Goal: Task Accomplishment & Management: Manage account settings

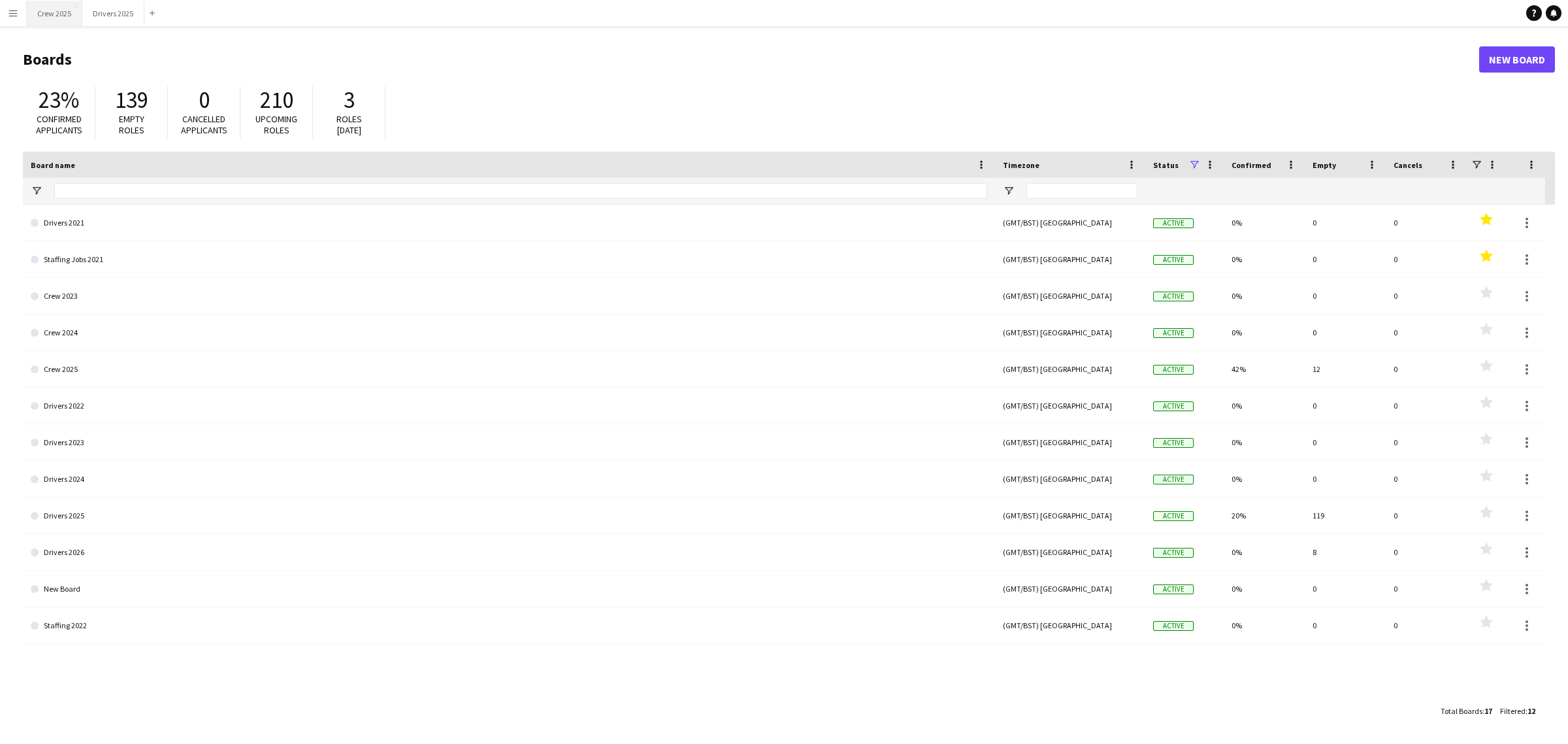
click at [61, 19] on button "Crew 2025 Close" at bounding box center [54, 14] width 56 height 26
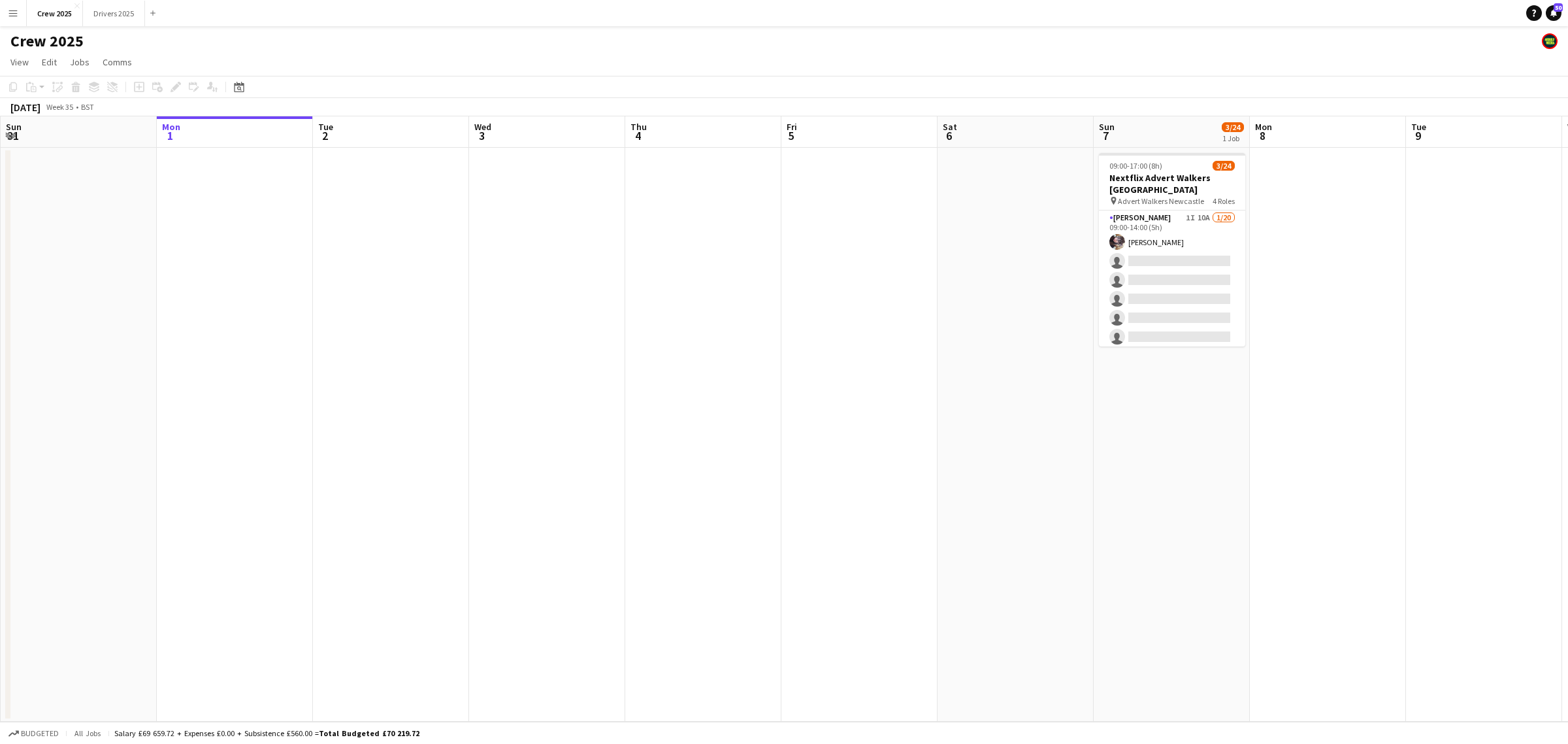
scroll to position [0, 315]
click at [1271, 545] on app-date-cell at bounding box center [1325, 435] width 157 height 574
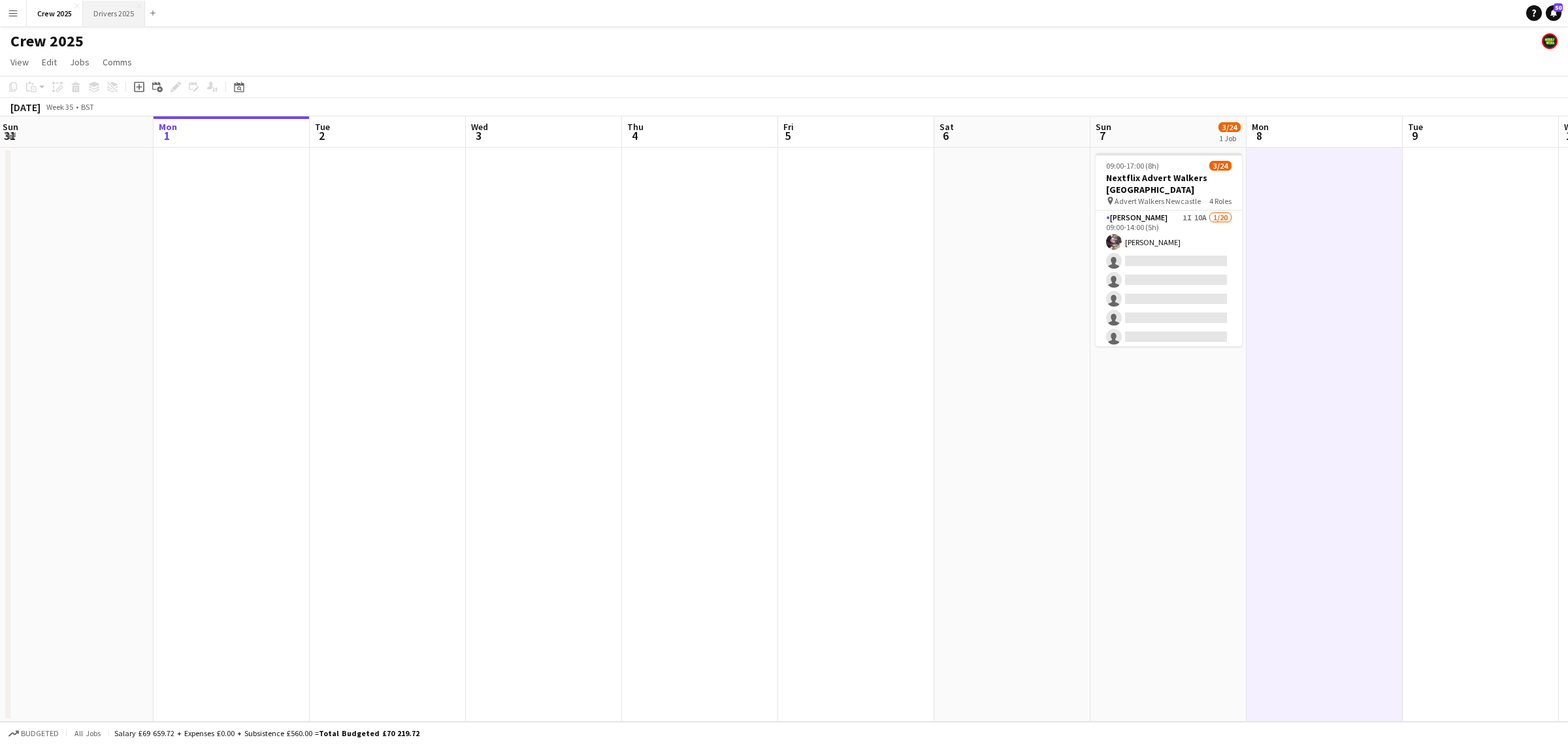
click at [106, 15] on button "Drivers 2025 Close" at bounding box center [114, 14] width 62 height 26
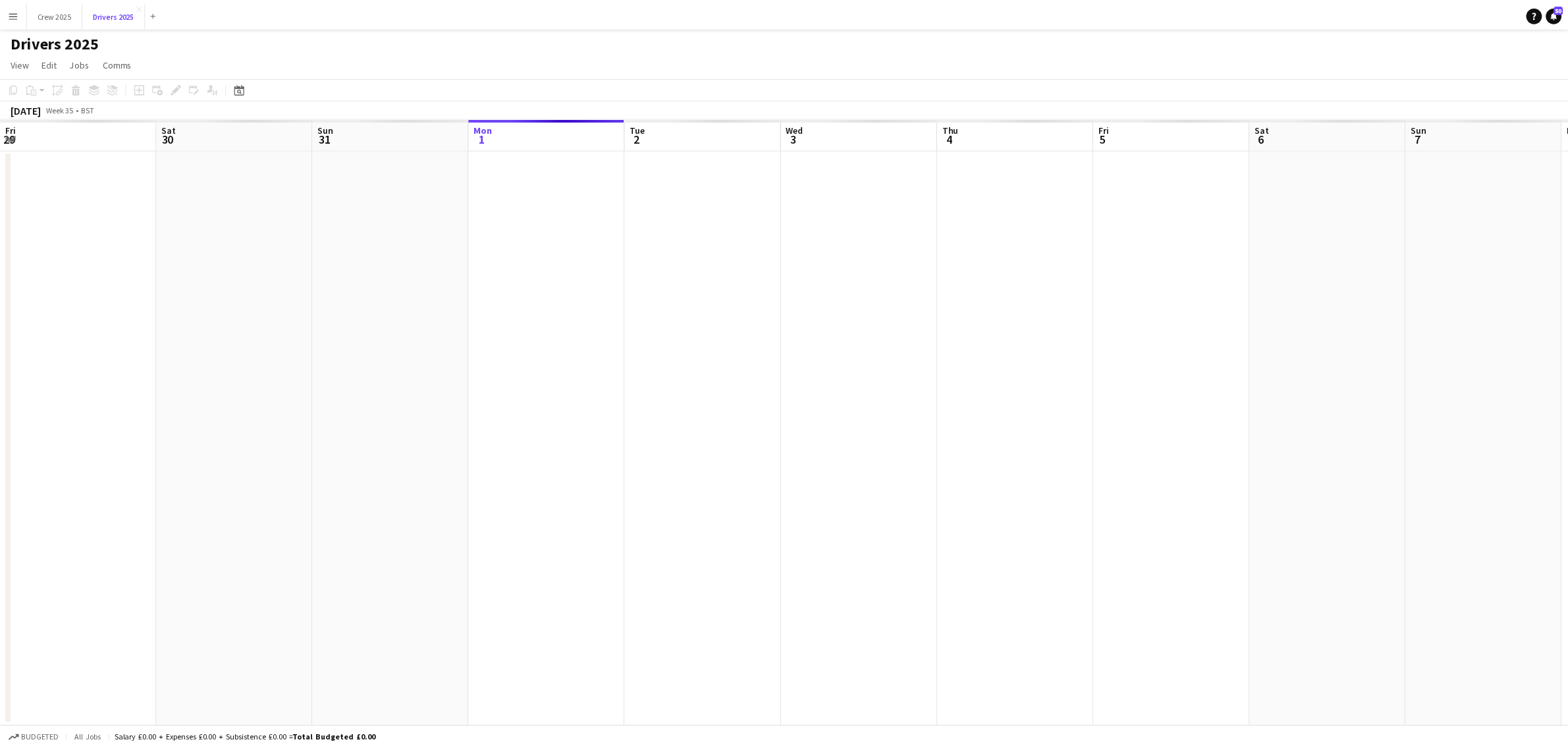
scroll to position [0, 314]
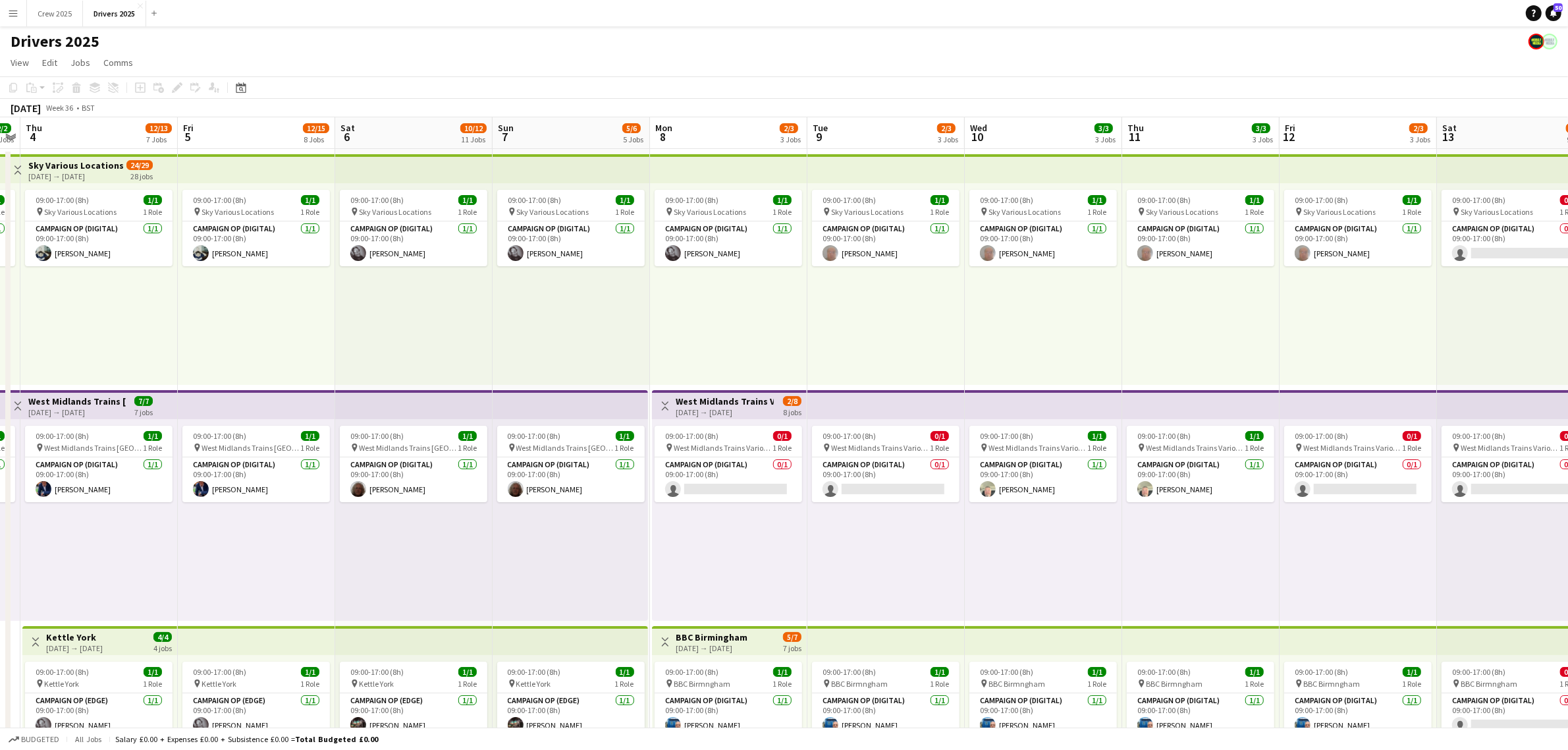
drag, startPoint x: 1257, startPoint y: 561, endPoint x: 678, endPoint y: 596, distance: 580.1
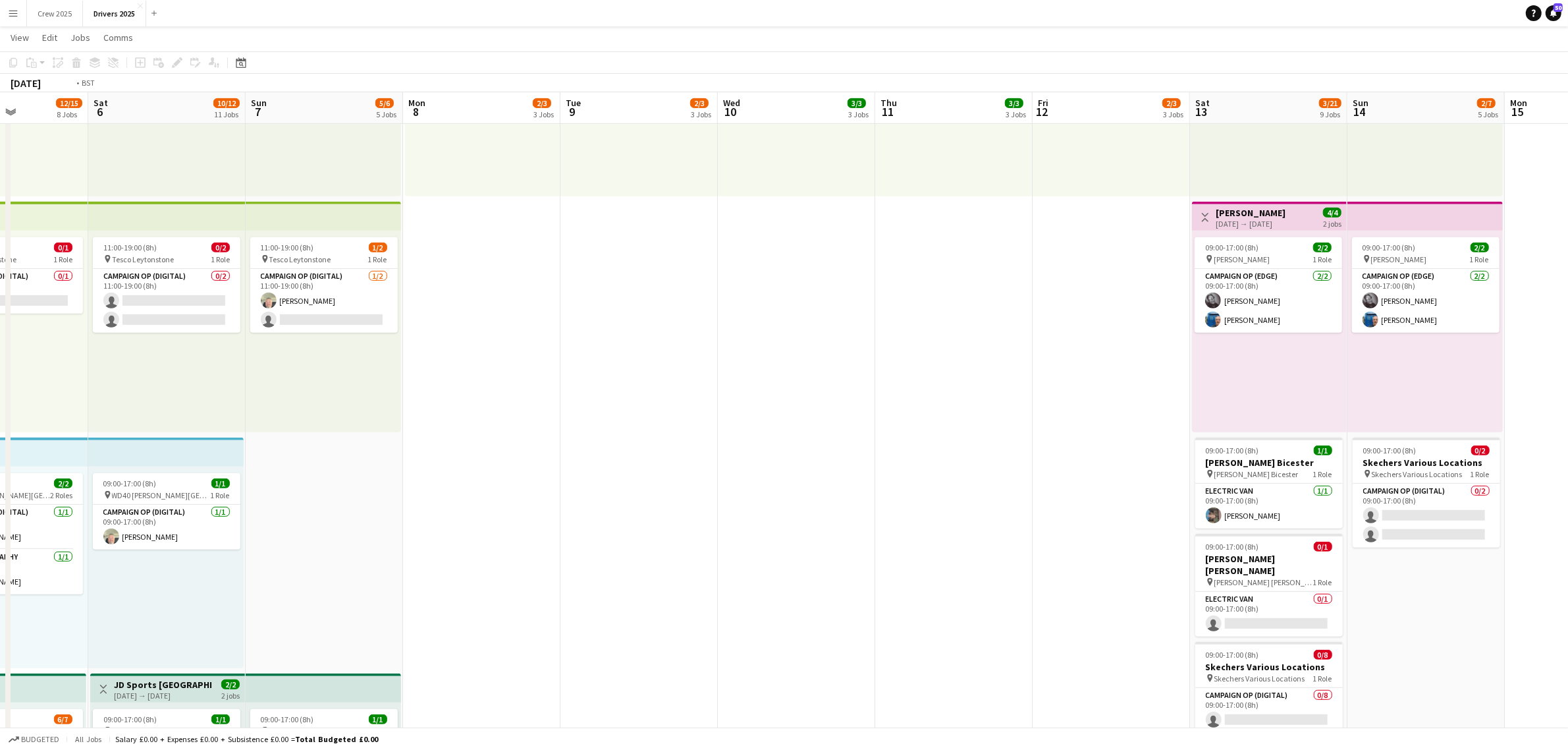
scroll to position [0, 522]
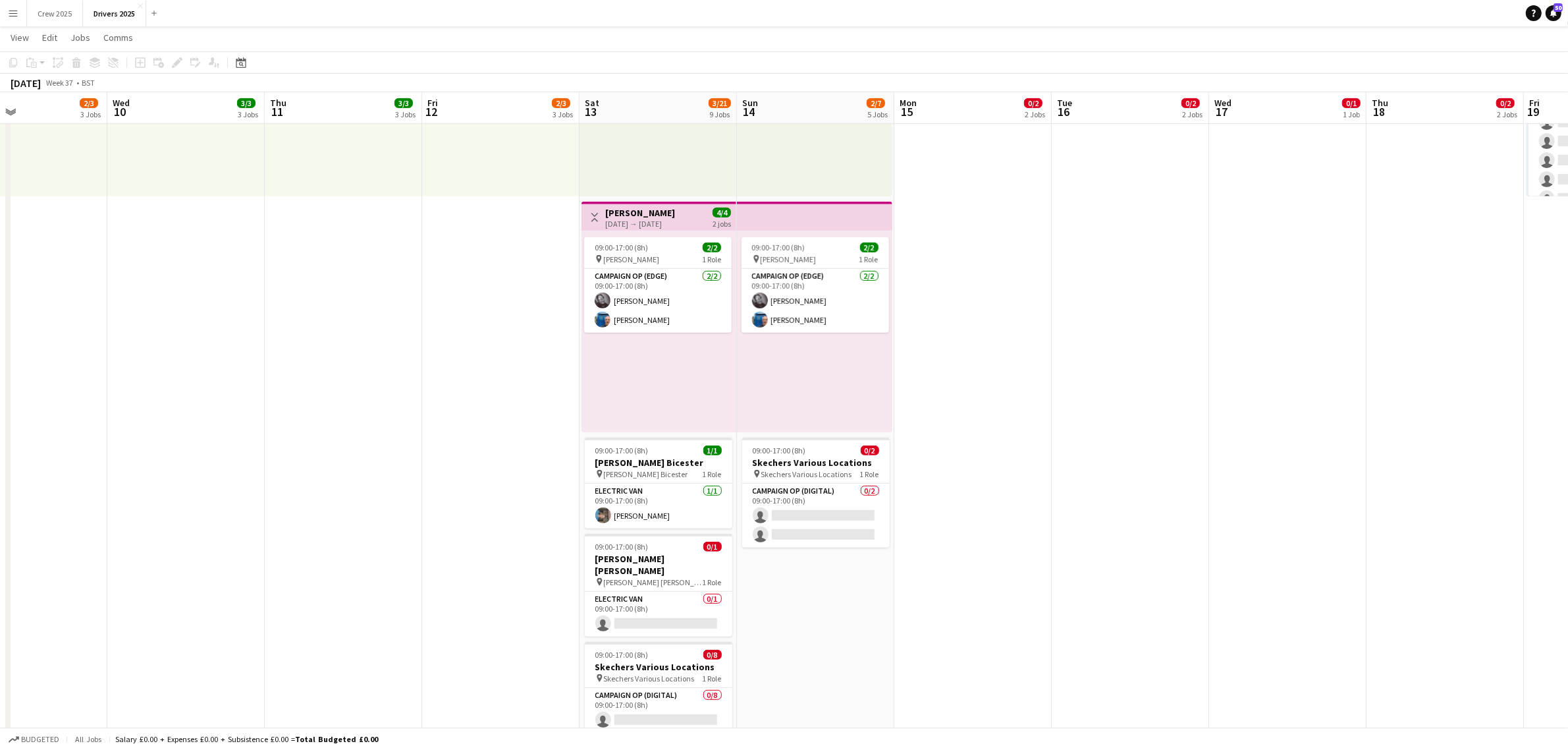
drag, startPoint x: 1188, startPoint y: 558, endPoint x: 387, endPoint y: 581, distance: 801.3
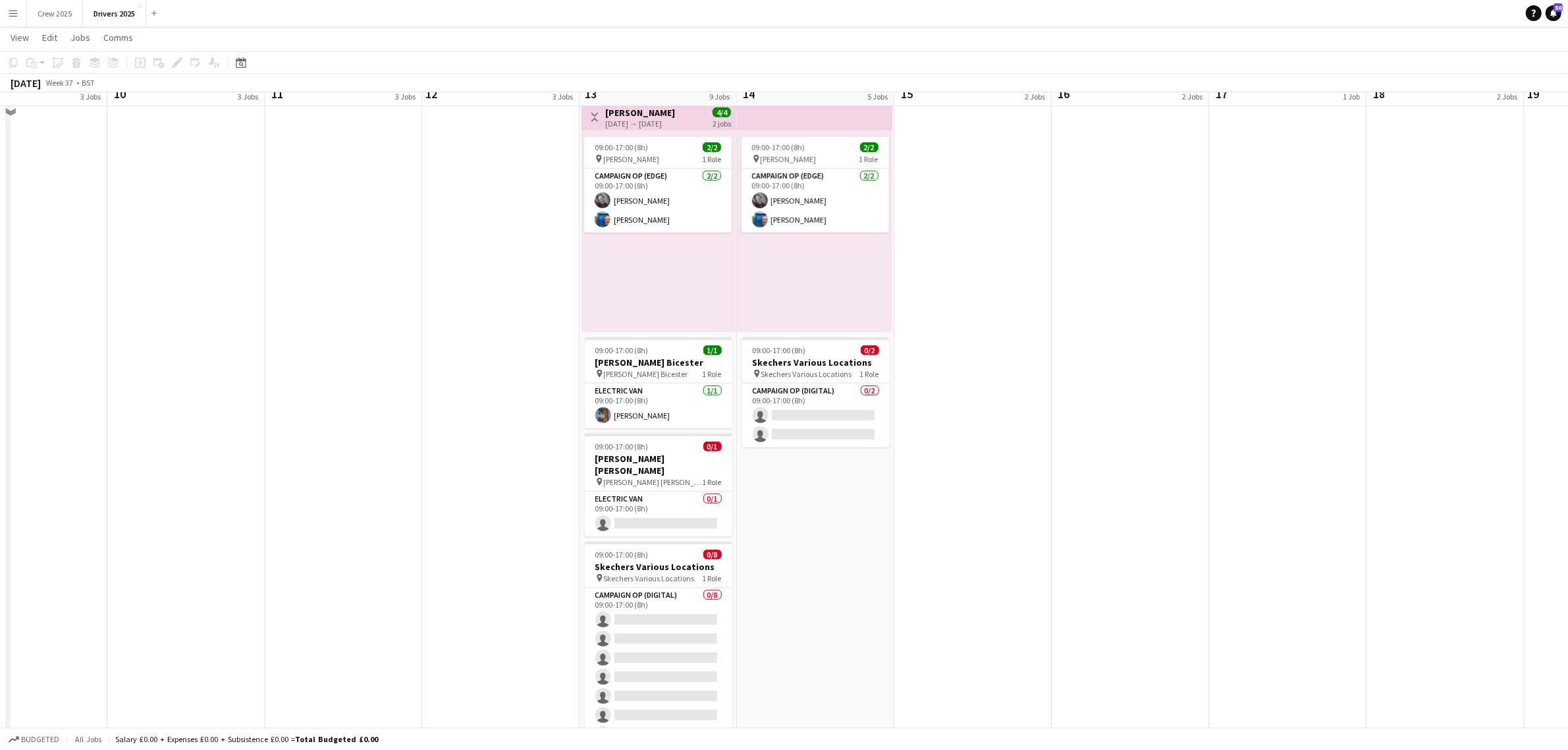
scroll to position [741, 0]
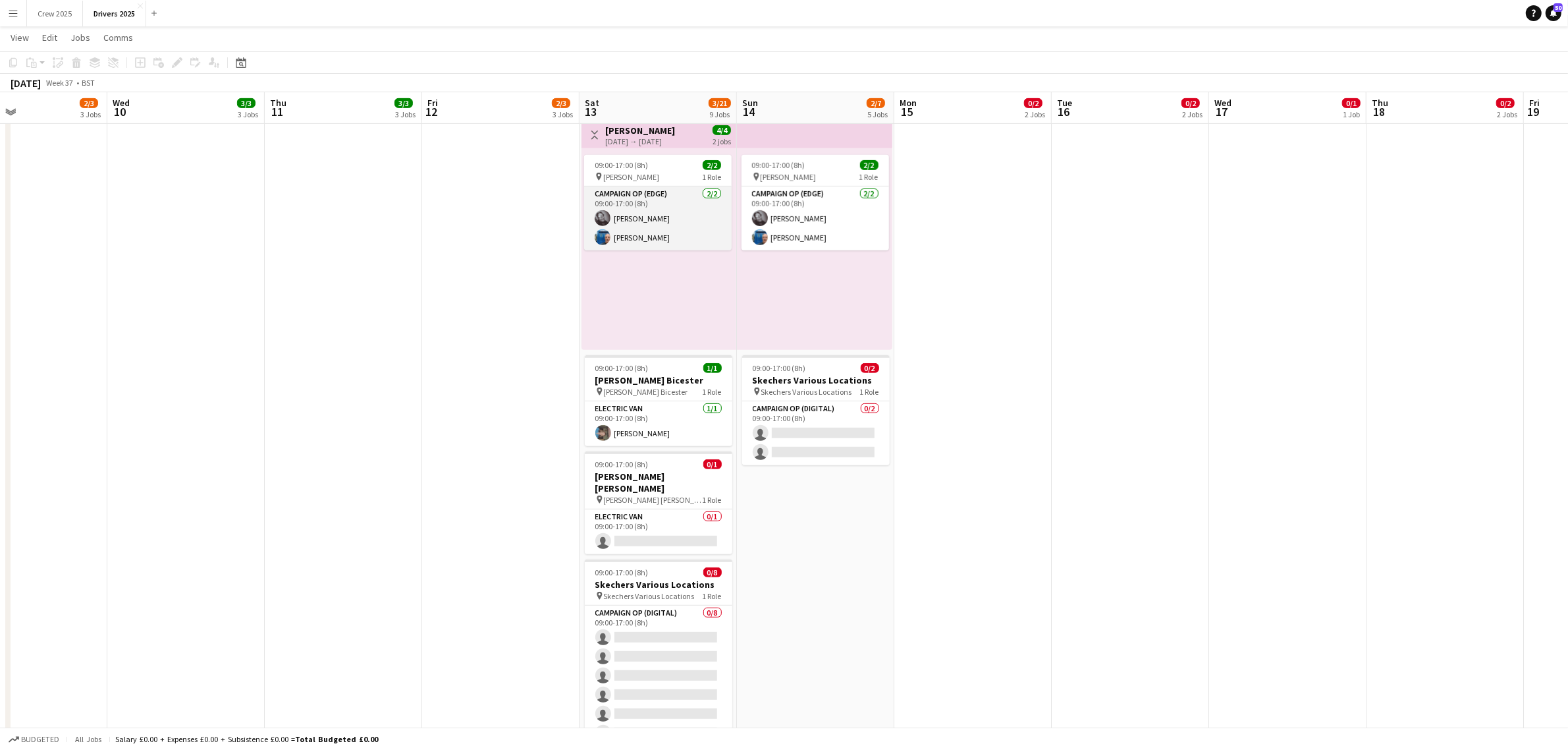
click at [656, 200] on app-card-role "Campaign Op (Edge) [DATE] 09:00-17:00 (8h) [PERSON_NAME] [PERSON_NAME]" at bounding box center [658, 218] width 148 height 64
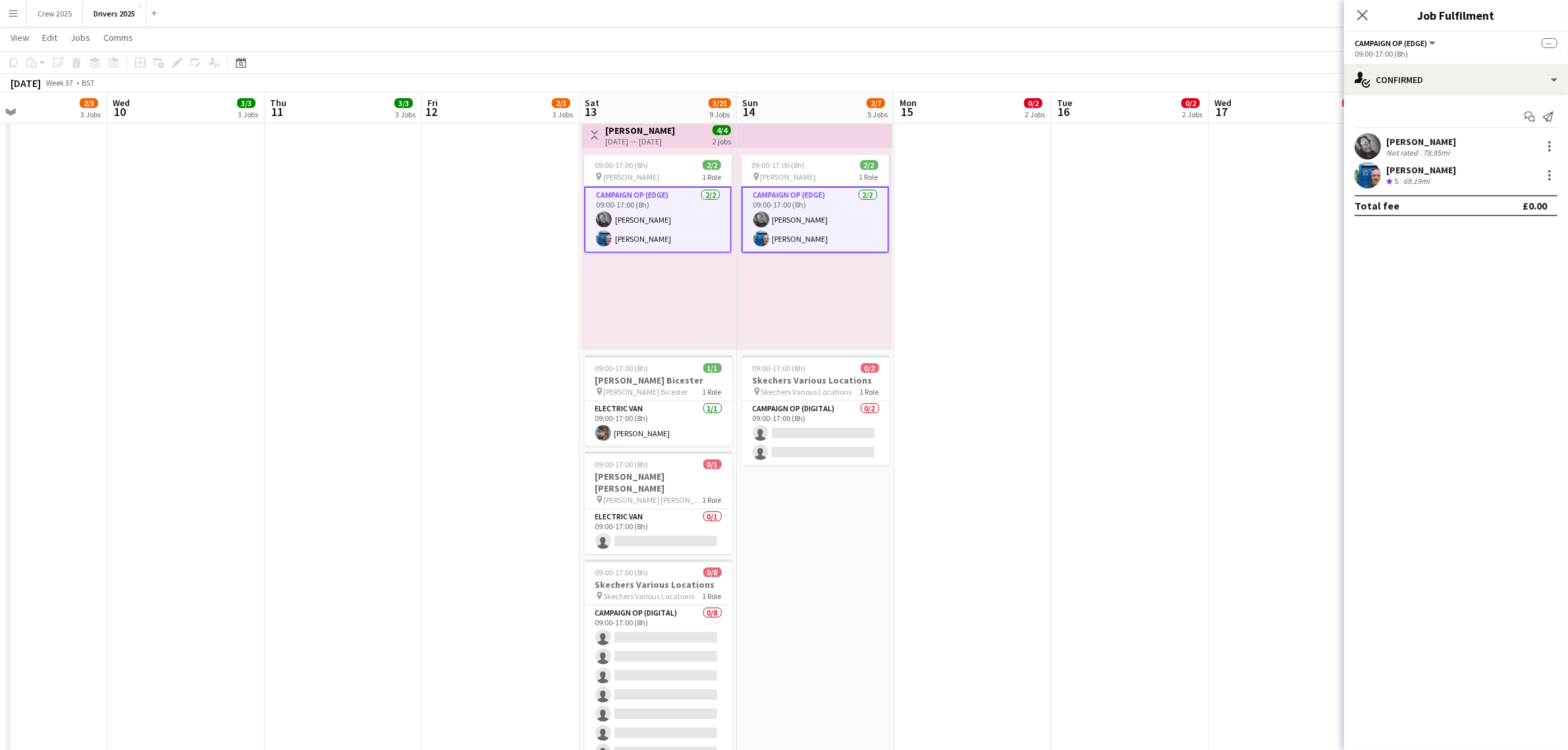
click at [666, 221] on app-card-role "Campaign Op (Edge) [DATE] 09:00-17:00 (8h) [PERSON_NAME] [PERSON_NAME]" at bounding box center [658, 220] width 148 height 66
click at [1548, 145] on div at bounding box center [1549, 146] width 16 height 16
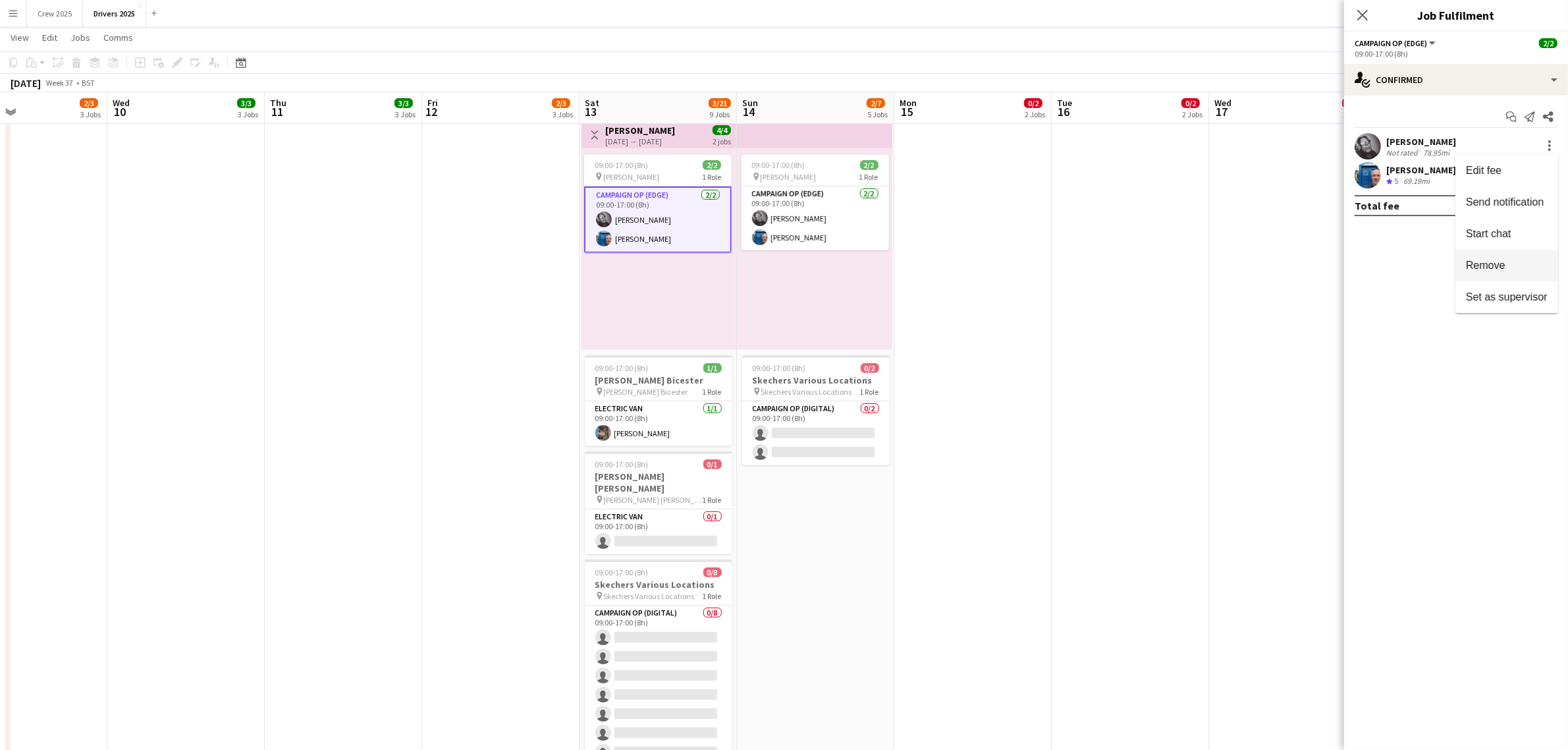
click at [1511, 270] on span "Remove" at bounding box center [1506, 265] width 81 height 12
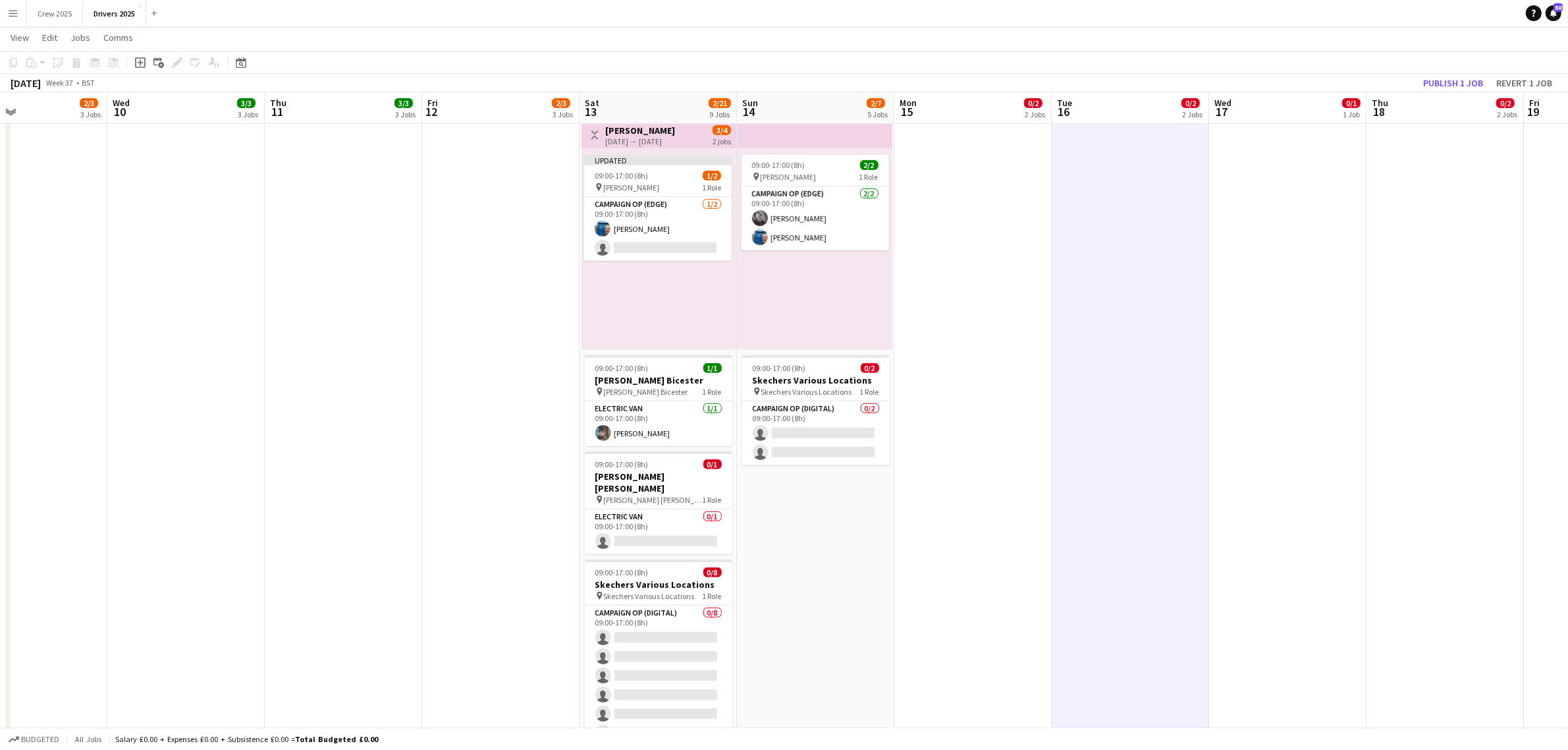
scroll to position [0, 524]
click at [657, 139] on div "[DATE] → [DATE]" at bounding box center [638, 141] width 70 height 10
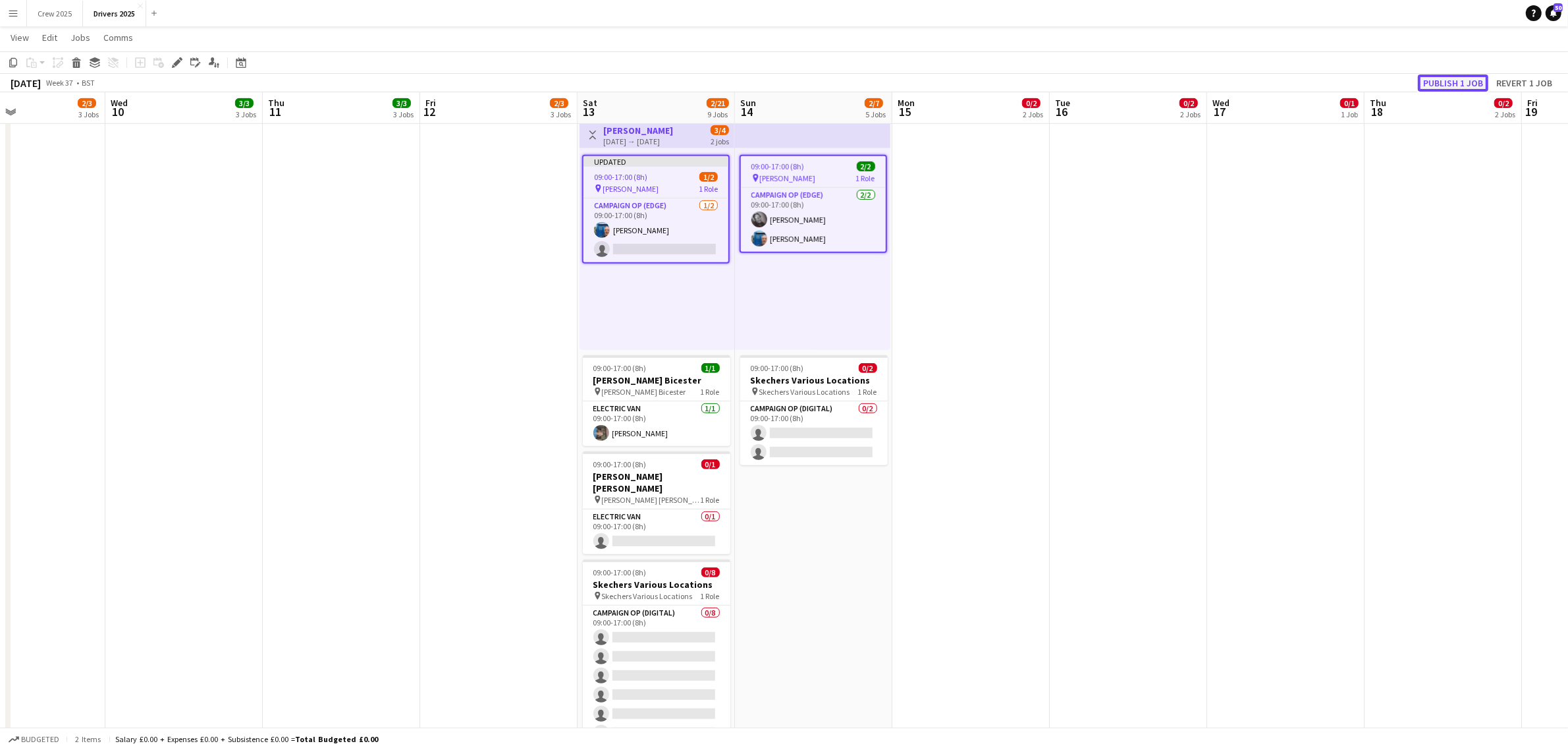
click at [1439, 77] on button "Publish 1 job" at bounding box center [1453, 83] width 71 height 17
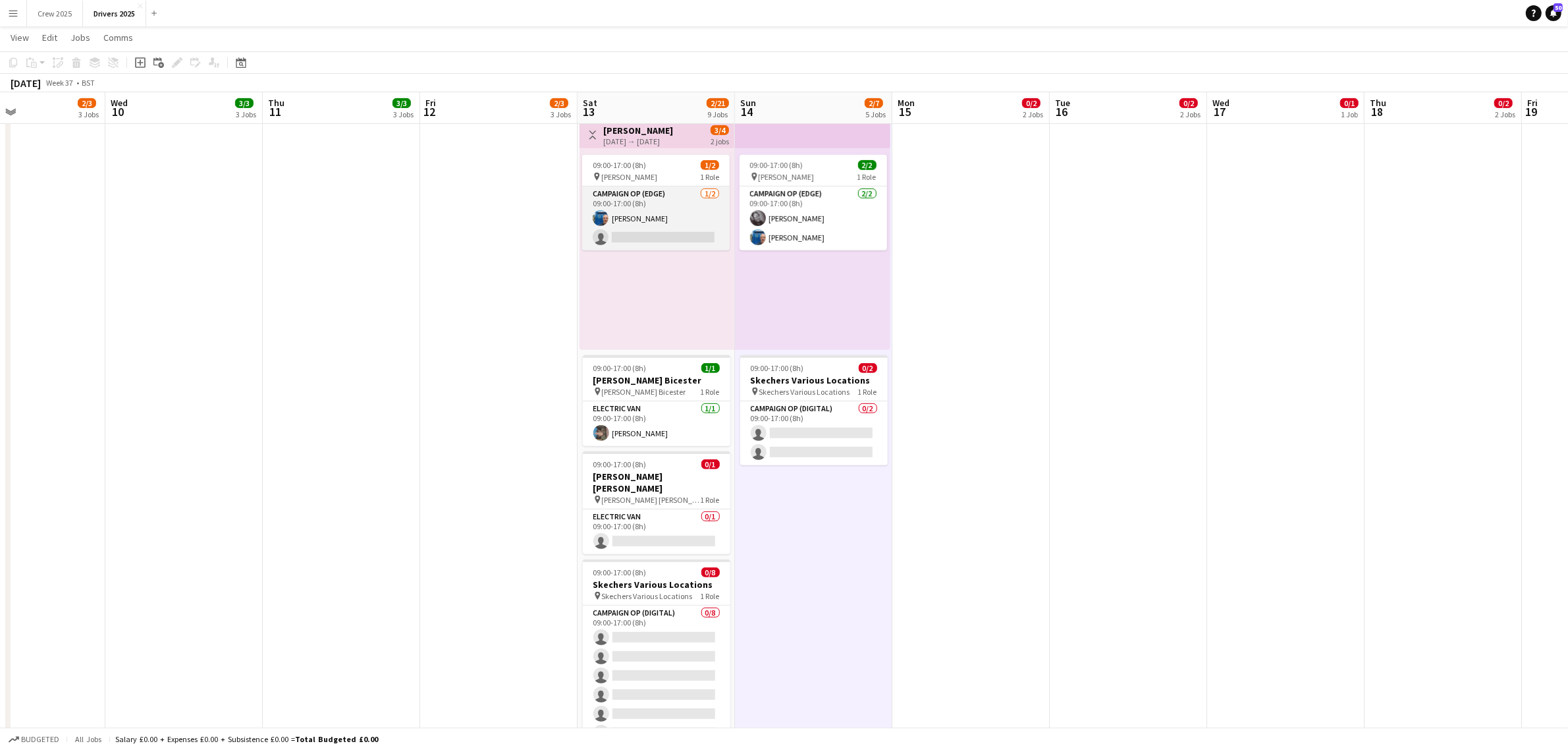
click at [654, 225] on app-card-role "Campaign Op (Edge) [DATE] 09:00-17:00 (8h) [PERSON_NAME] single-neutral-actions" at bounding box center [655, 218] width 148 height 64
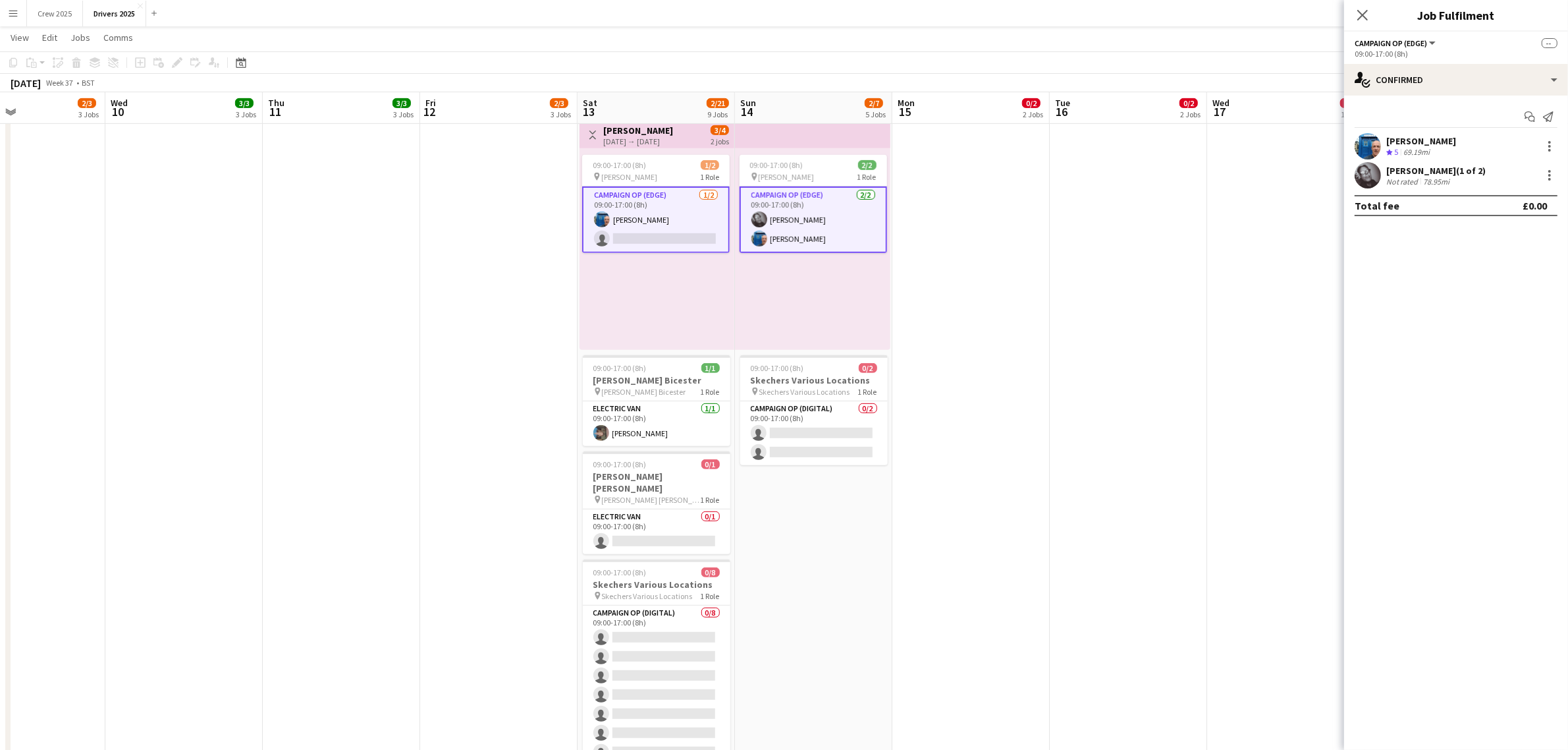
click at [667, 228] on app-card-role "Campaign Op (Edge) [DATE] 09:00-17:00 (8h) [PERSON_NAME] single-neutral-actions" at bounding box center [655, 220] width 148 height 66
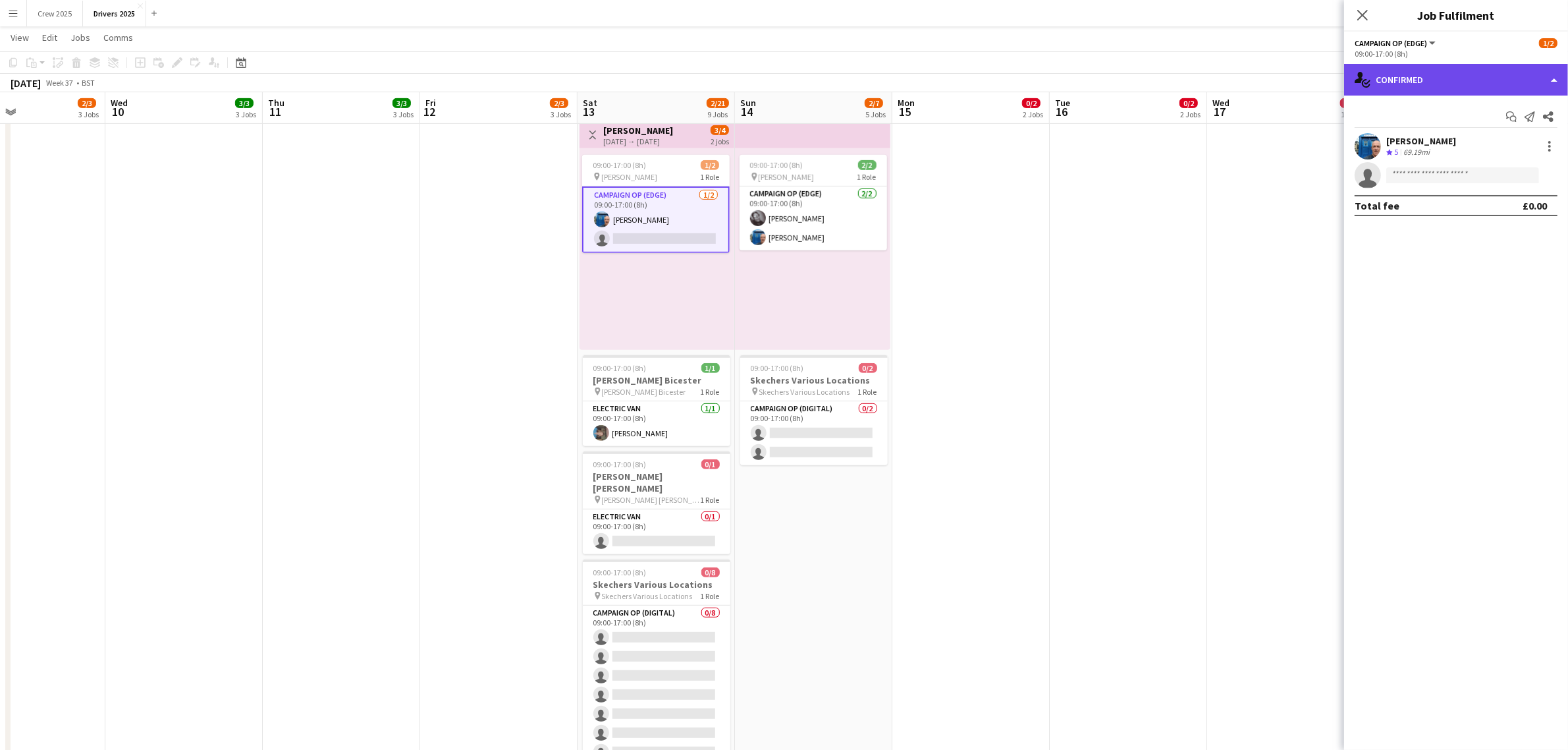
drag, startPoint x: 1449, startPoint y: 71, endPoint x: 1457, endPoint y: 88, distance: 18.8
click at [1449, 73] on div "single-neutral-actions-check-2 Confirmed" at bounding box center [1456, 80] width 224 height 32
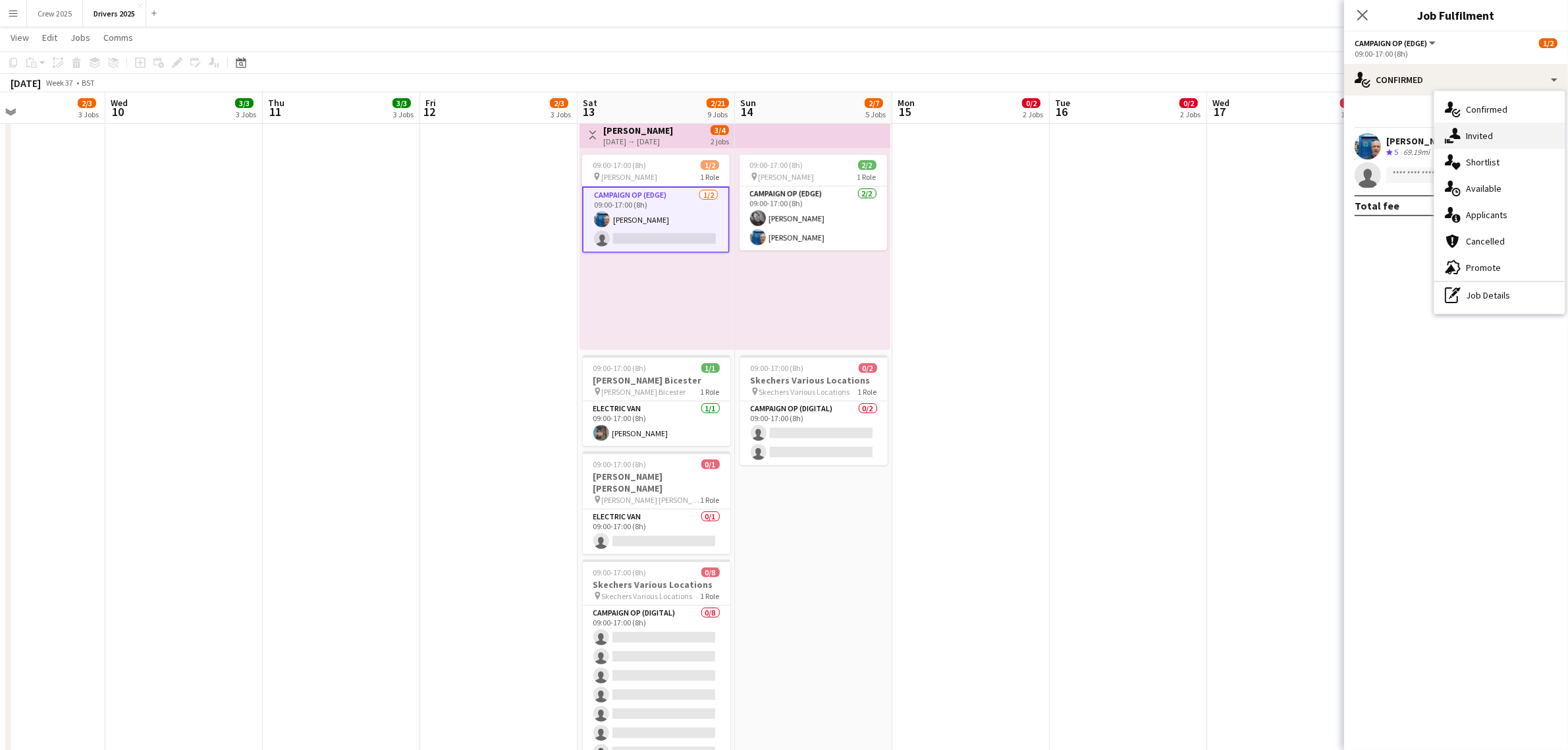
click at [1485, 129] on div "single-neutral-actions-share-1 Invited" at bounding box center [1499, 135] width 130 height 27
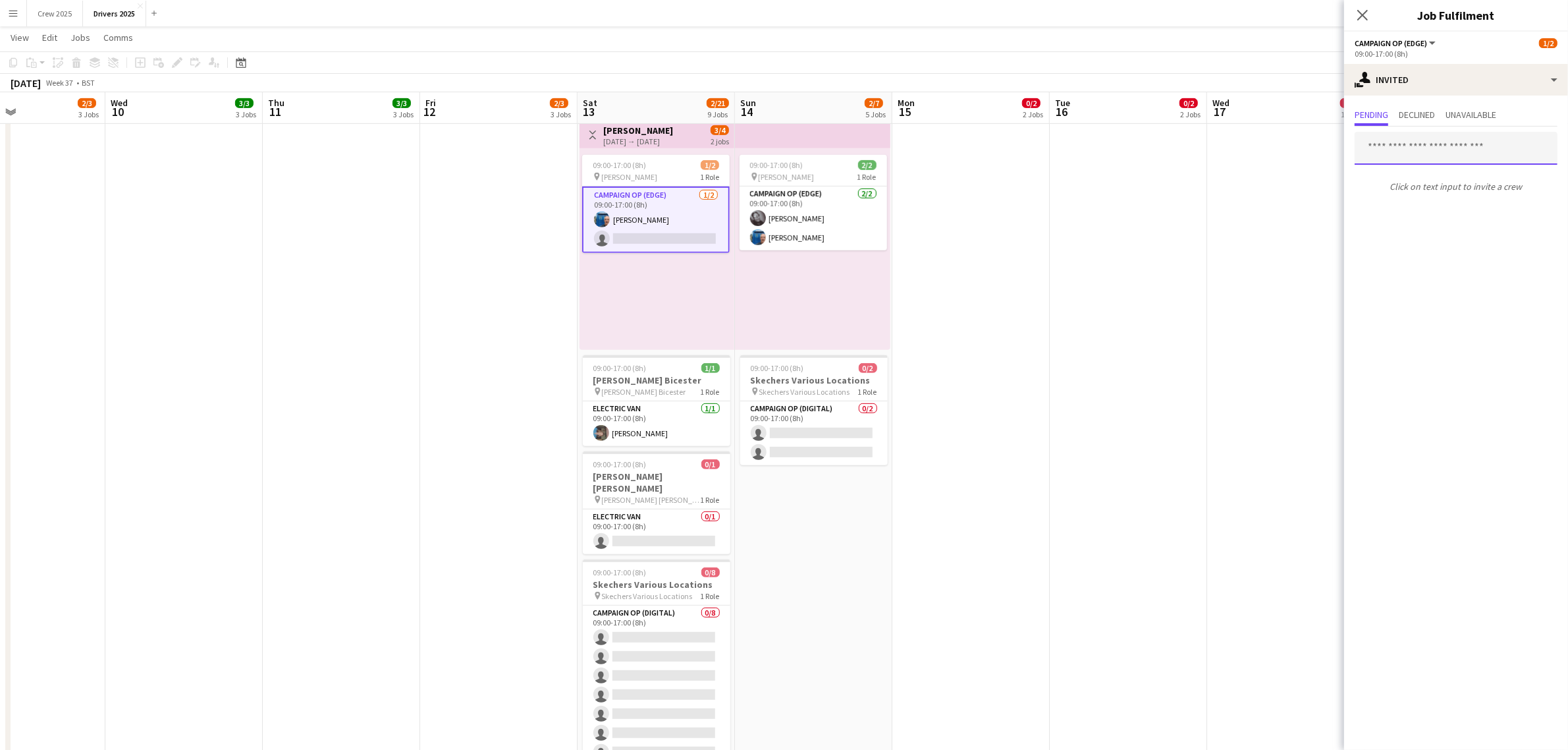
click at [1417, 156] on input "text" at bounding box center [1456, 148] width 203 height 33
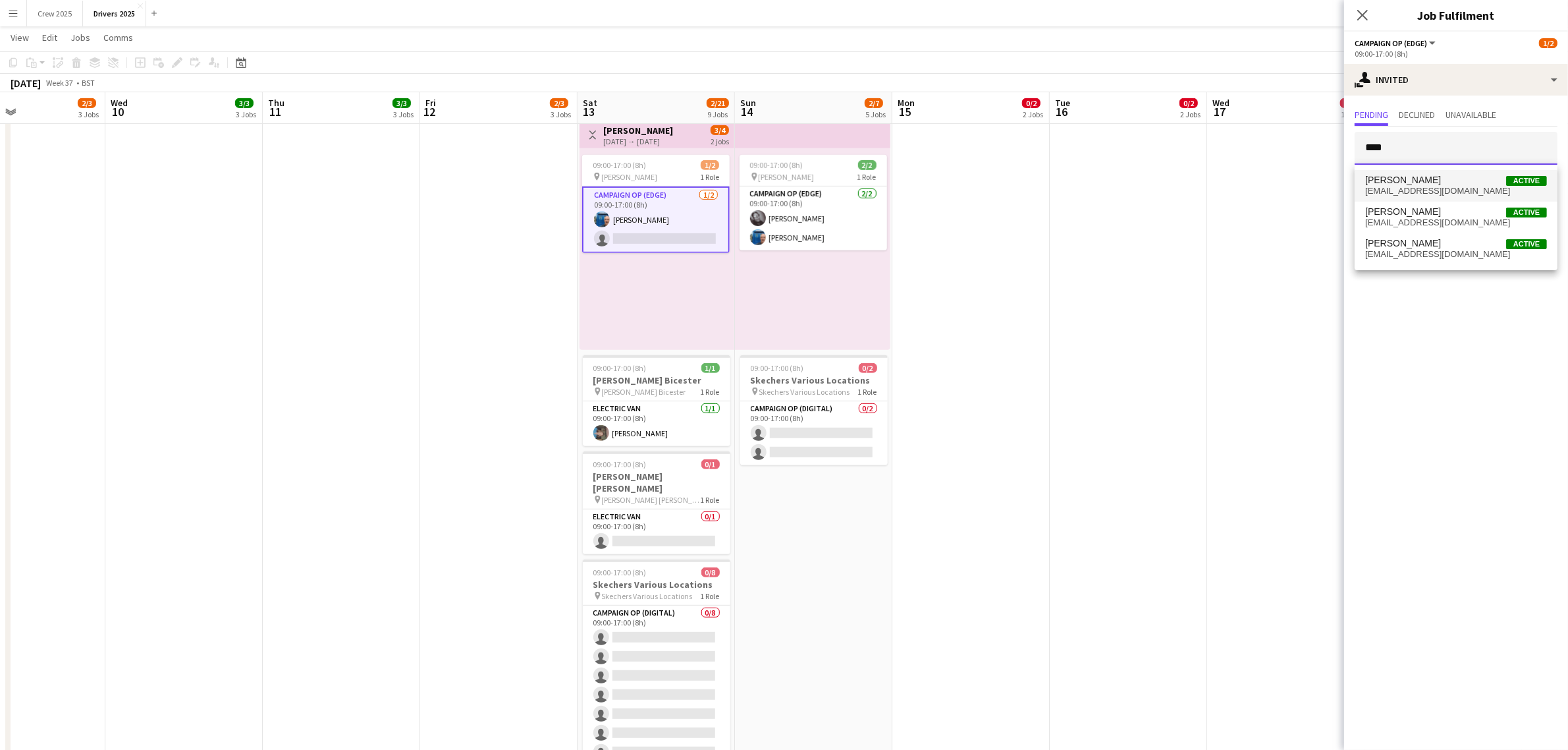
type input "****"
click at [1423, 177] on span "[PERSON_NAME]" at bounding box center [1402, 180] width 76 height 12
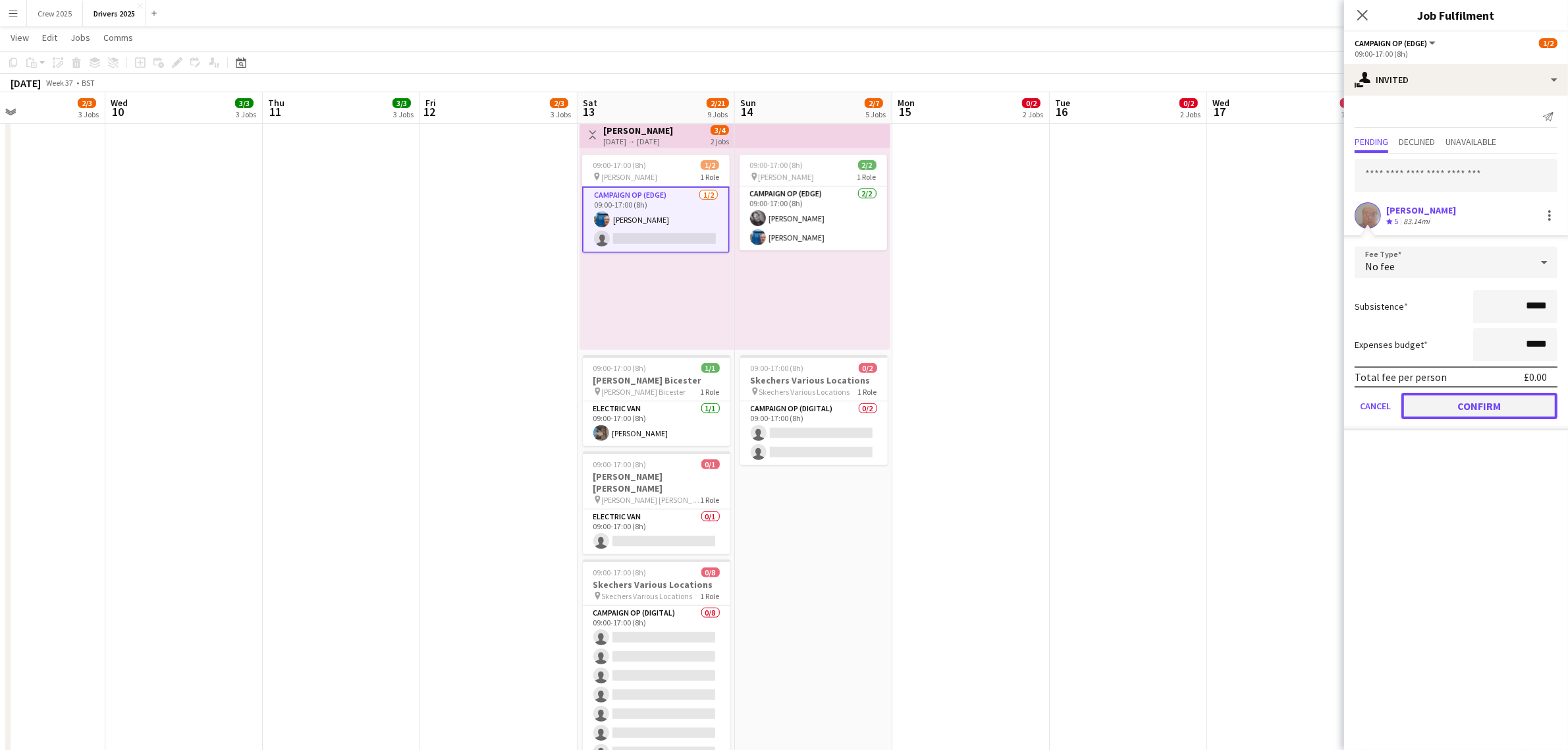
click at [1486, 406] on button "Confirm" at bounding box center [1479, 406] width 156 height 27
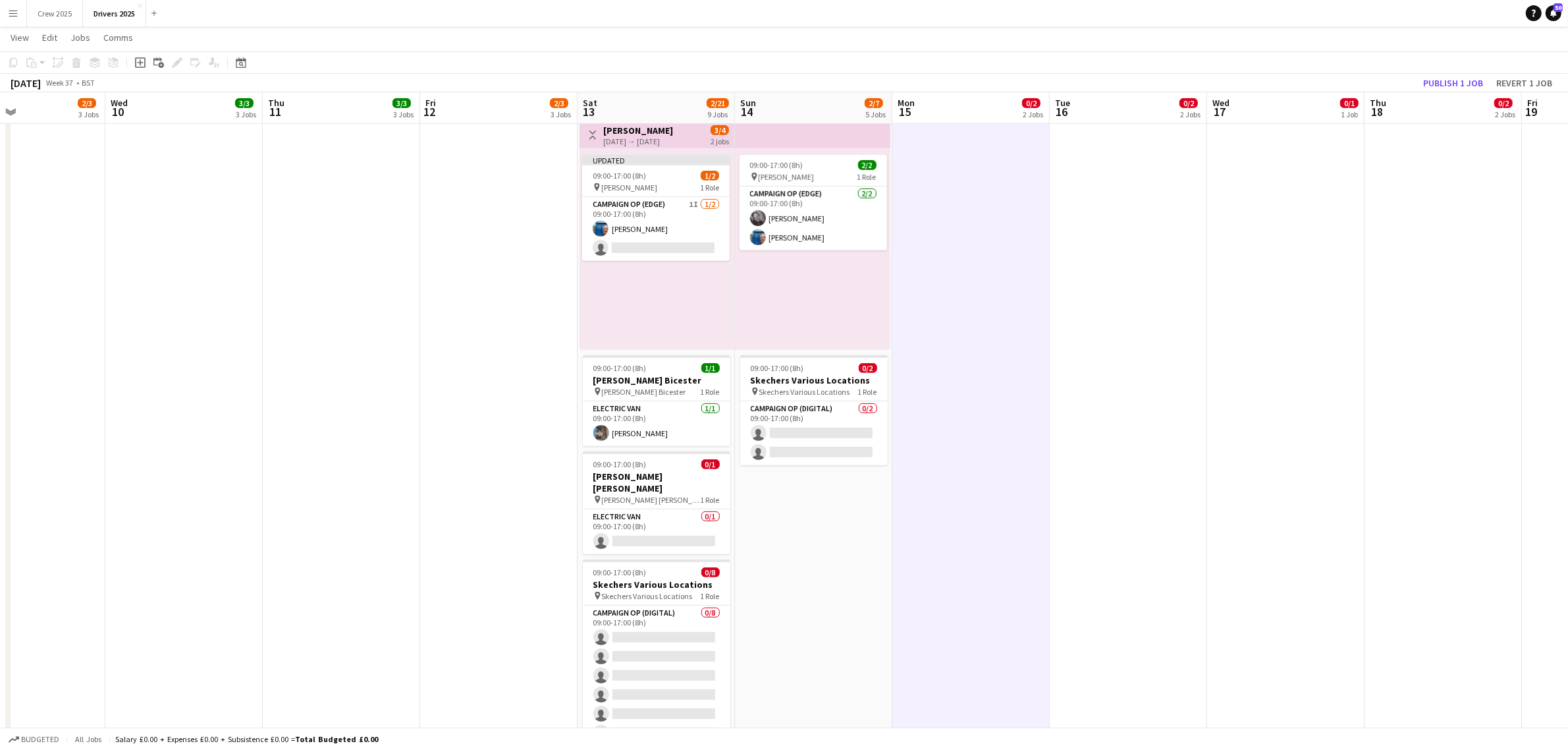
click at [617, 138] on div "[DATE] → [DATE]" at bounding box center [638, 141] width 70 height 10
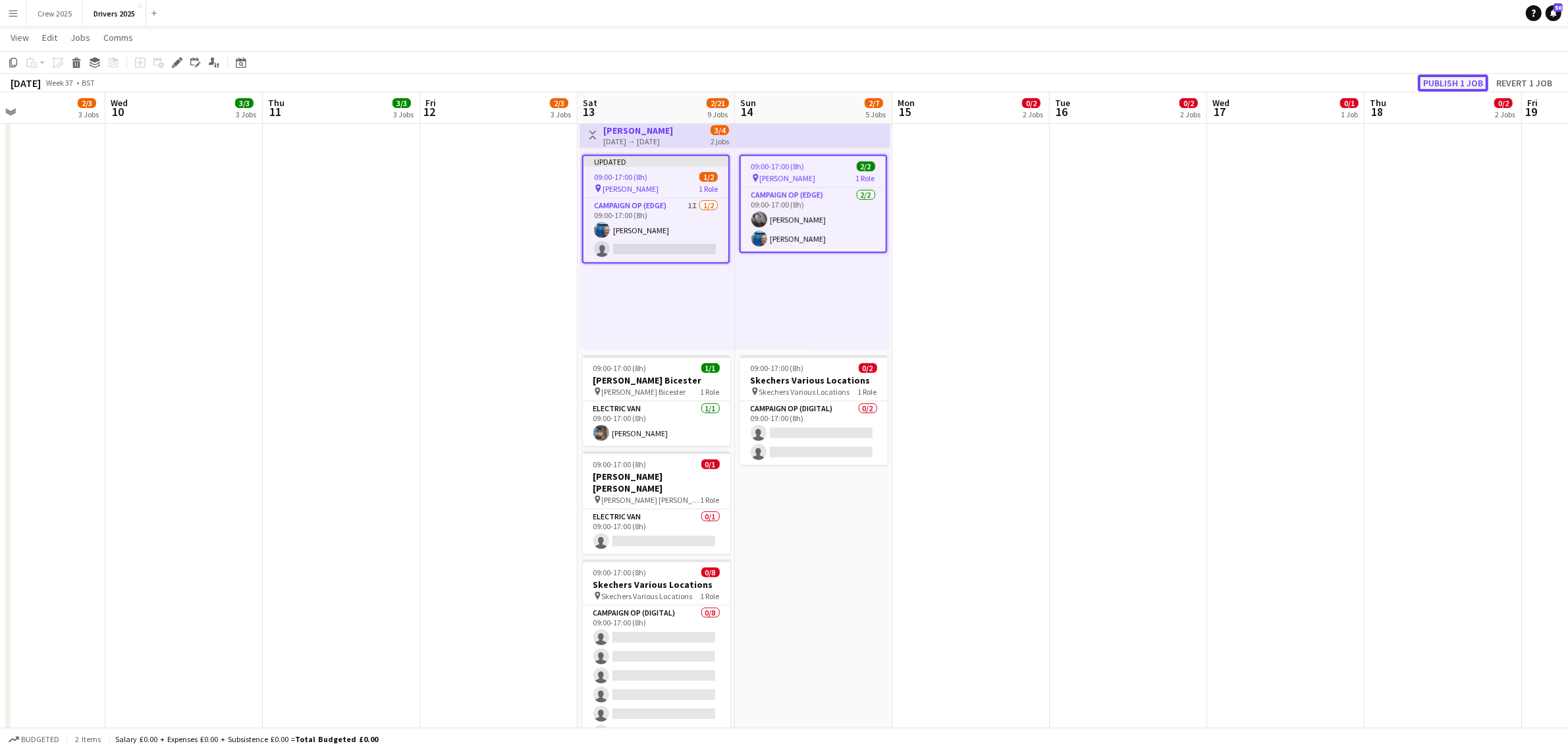
click at [1447, 74] on button "Publish 1 job" at bounding box center [1453, 83] width 71 height 17
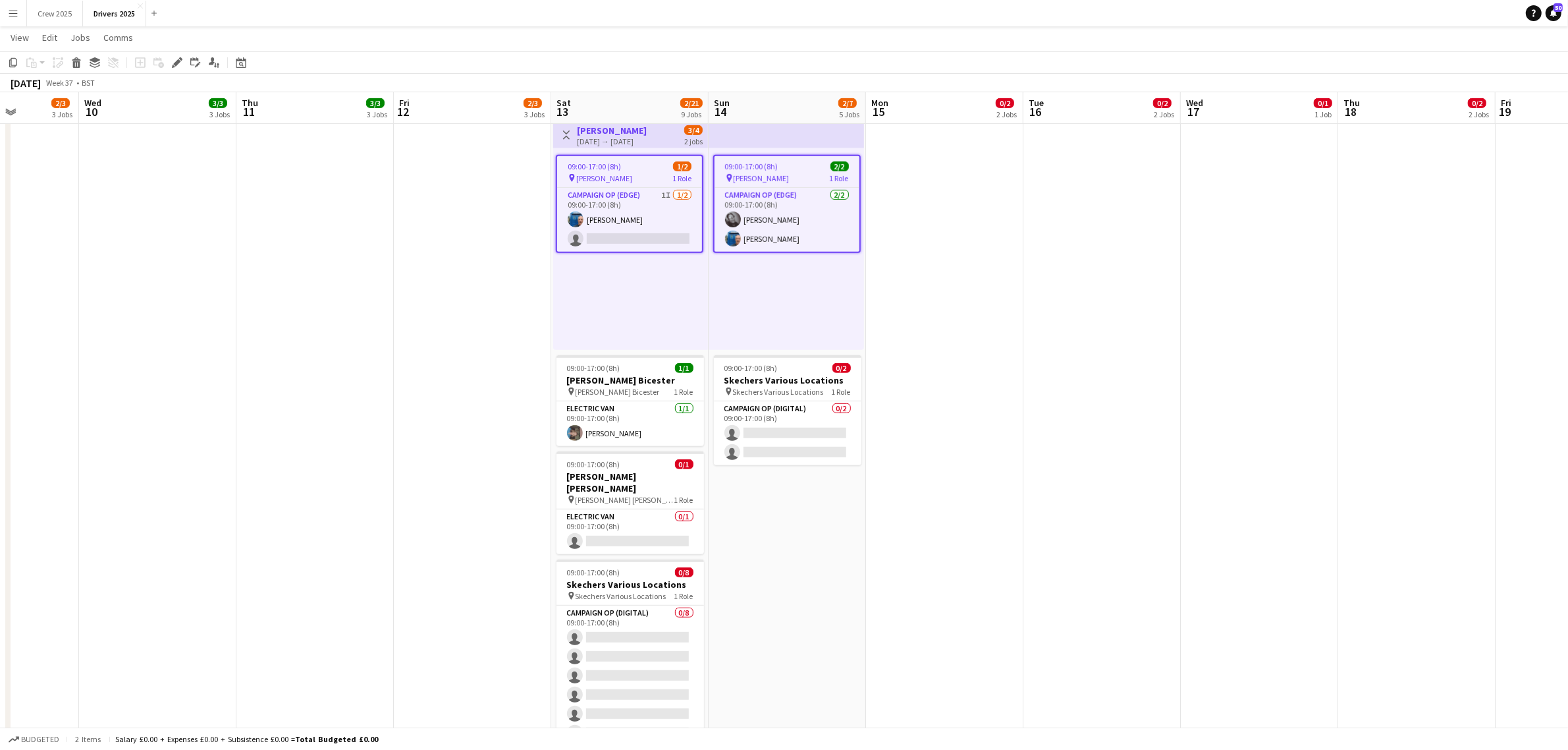
drag, startPoint x: 1016, startPoint y: 336, endPoint x: 988, endPoint y: 396, distance: 66.2
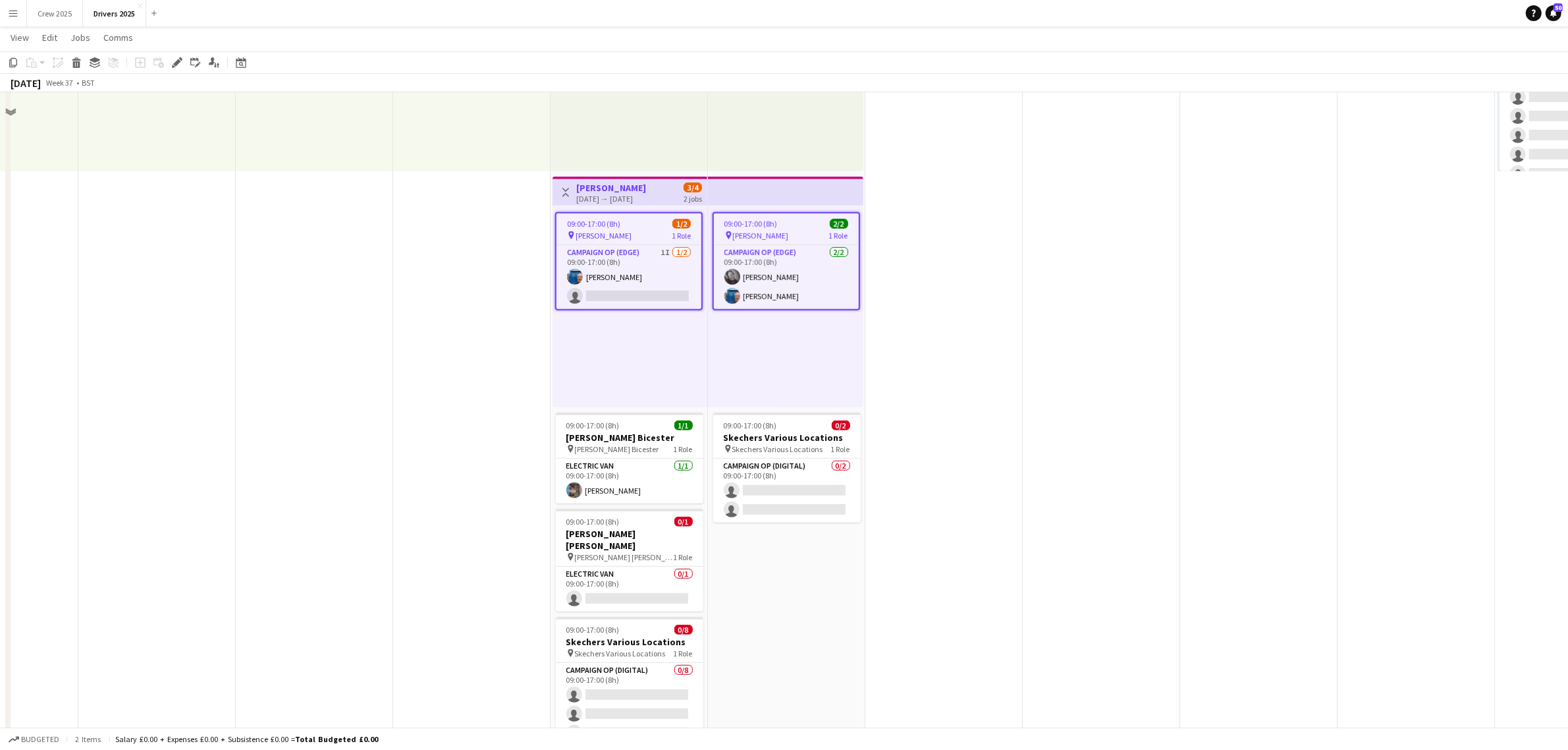
scroll to position [576, 0]
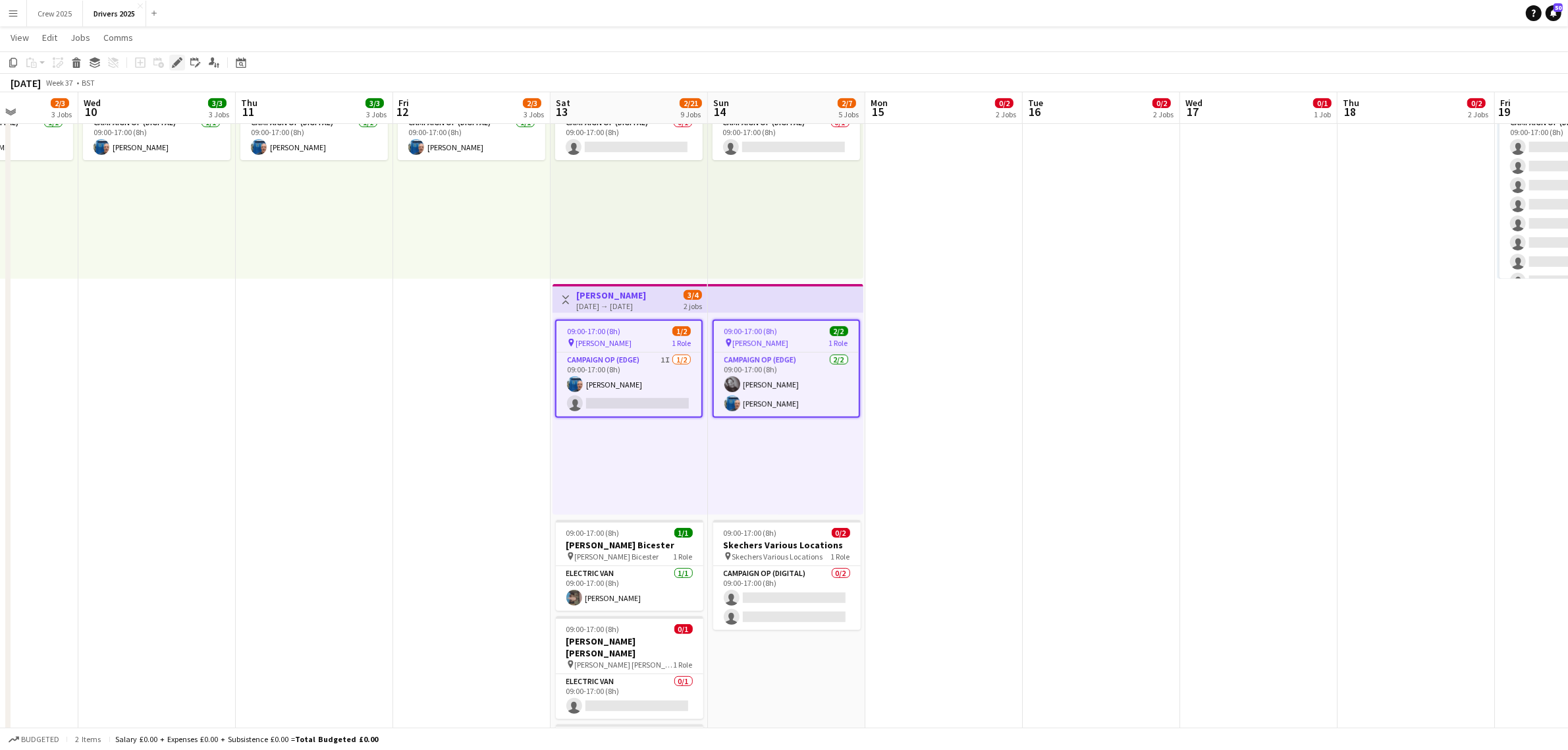
click at [179, 64] on icon "Edit" at bounding box center [177, 63] width 11 height 11
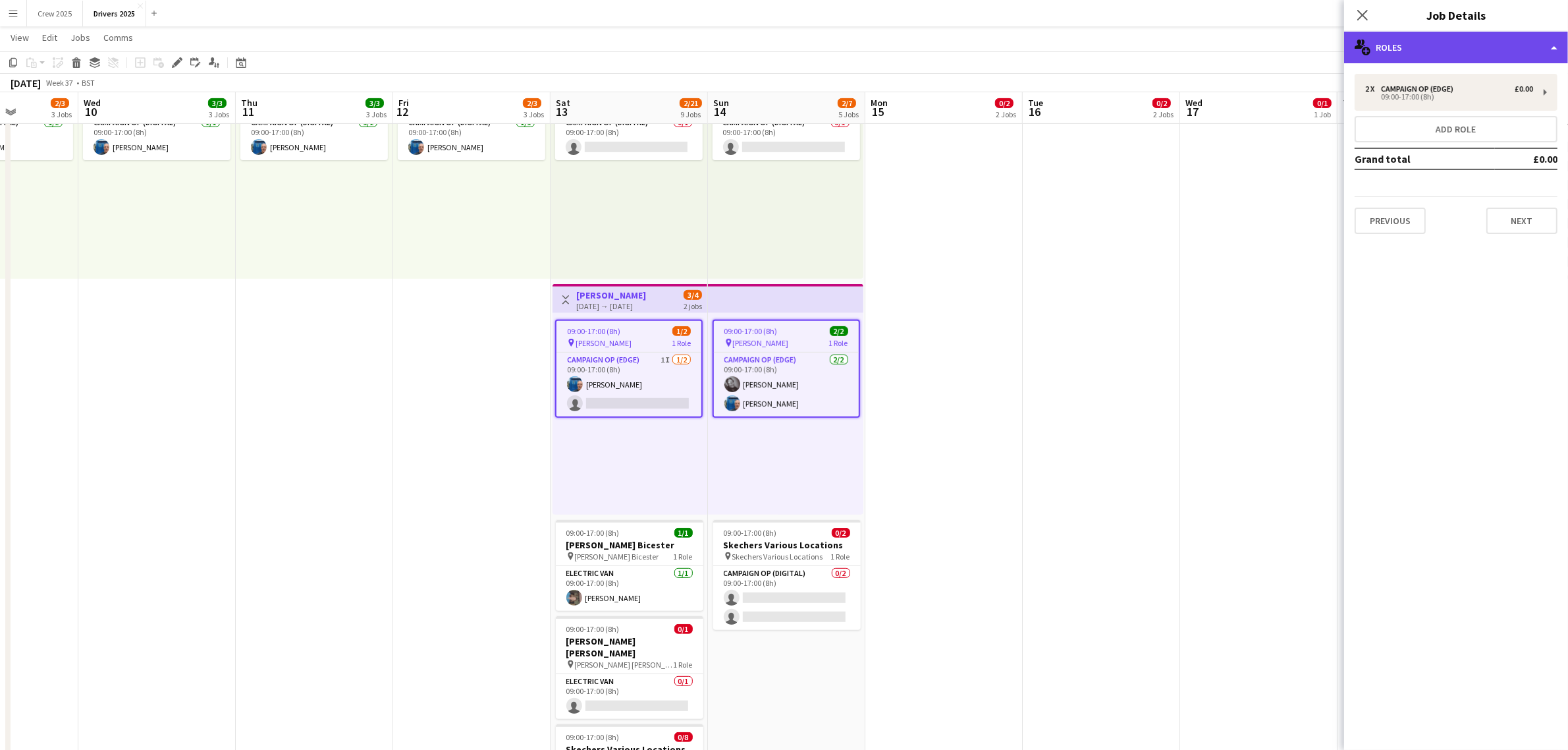
click at [1434, 43] on div "multiple-users-add Roles" at bounding box center [1456, 48] width 224 height 32
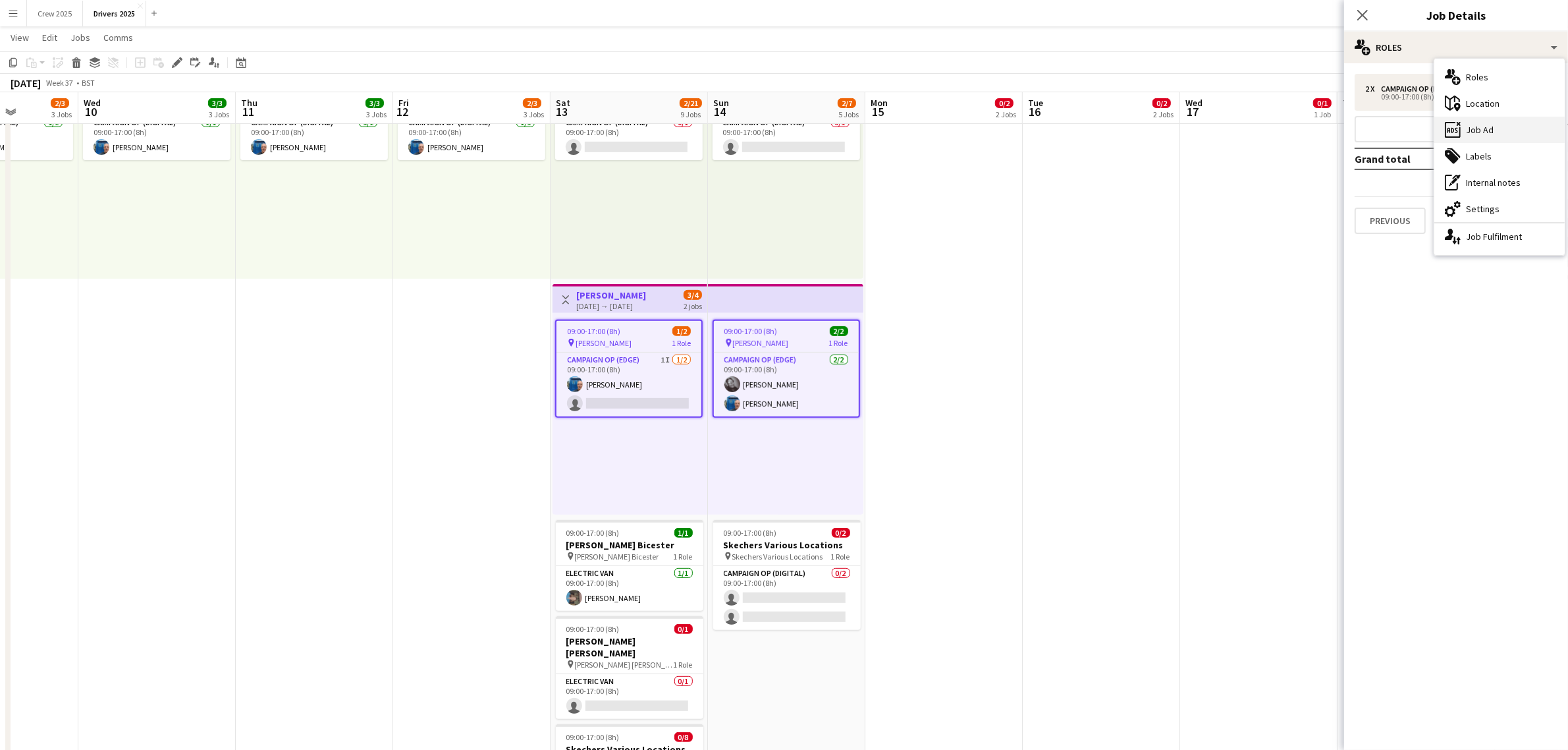
click at [1513, 128] on div "ads-window Job Ad" at bounding box center [1499, 130] width 130 height 27
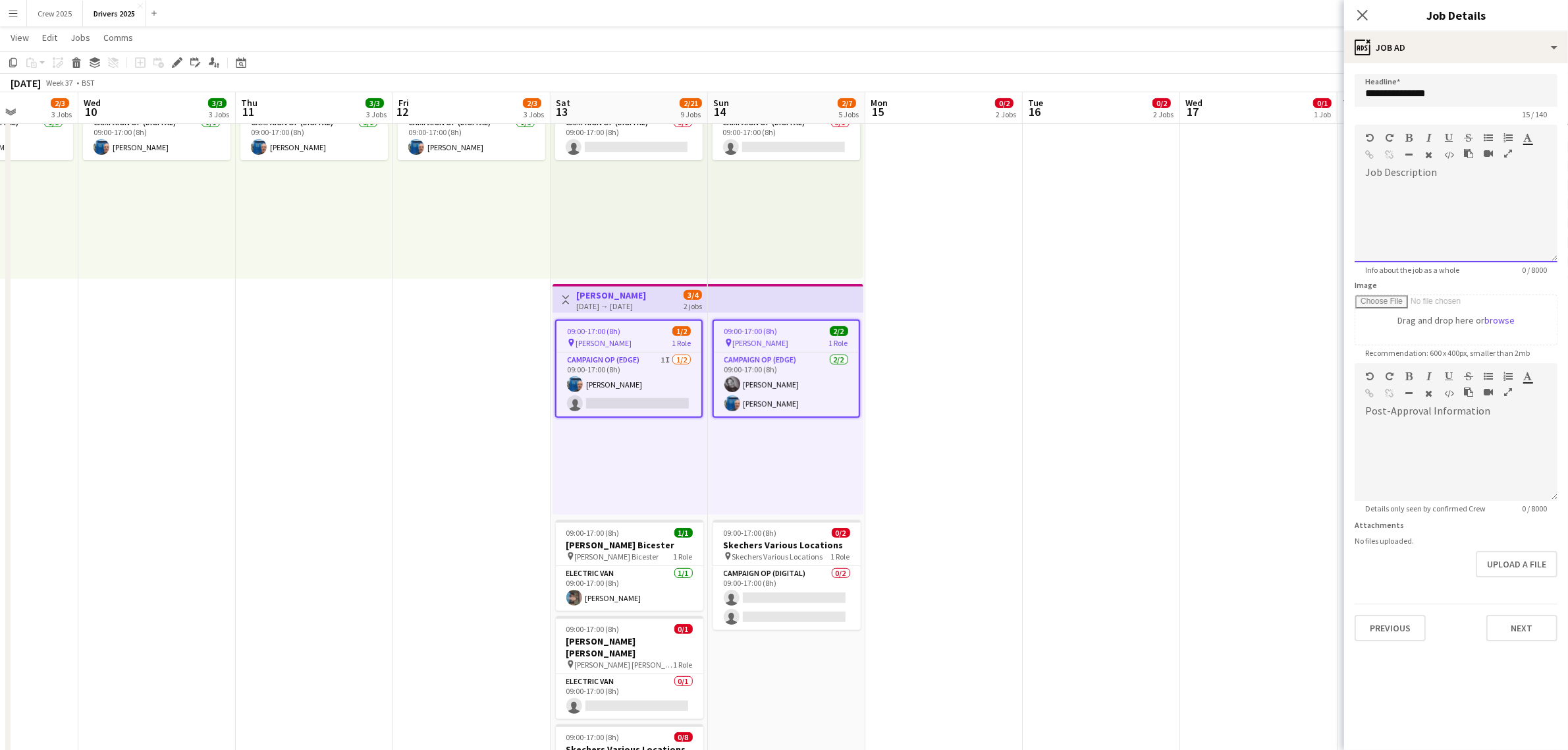
click at [1507, 211] on div at bounding box center [1456, 223] width 203 height 79
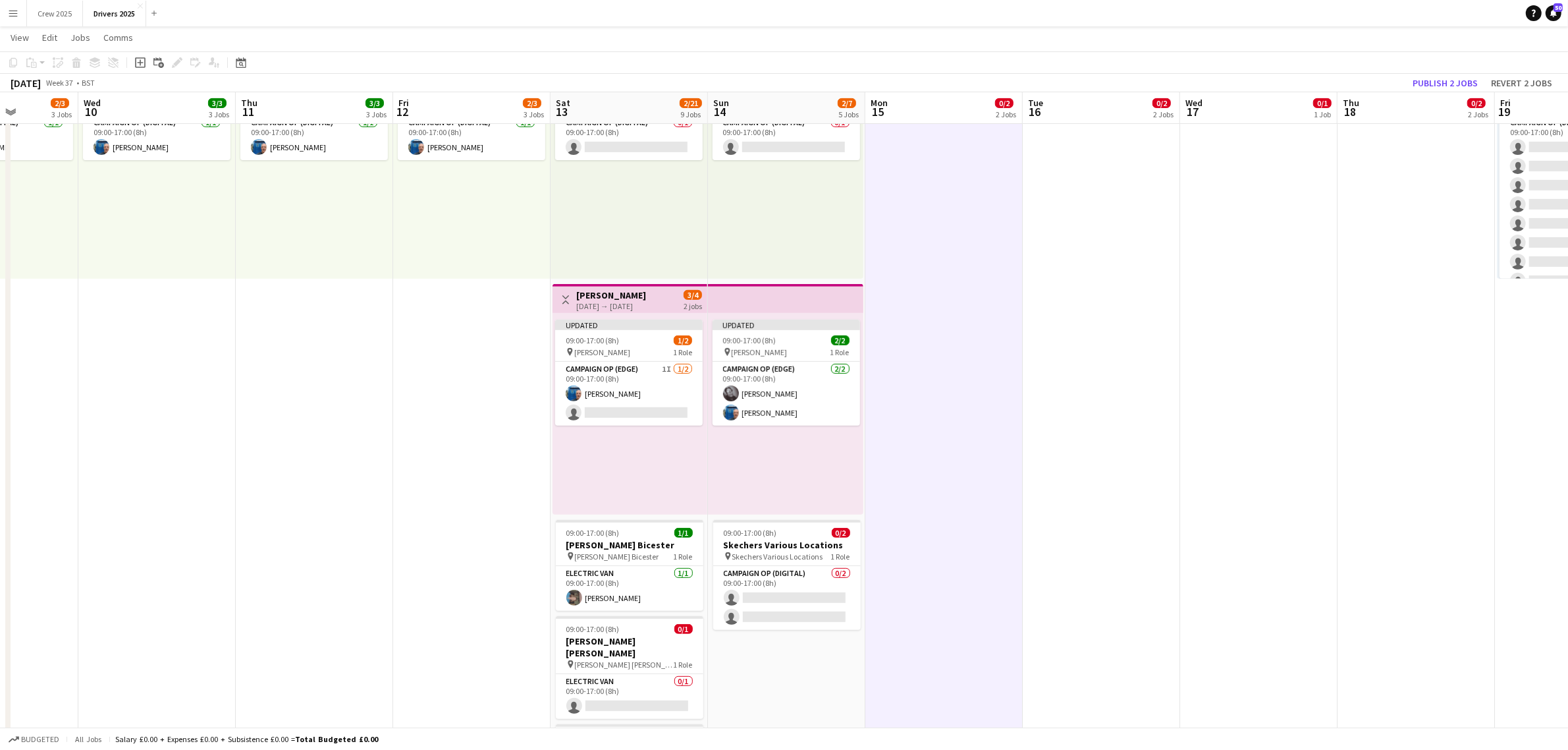
click at [607, 296] on h3 "[PERSON_NAME]" at bounding box center [611, 295] width 70 height 12
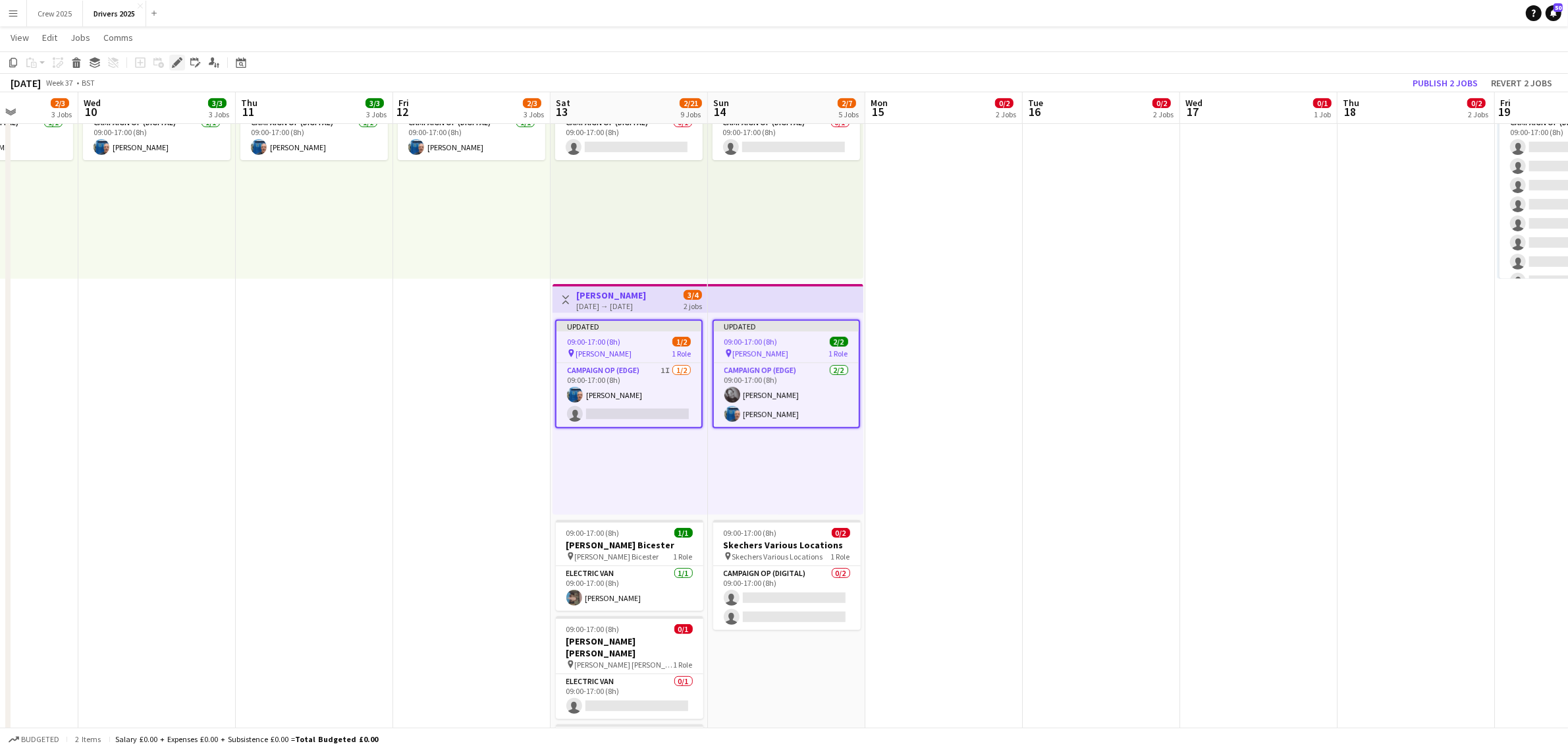
click at [181, 61] on icon "Edit" at bounding box center [177, 63] width 11 height 11
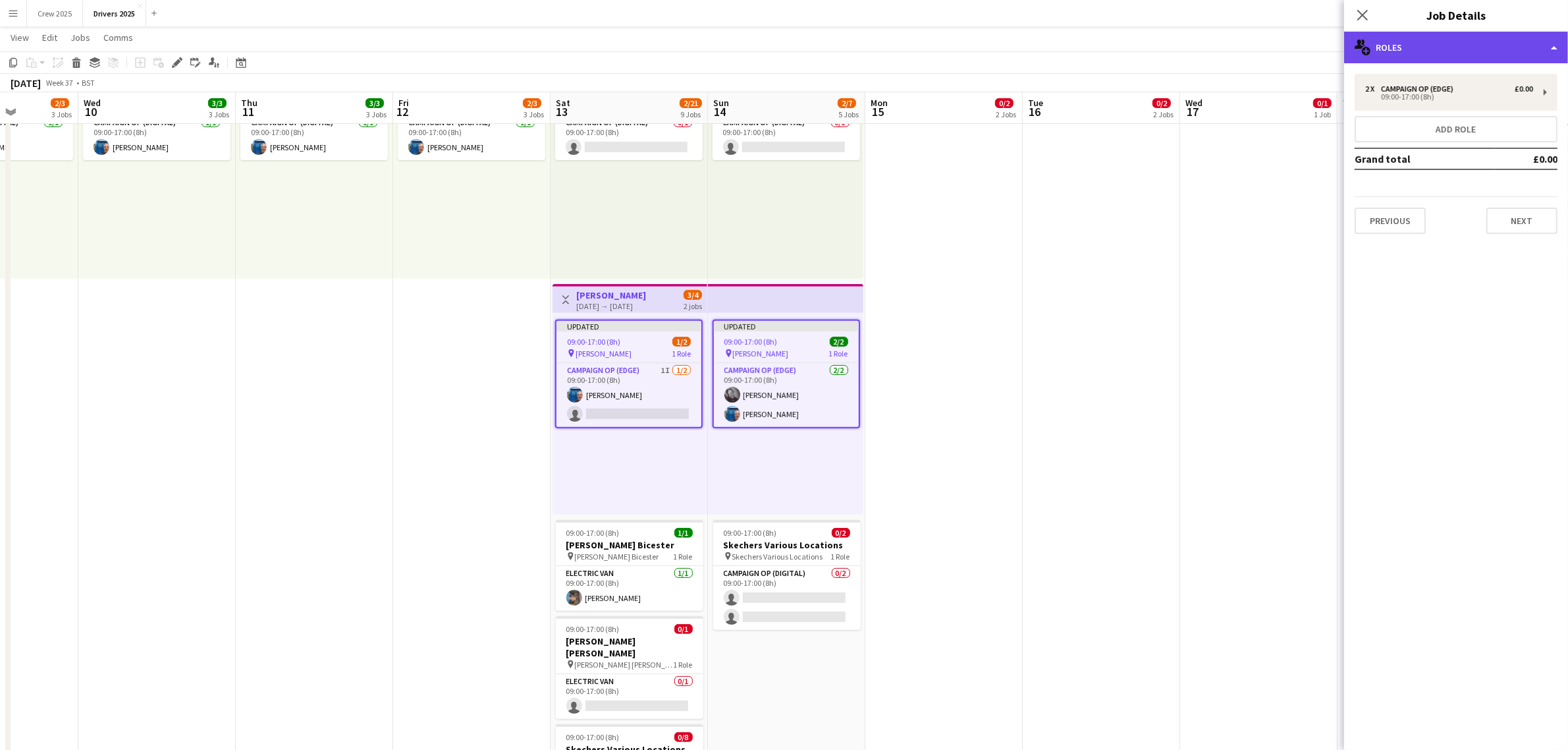
click at [1399, 51] on div "multiple-users-add Roles" at bounding box center [1456, 48] width 224 height 32
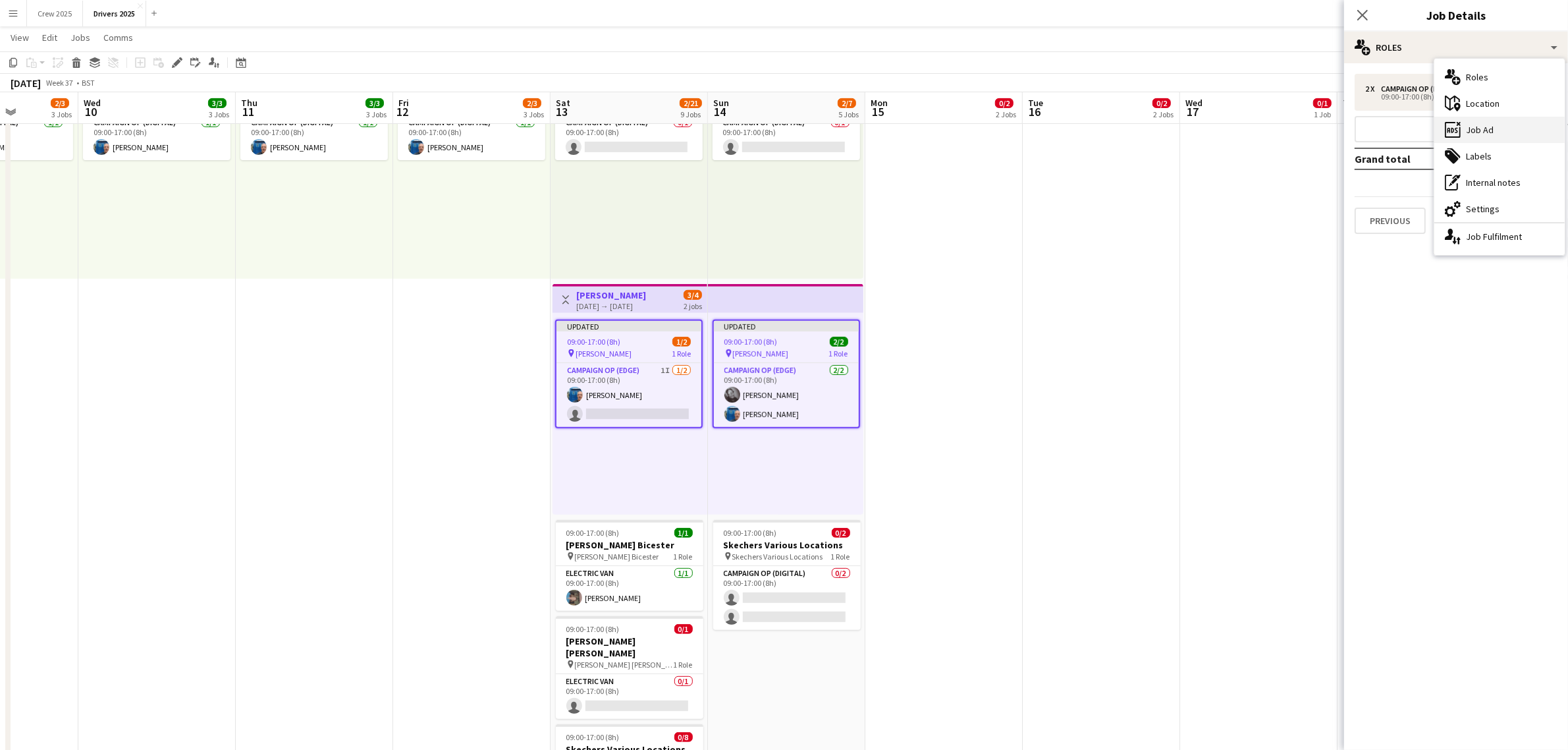
click at [1496, 124] on div "ads-window Job Ad" at bounding box center [1499, 130] width 130 height 27
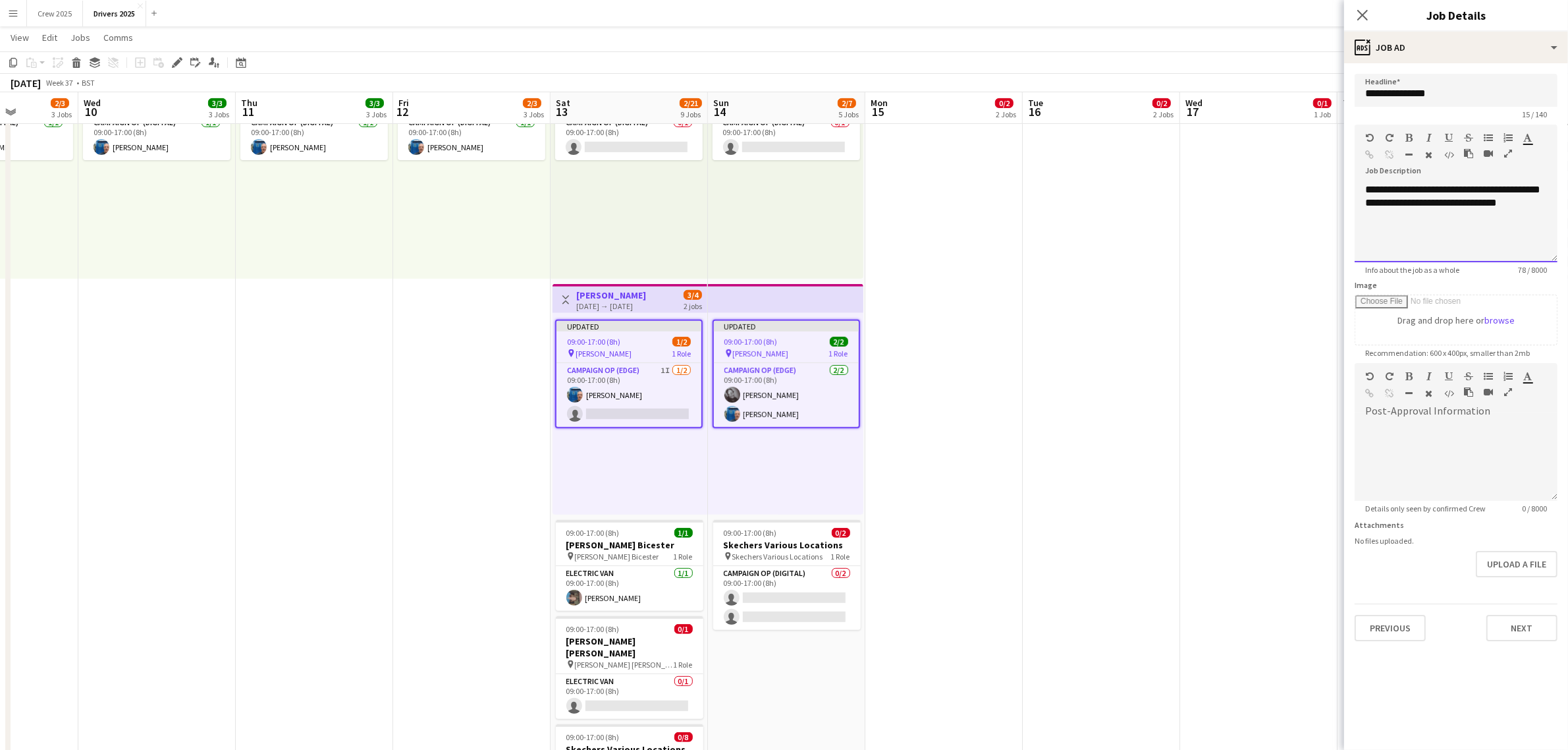
click at [1533, 206] on div "**********" at bounding box center [1456, 223] width 203 height 79
click at [1494, 215] on div "**********" at bounding box center [1456, 223] width 203 height 79
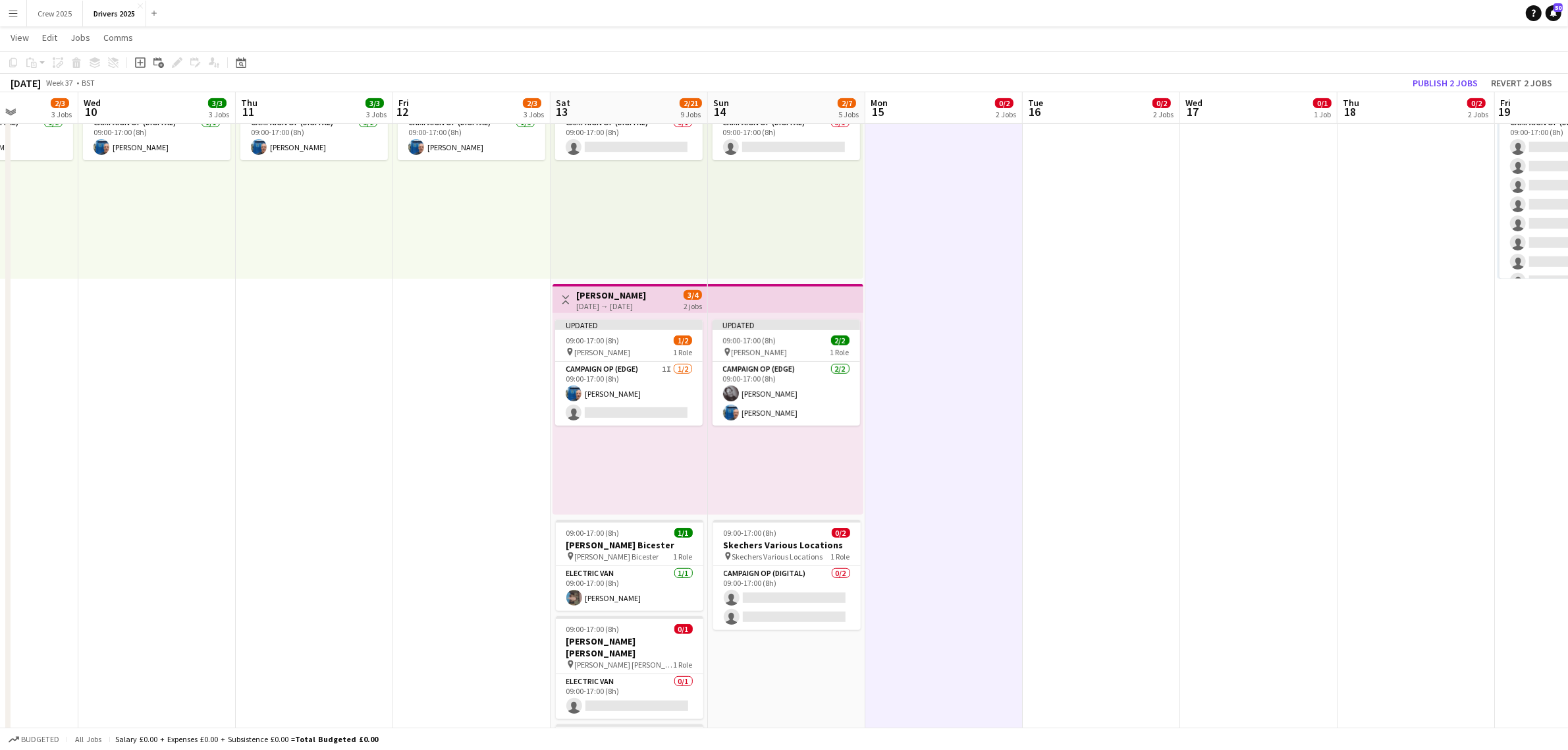
click at [619, 301] on div "[DATE] → [DATE]" at bounding box center [611, 306] width 70 height 10
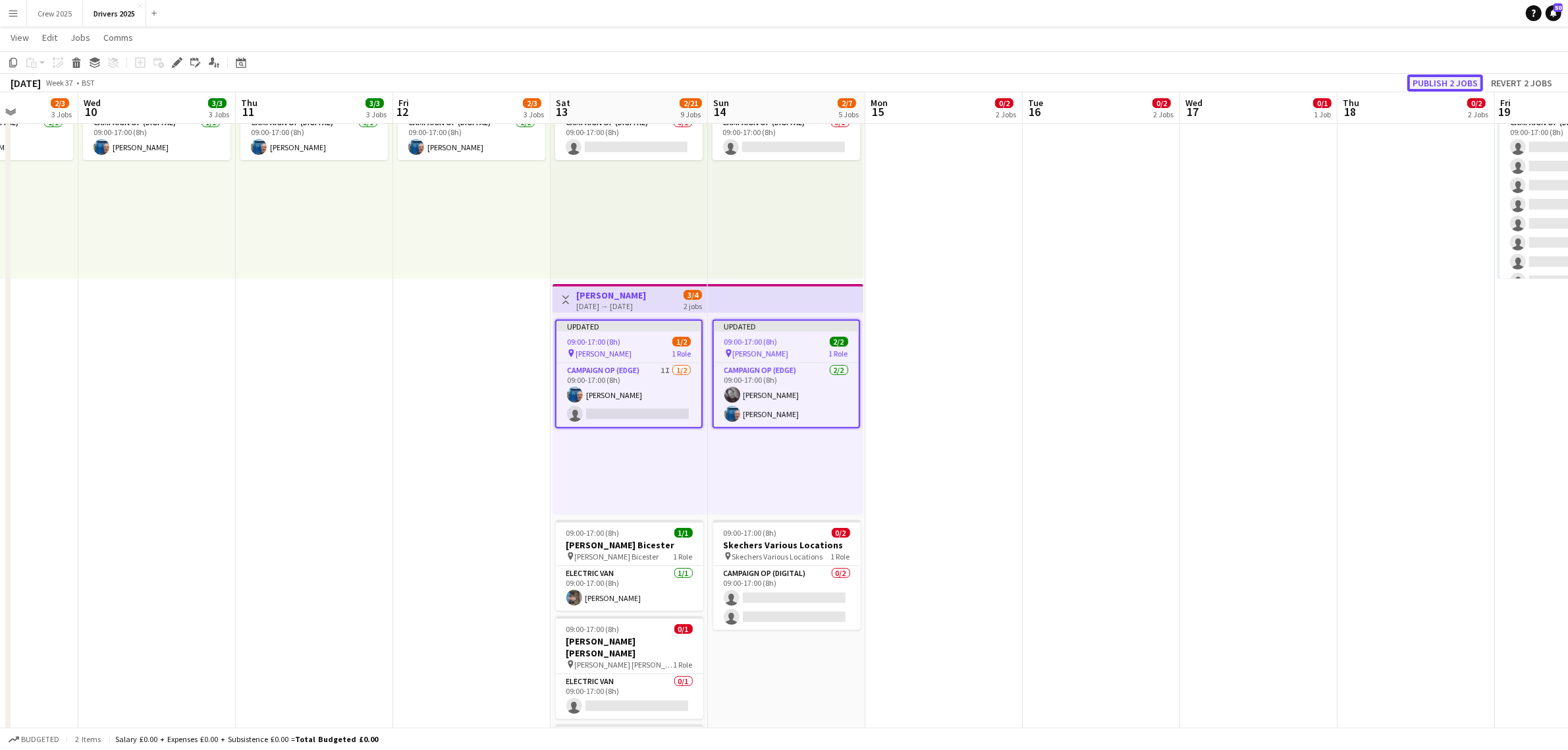
click at [1449, 80] on button "Publish 2 jobs" at bounding box center [1445, 83] width 76 height 17
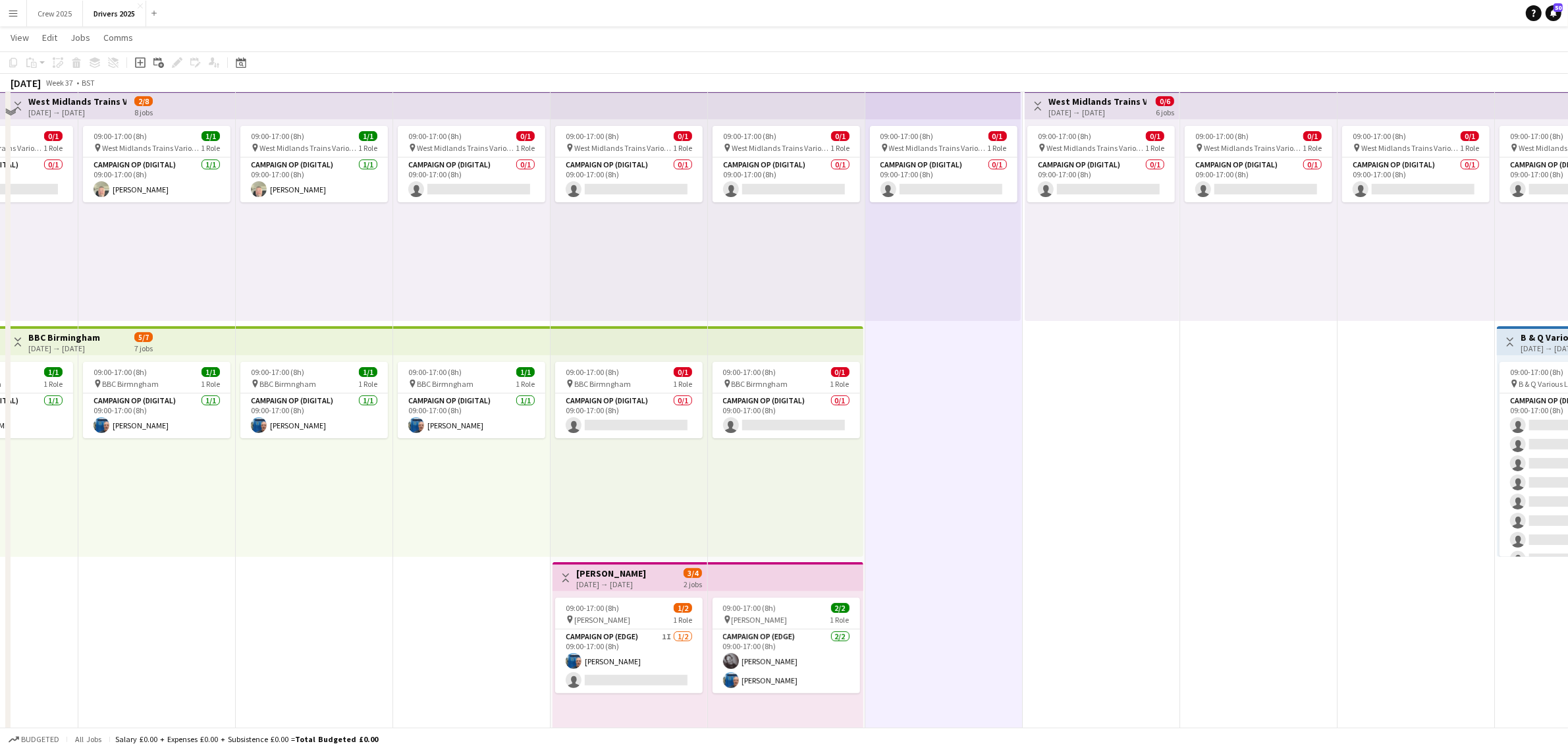
scroll to position [247, 0]
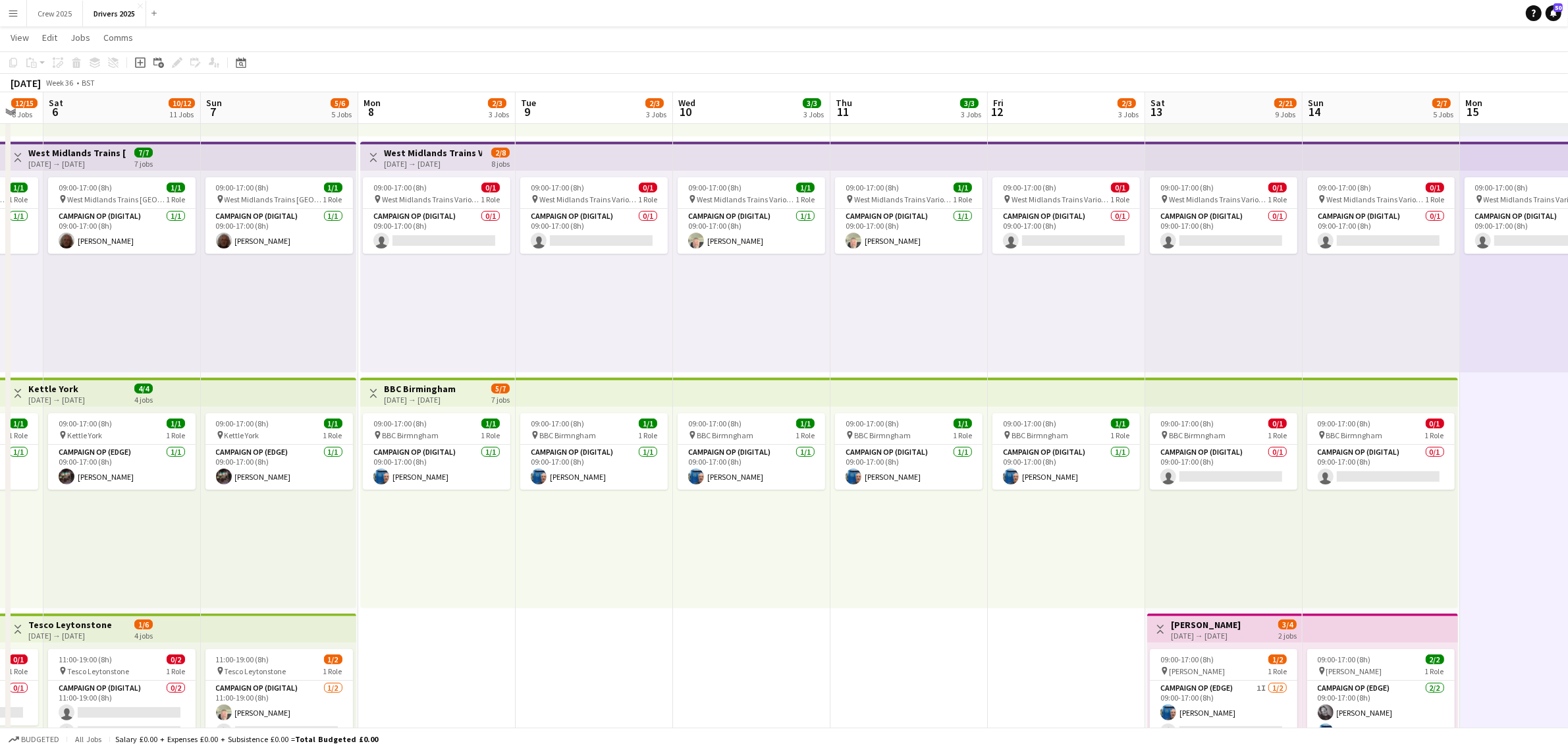
drag, startPoint x: 739, startPoint y: 501, endPoint x: 1338, endPoint y: 480, distance: 599.4
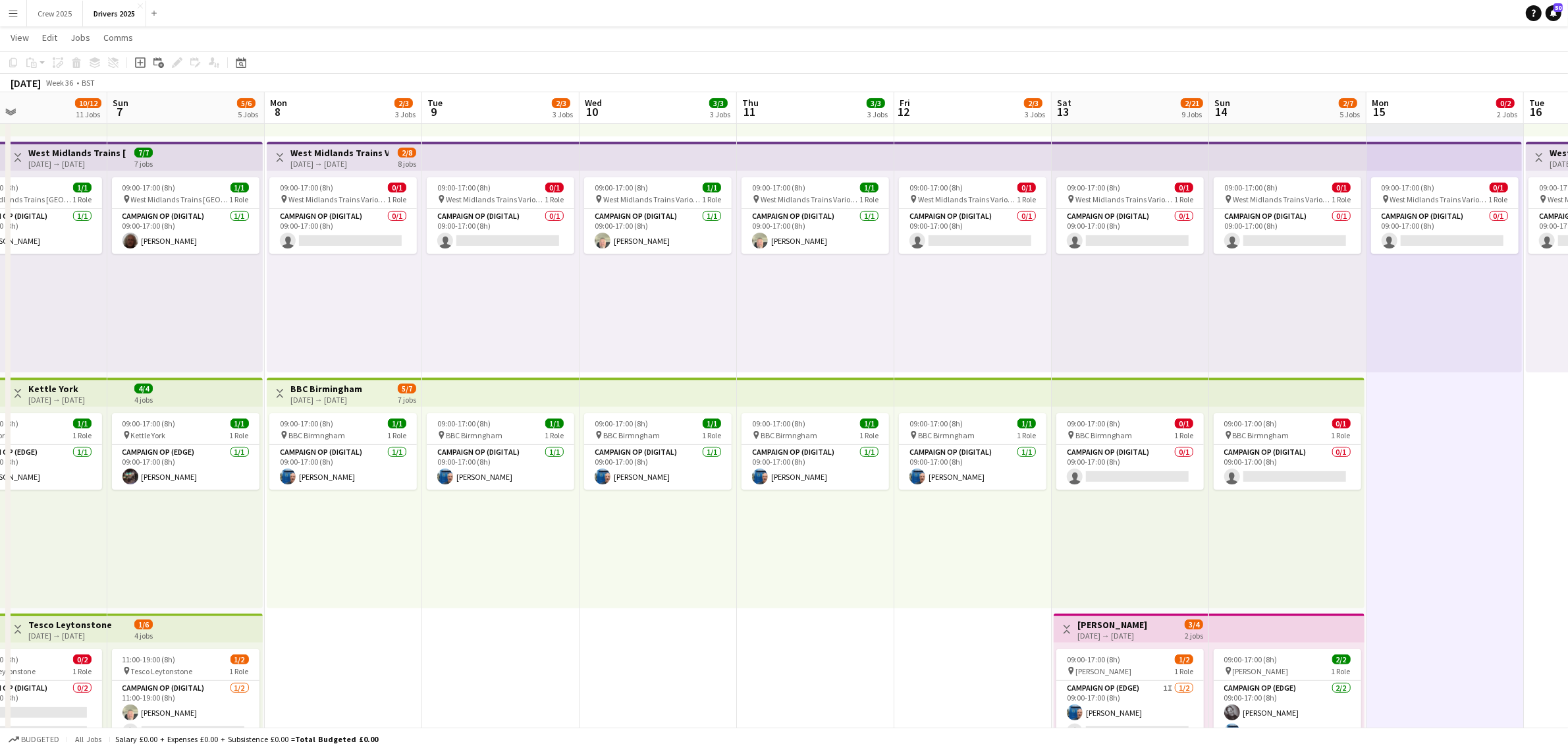
drag, startPoint x: 685, startPoint y: 558, endPoint x: 586, endPoint y: 566, distance: 99.3
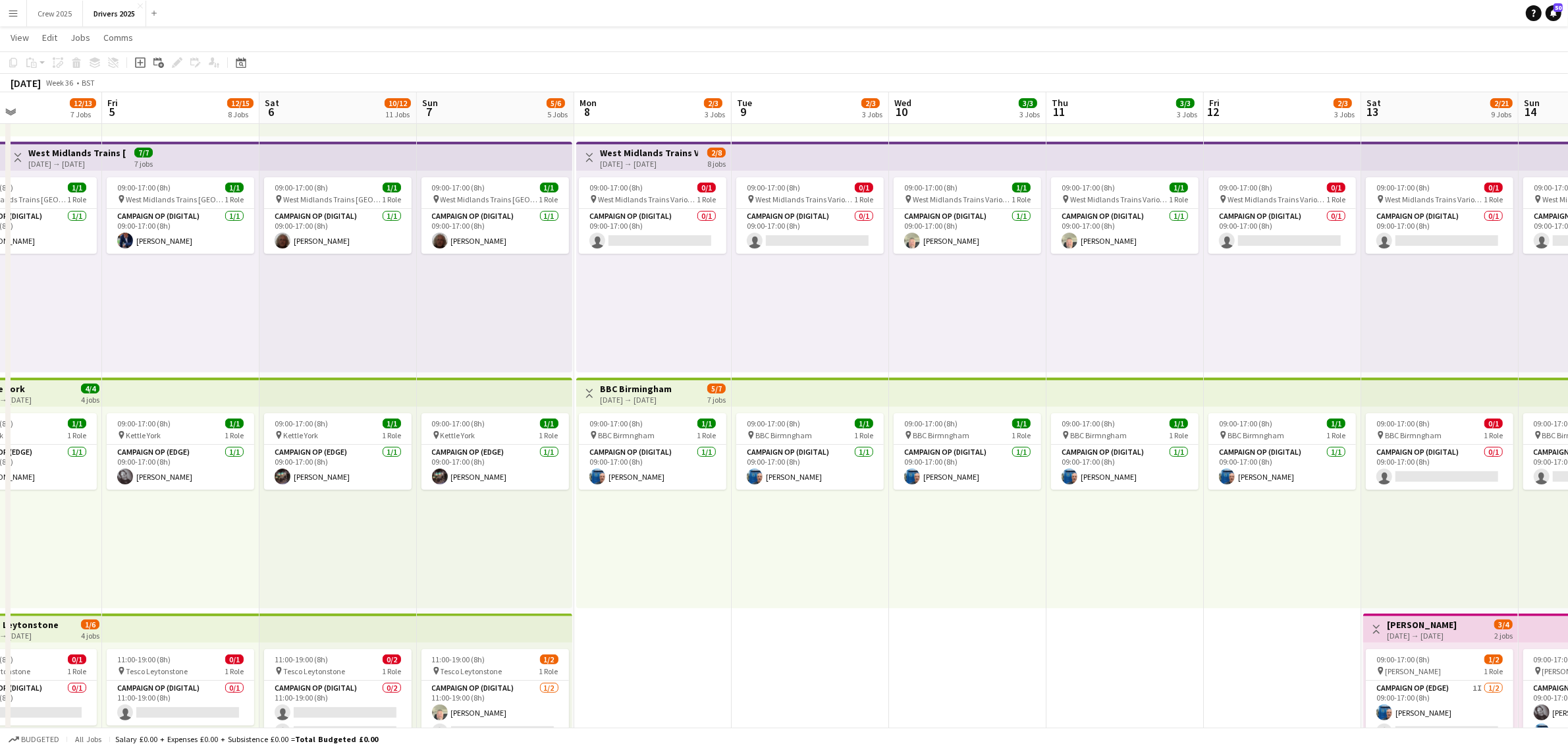
scroll to position [0, 361]
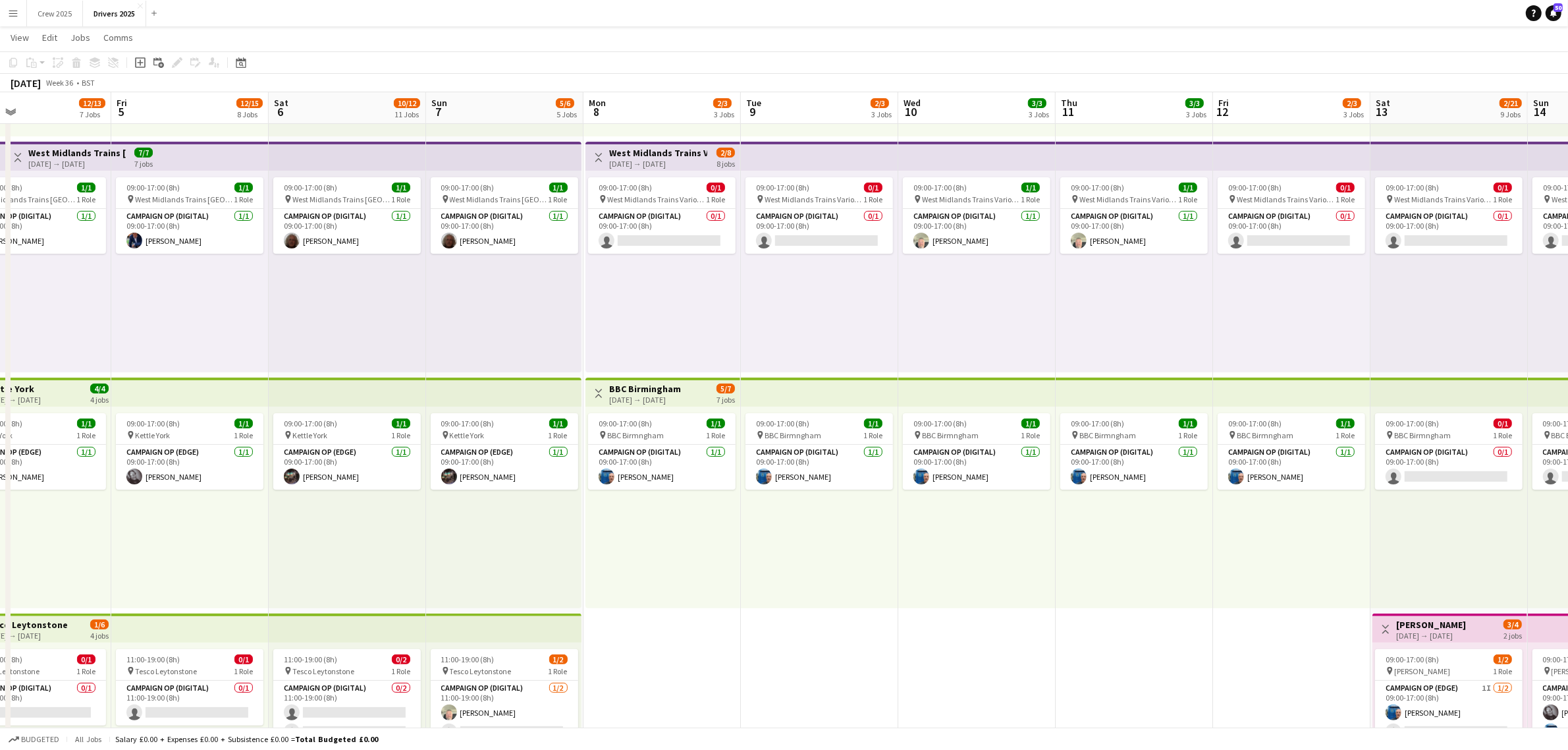
drag, startPoint x: 511, startPoint y: 619, endPoint x: 830, endPoint y: 591, distance: 320.2
click at [643, 212] on app-card-role "Campaign Op (Digital) 0/1 09:00-17:00 (8h) single-neutral-actions" at bounding box center [662, 231] width 148 height 45
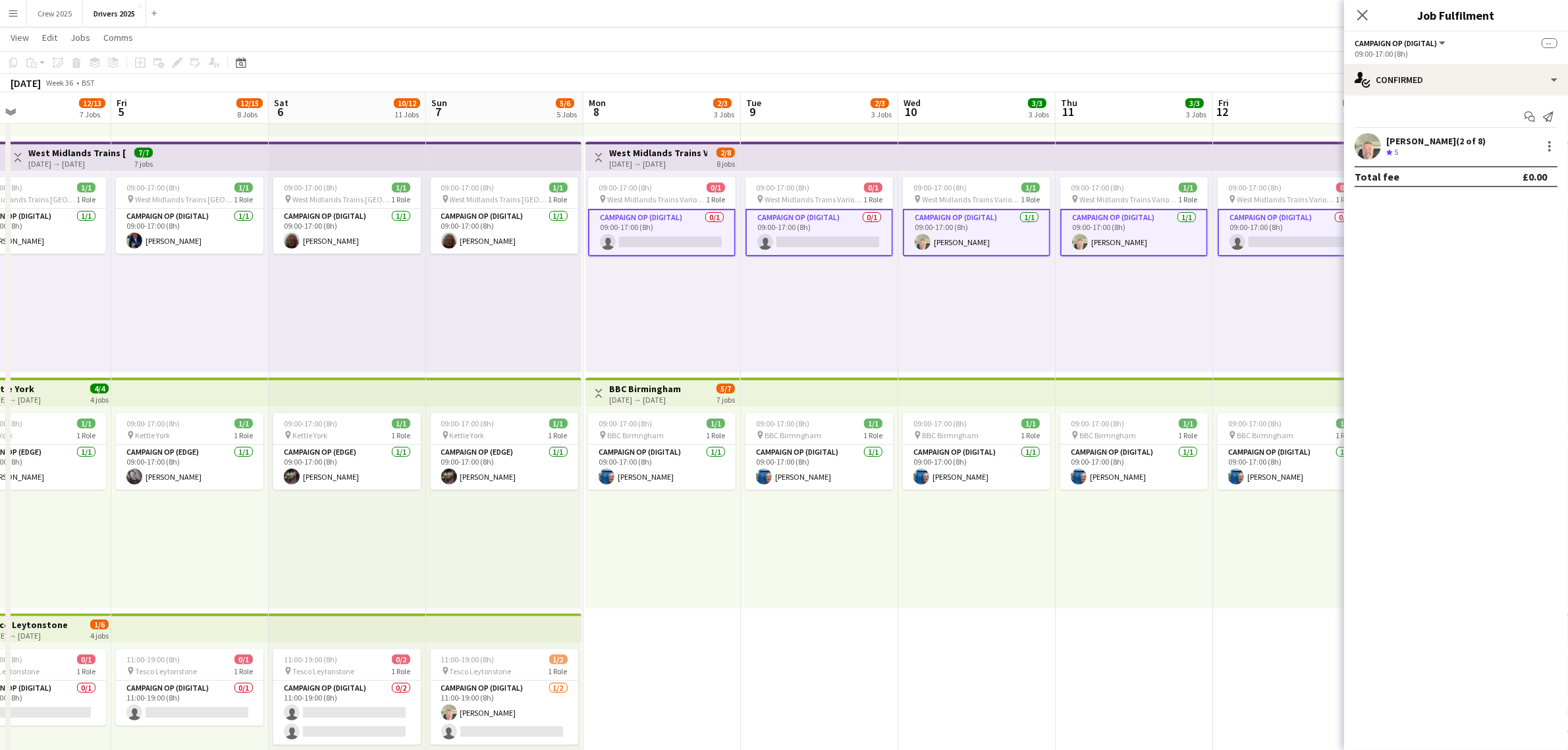
click at [644, 208] on div "Campaign Op (Digital) 0/1 09:00-17:00 (8h) single-neutral-actions" at bounding box center [662, 232] width 148 height 48
click at [656, 242] on app-card-role "Campaign Op (Digital) 0/1 09:00-17:00 (8h) single-neutral-actions" at bounding box center [662, 233] width 148 height 48
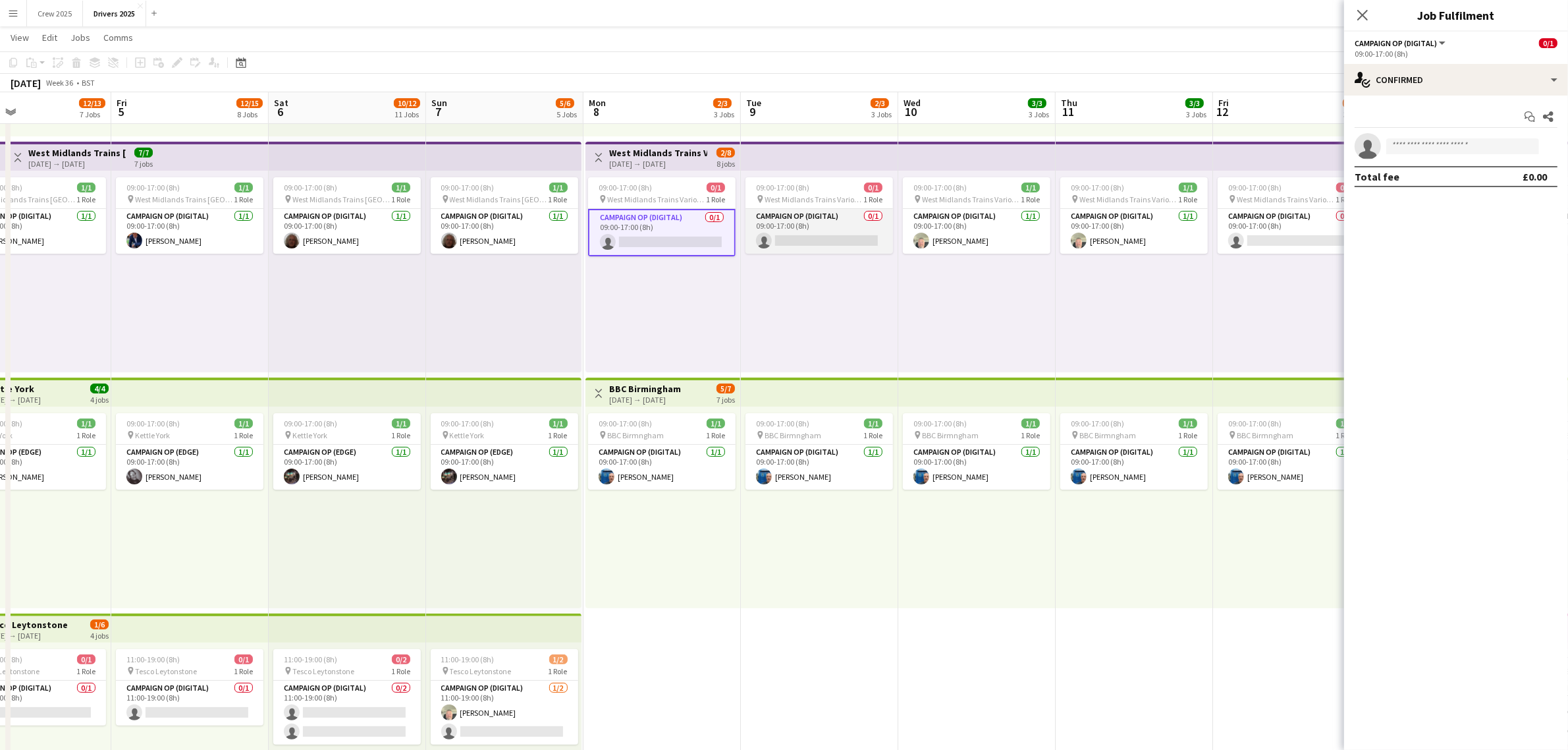
click at [797, 227] on app-card-role "Campaign Op (Digital) 0/1 09:00-17:00 (8h) single-neutral-actions" at bounding box center [819, 231] width 148 height 45
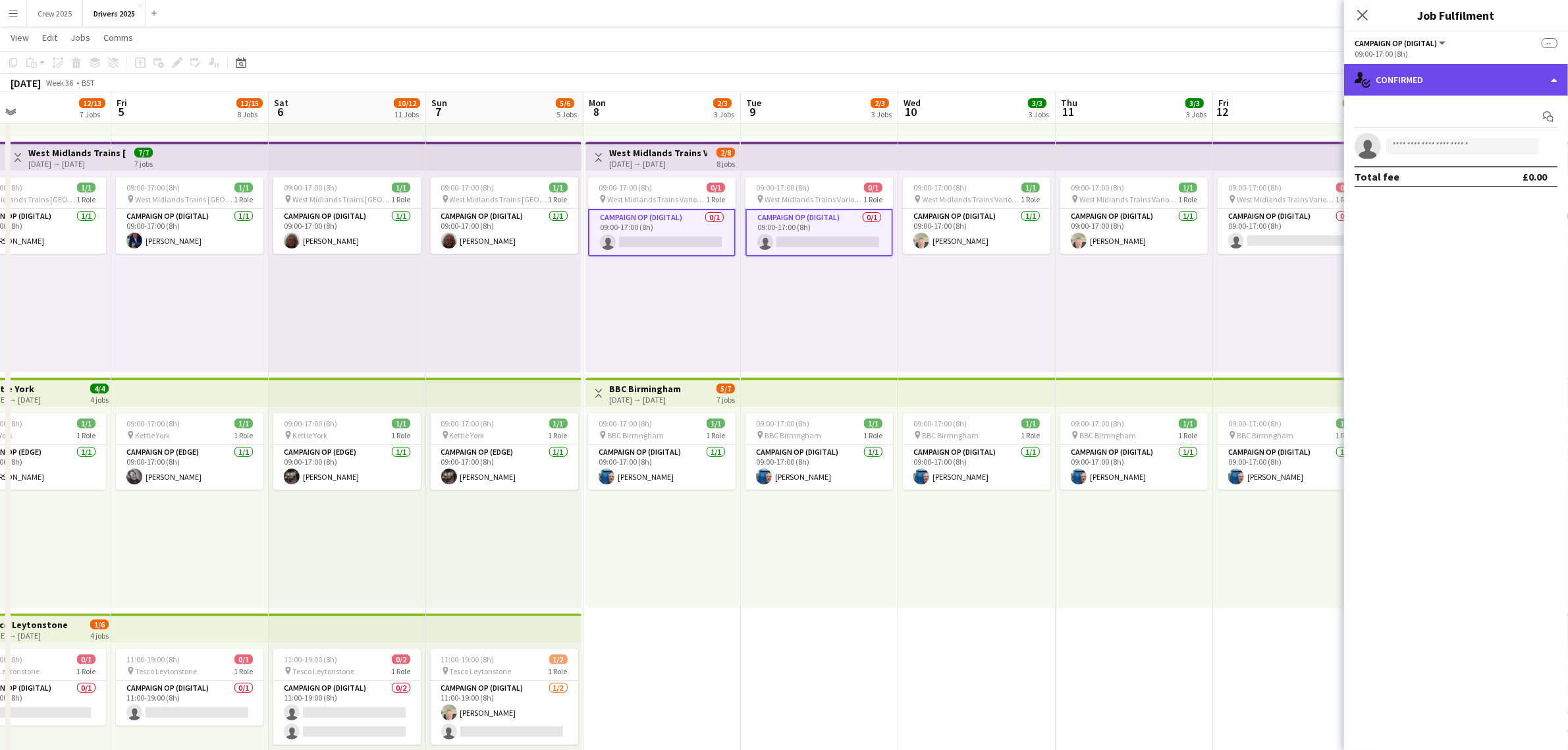
click at [1431, 74] on div "single-neutral-actions-check-2 Confirmed" at bounding box center [1456, 80] width 224 height 32
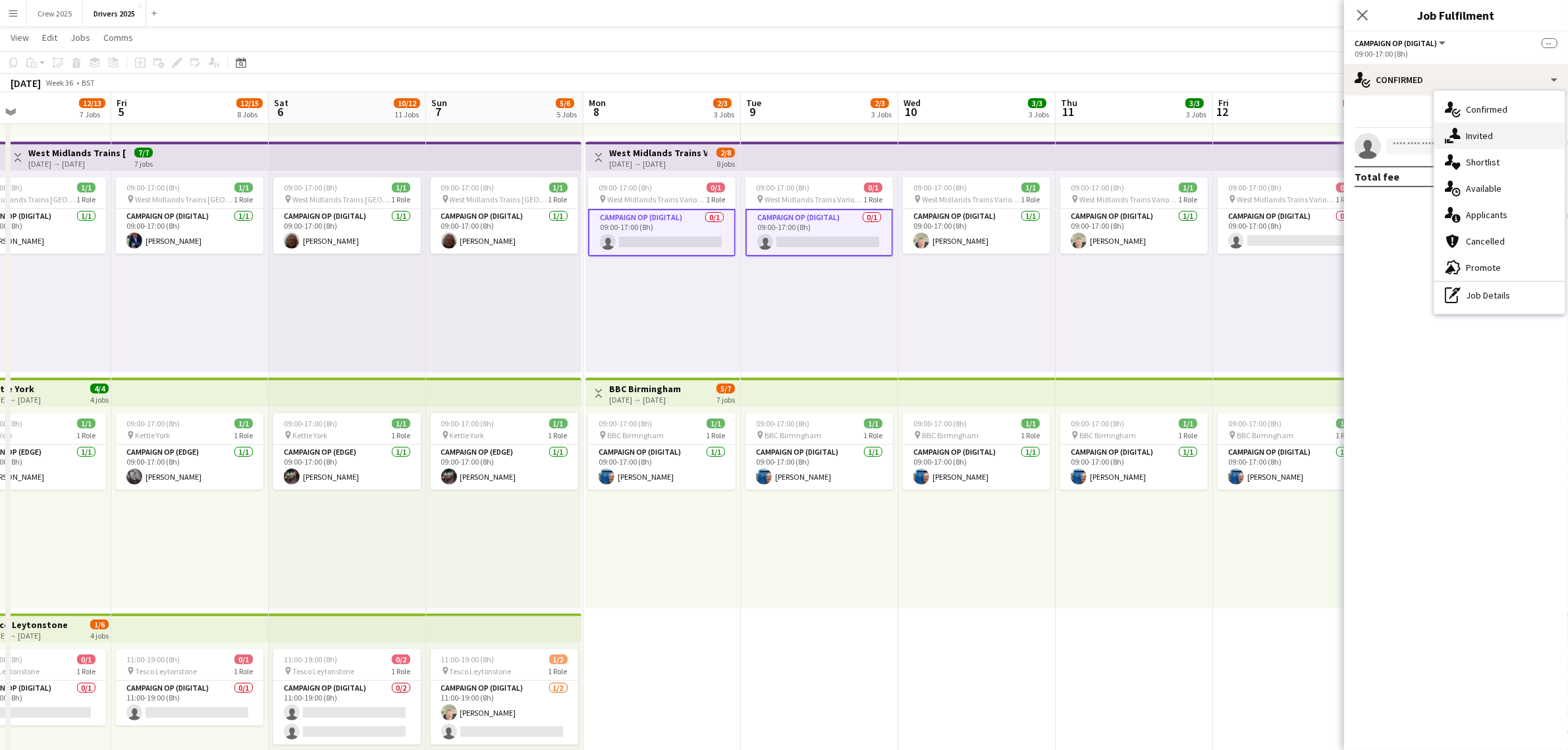
click at [1480, 130] on div "single-neutral-actions-share-1 Invited" at bounding box center [1499, 135] width 130 height 27
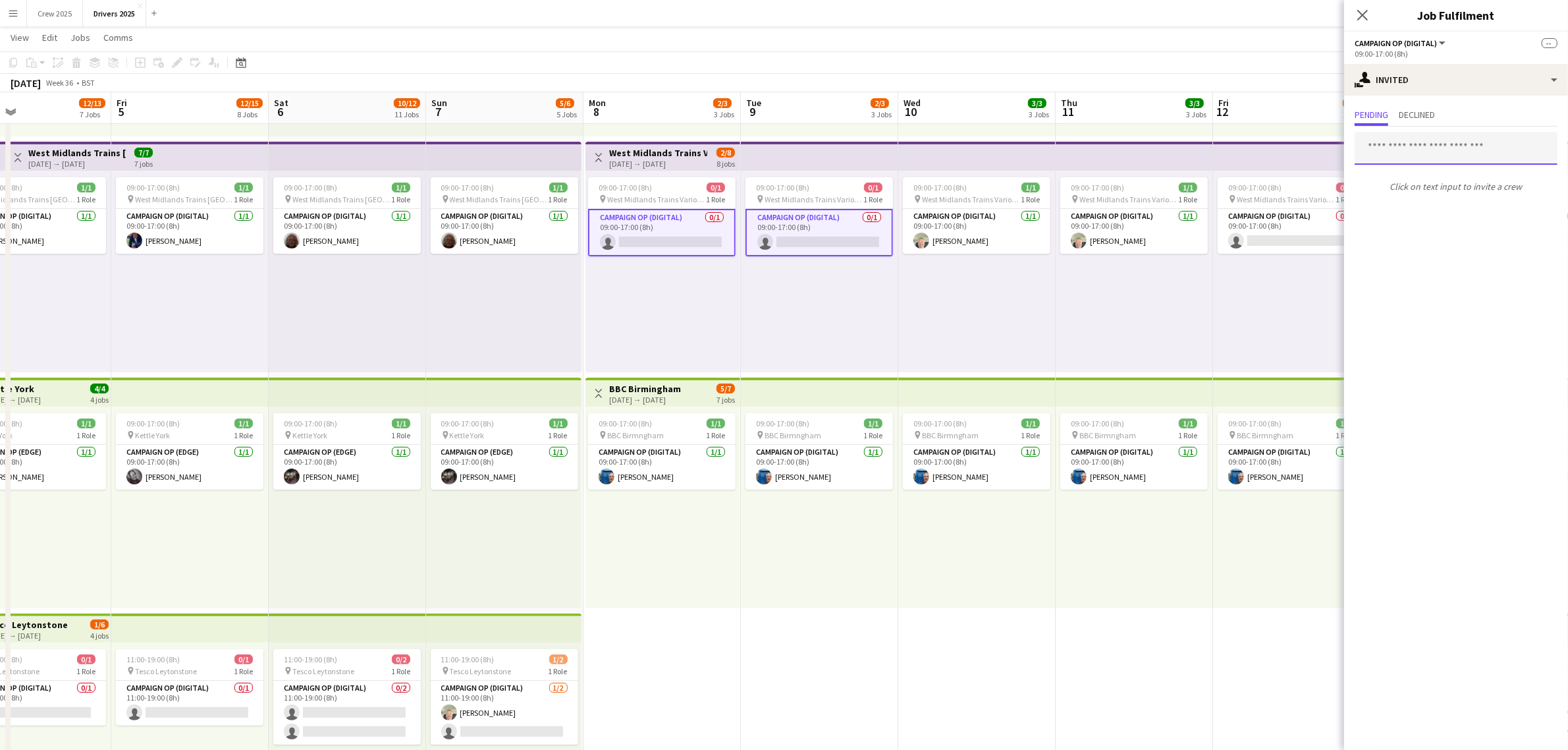
click at [1411, 150] on input "text" at bounding box center [1456, 148] width 203 height 33
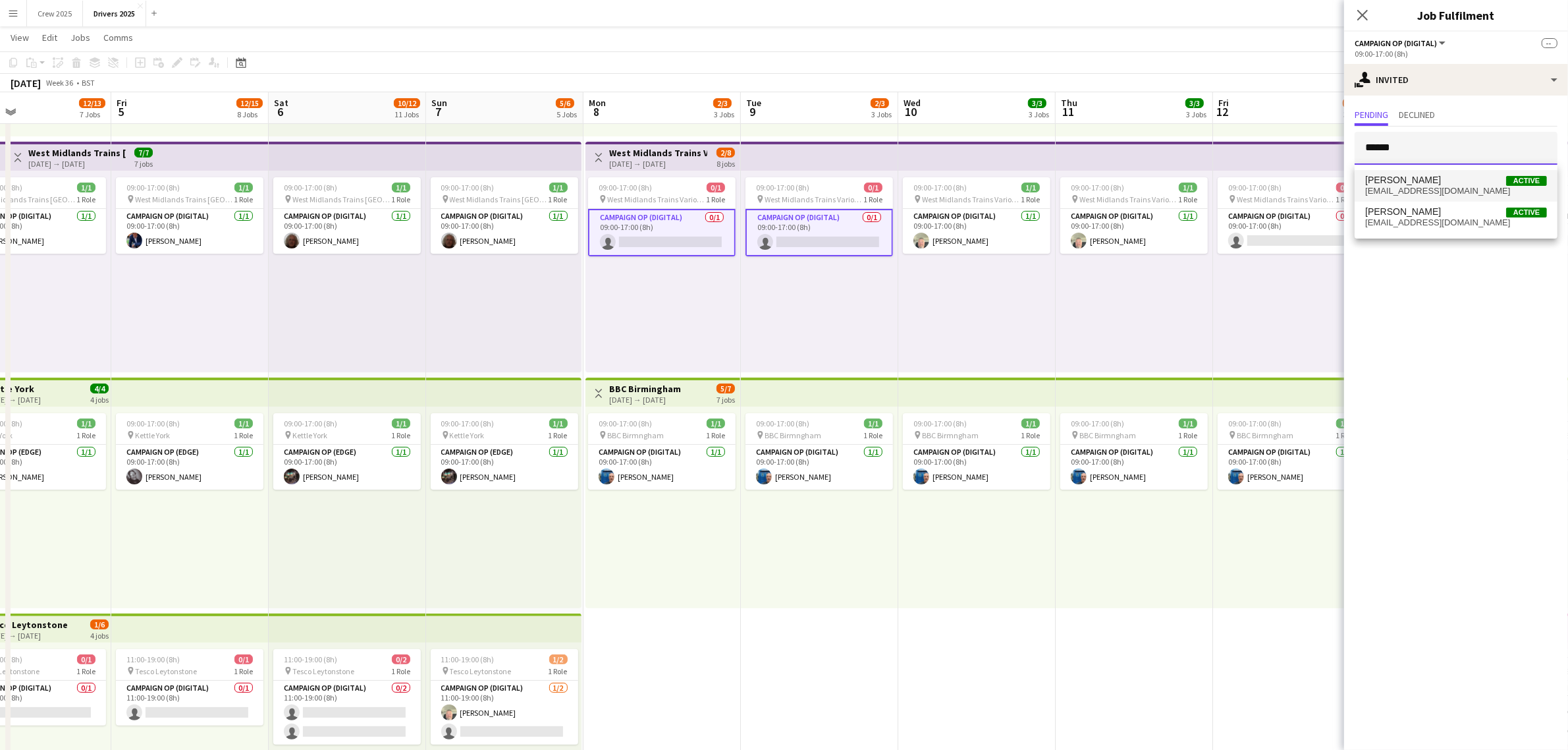
type input "******"
click at [1402, 186] on span "[EMAIL_ADDRESS][DOMAIN_NAME]" at bounding box center [1456, 191] width 182 height 11
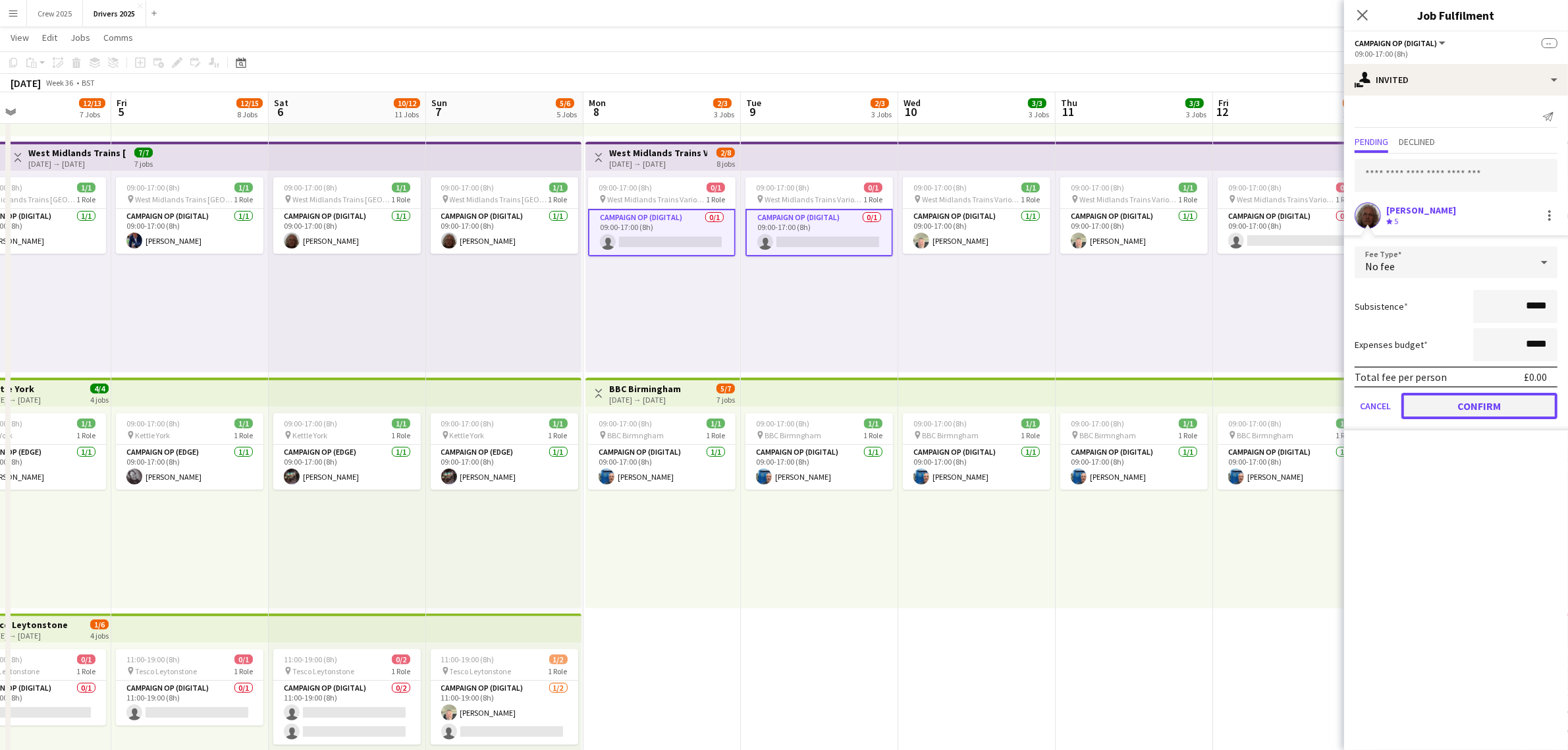
click at [1477, 406] on button "Confirm" at bounding box center [1479, 406] width 156 height 27
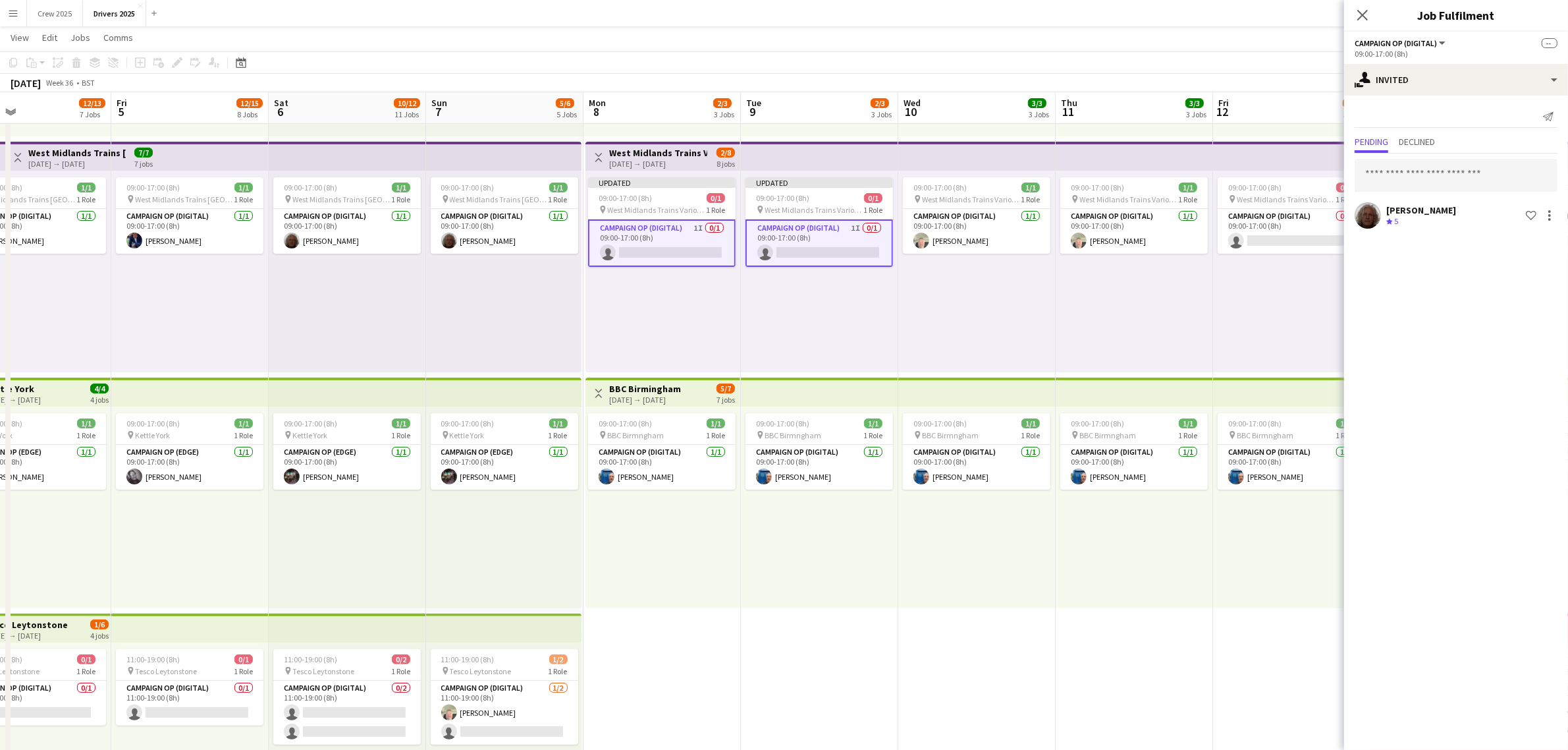
click at [969, 351] on div "09:00-17:00 (8h) 1/1 pin West Midlands Trains Various Locations 1 Role Campaign…" at bounding box center [977, 272] width 158 height 202
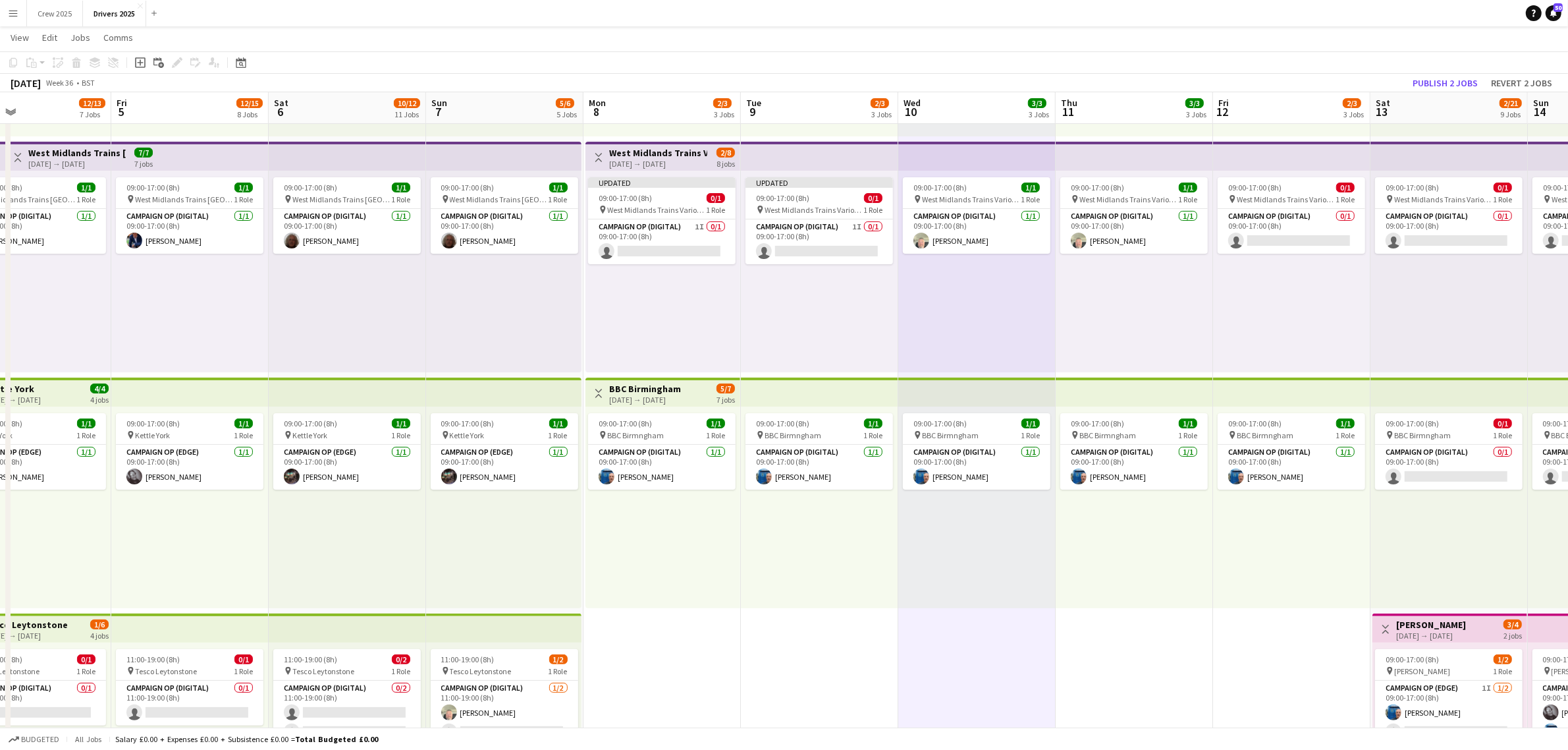
click at [646, 153] on h3 "West Midlands Trains Various Locations" at bounding box center [658, 153] width 98 height 12
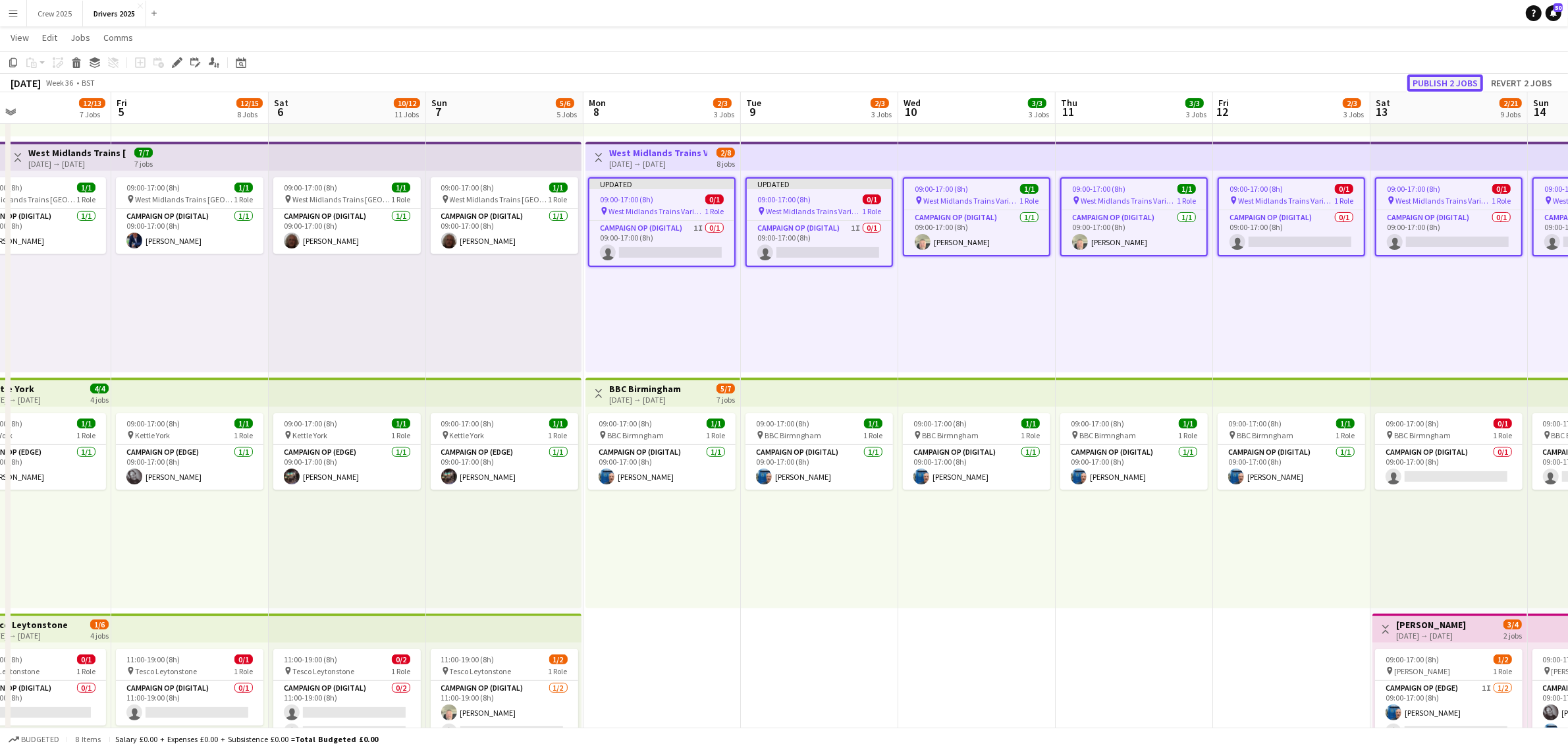
click at [1430, 74] on button "Publish 2 jobs" at bounding box center [1445, 83] width 76 height 17
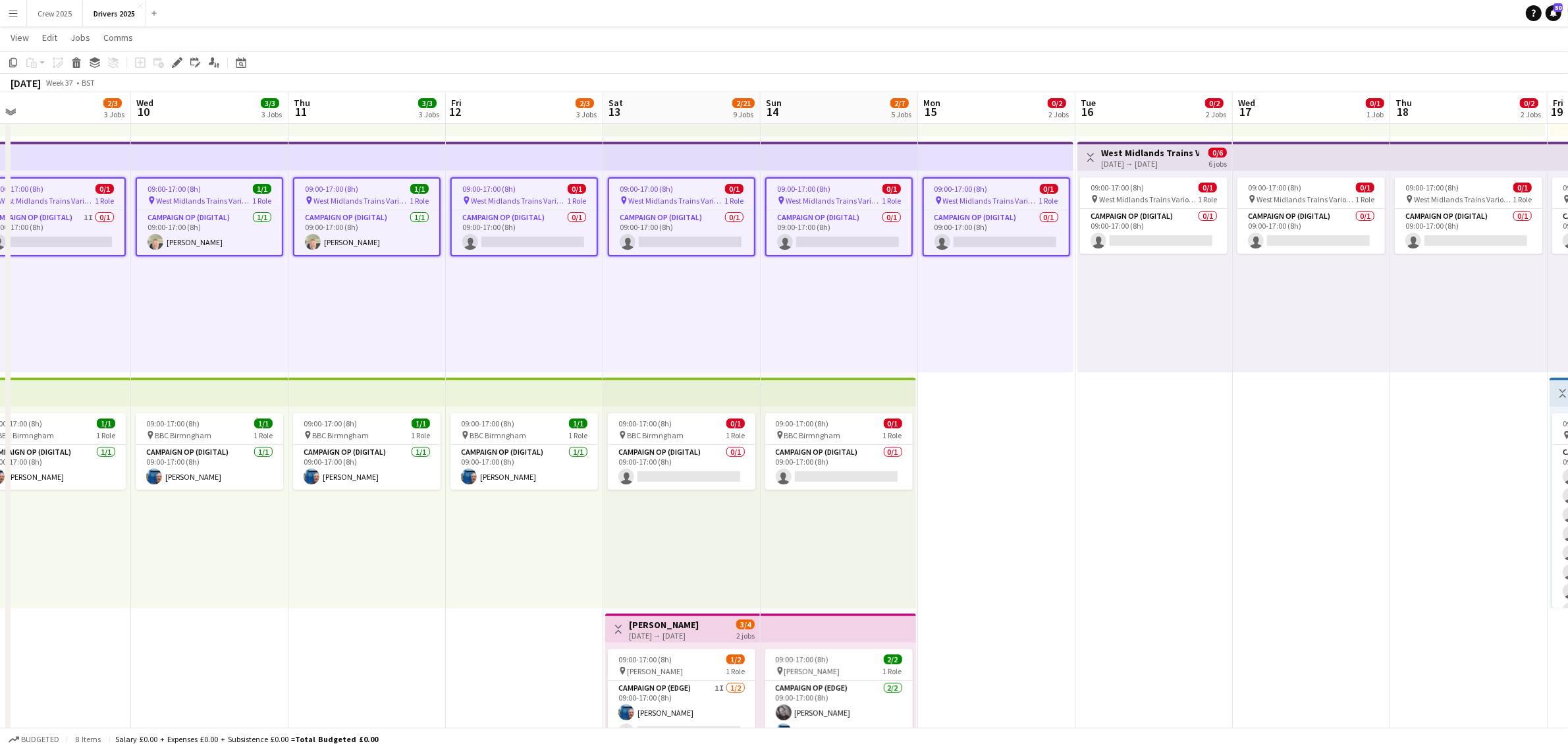
scroll to position [0, 501]
drag, startPoint x: 1148, startPoint y: 608, endPoint x: 405, endPoint y: 610, distance: 743.0
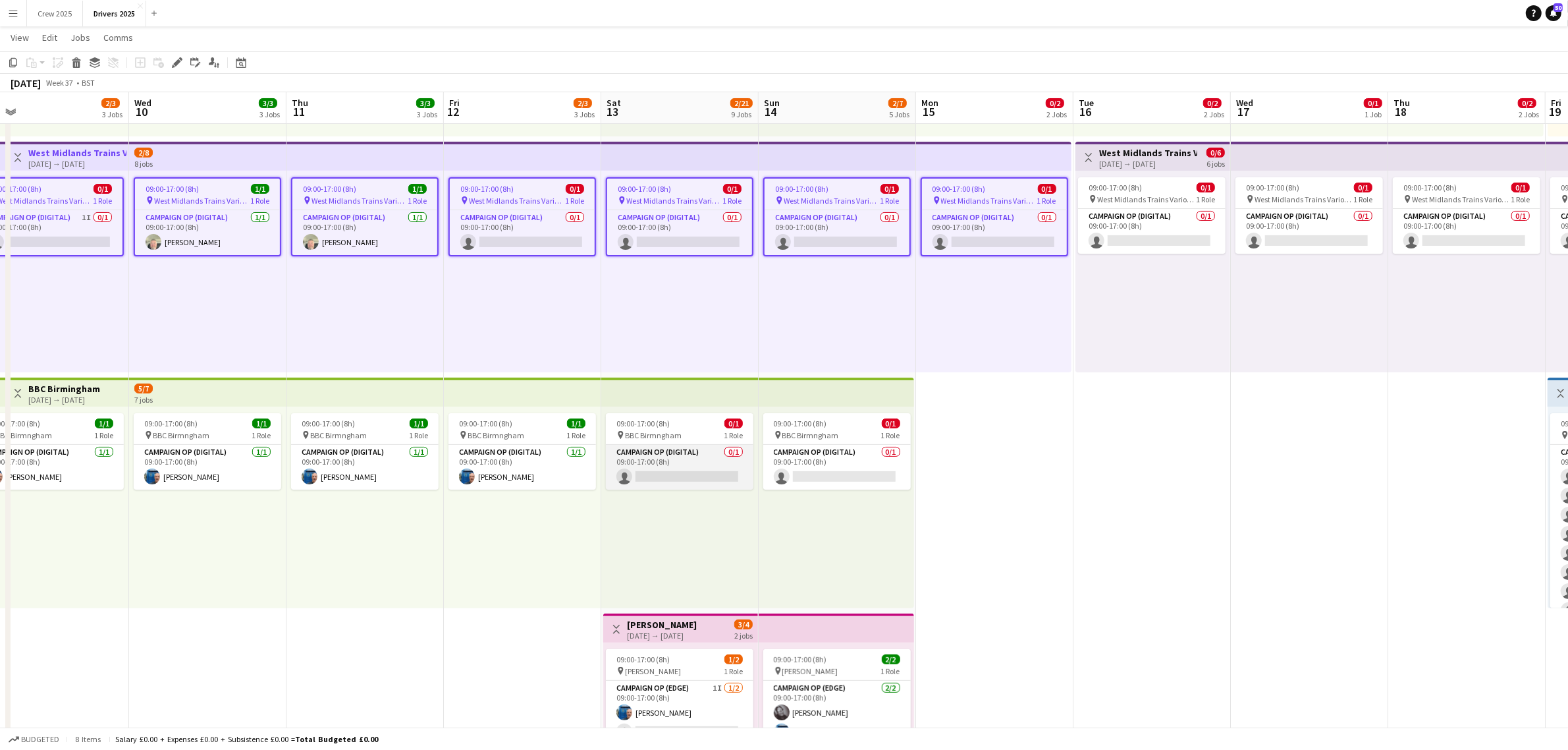
click at [673, 451] on app-card-role "Campaign Op (Digital) 0/1 09:00-17:00 (8h) single-neutral-actions" at bounding box center [679, 467] width 148 height 45
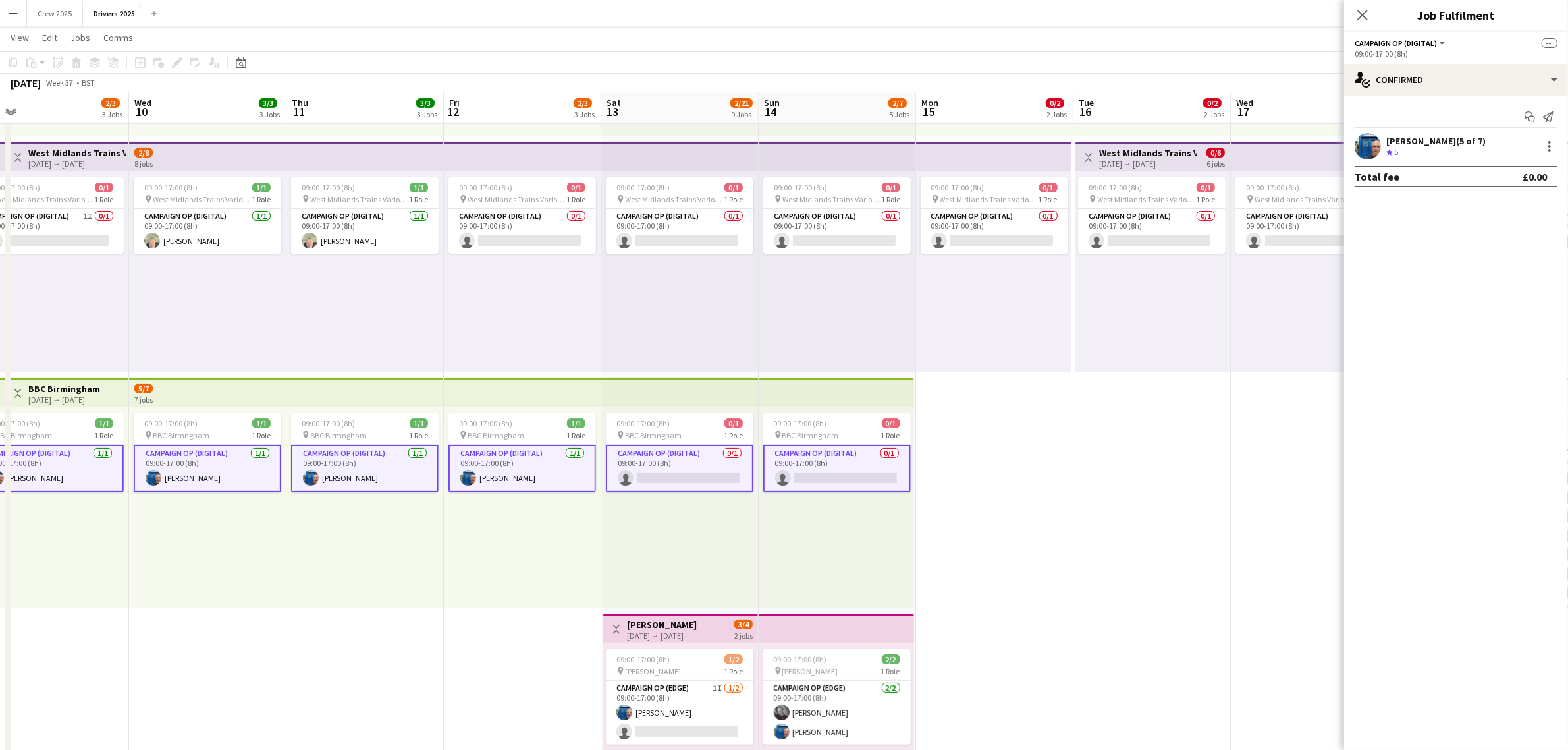
click at [675, 463] on app-card-role "Campaign Op (Digital) 0/1 09:00-17:00 (8h) single-neutral-actions" at bounding box center [679, 468] width 148 height 48
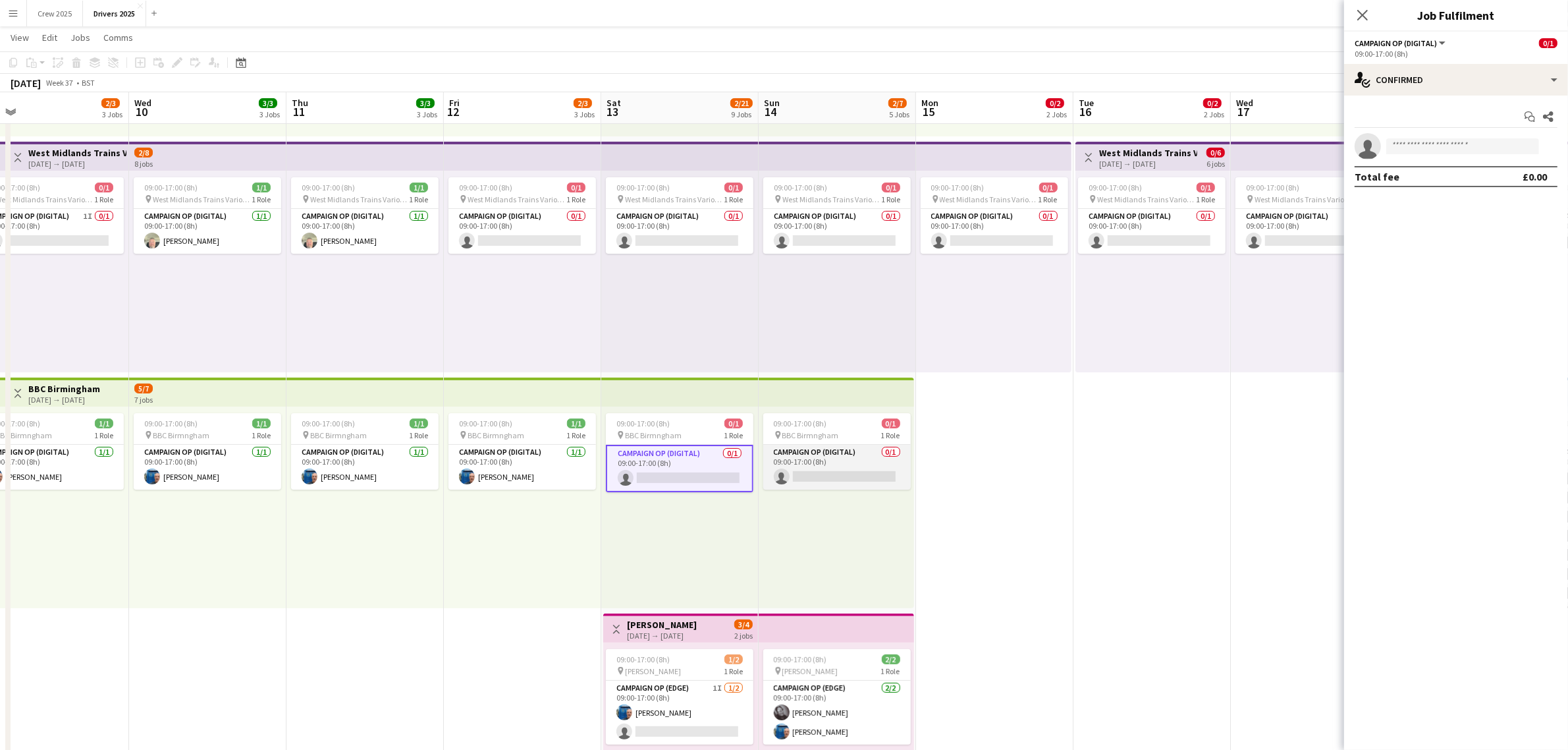
click at [844, 470] on app-card-role "Campaign Op (Digital) 0/1 09:00-17:00 (8h) single-neutral-actions" at bounding box center [837, 467] width 148 height 45
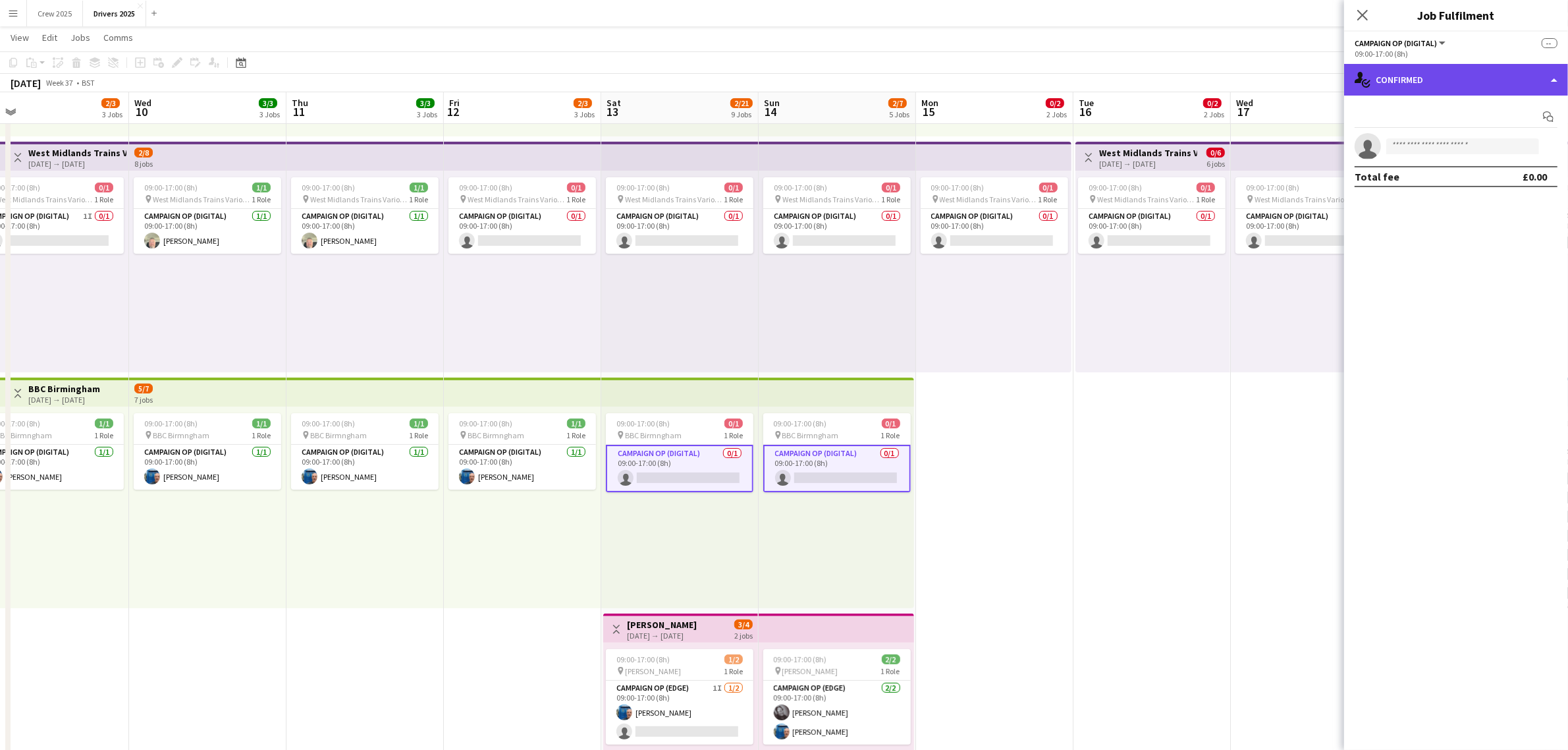
click at [1392, 86] on div "single-neutral-actions-check-2 Confirmed" at bounding box center [1456, 80] width 224 height 32
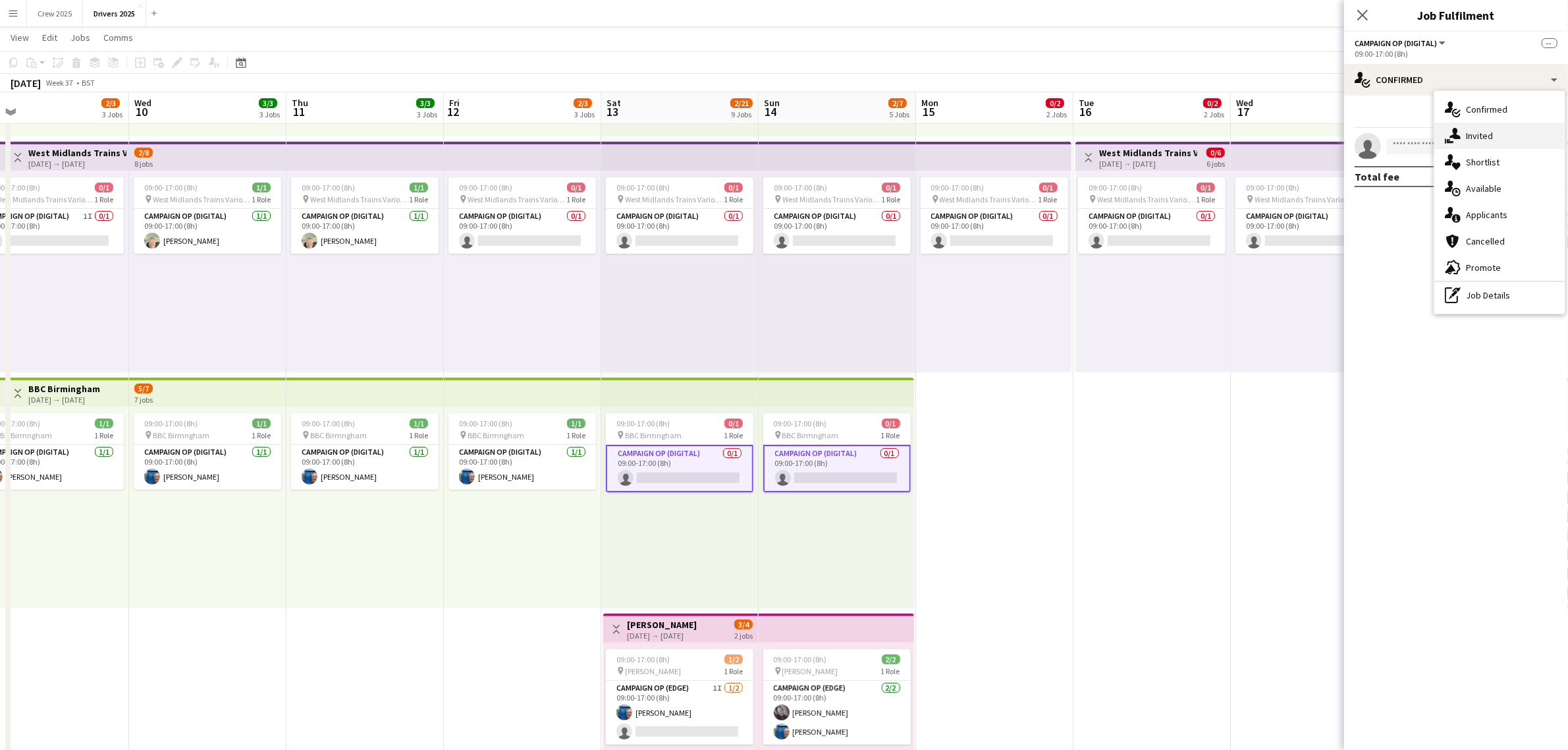
click at [1457, 138] on icon at bounding box center [1455, 133] width 12 height 12
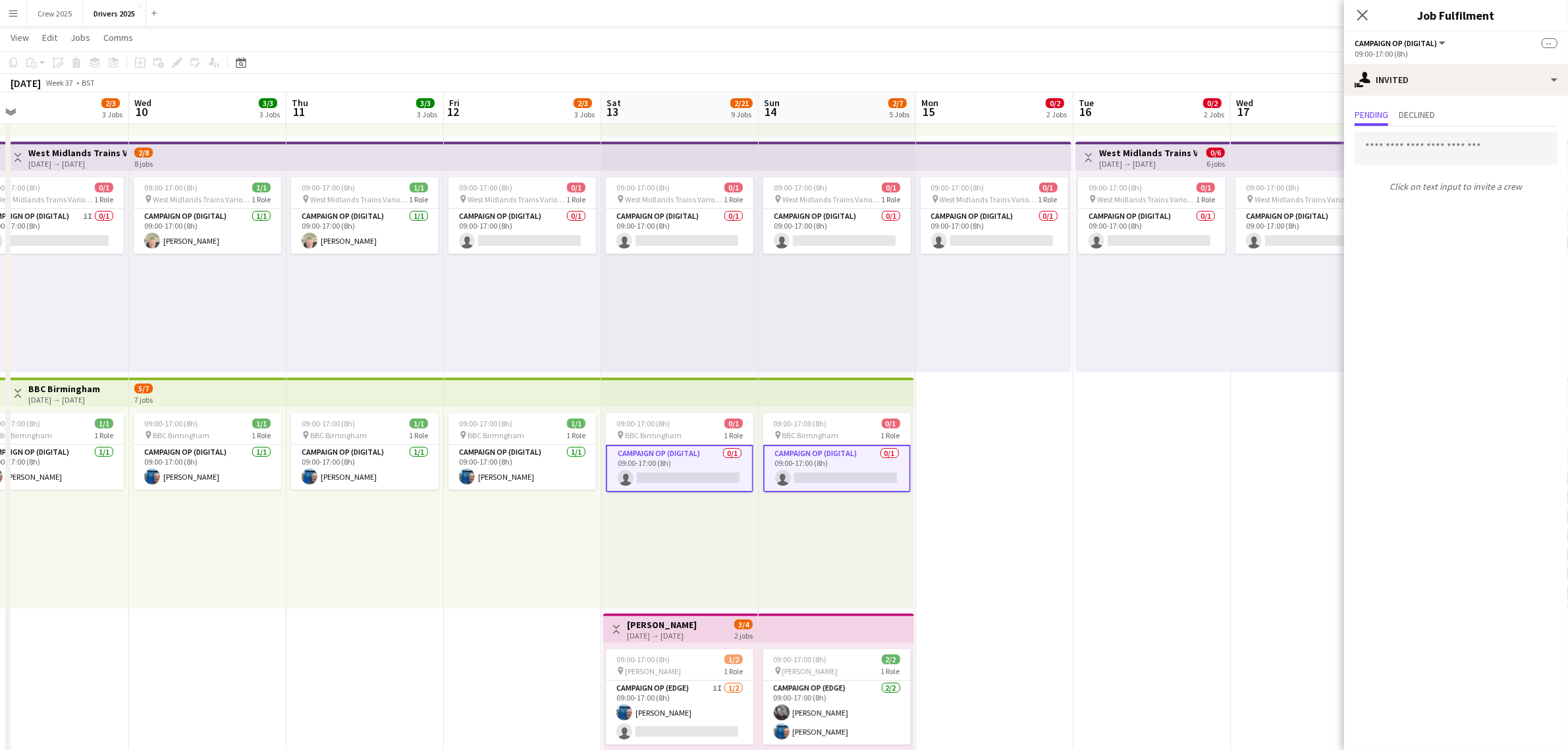
click at [1398, 150] on input "text" at bounding box center [1456, 148] width 203 height 33
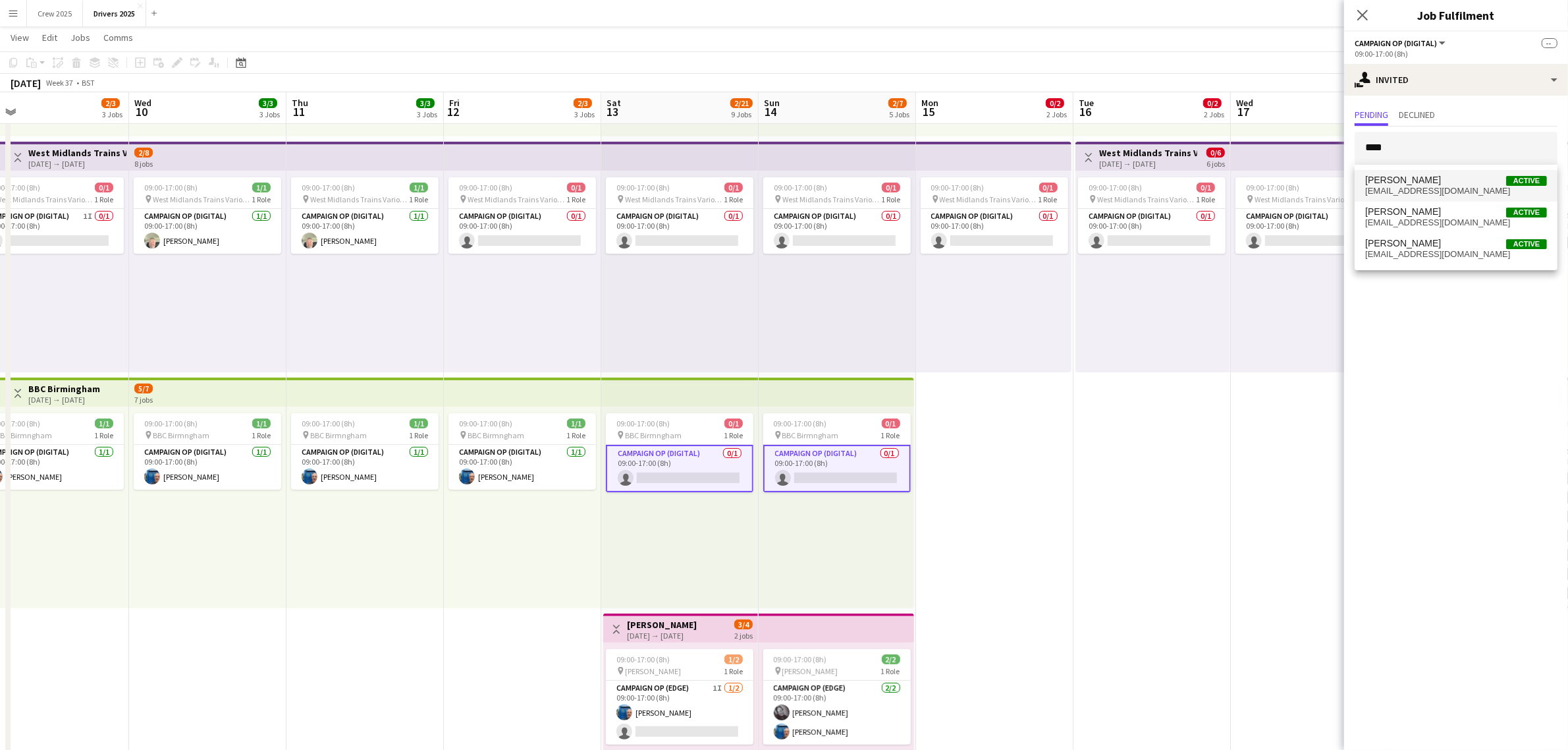
type input "****"
click at [1435, 176] on span "[PERSON_NAME] Active" at bounding box center [1456, 180] width 182 height 12
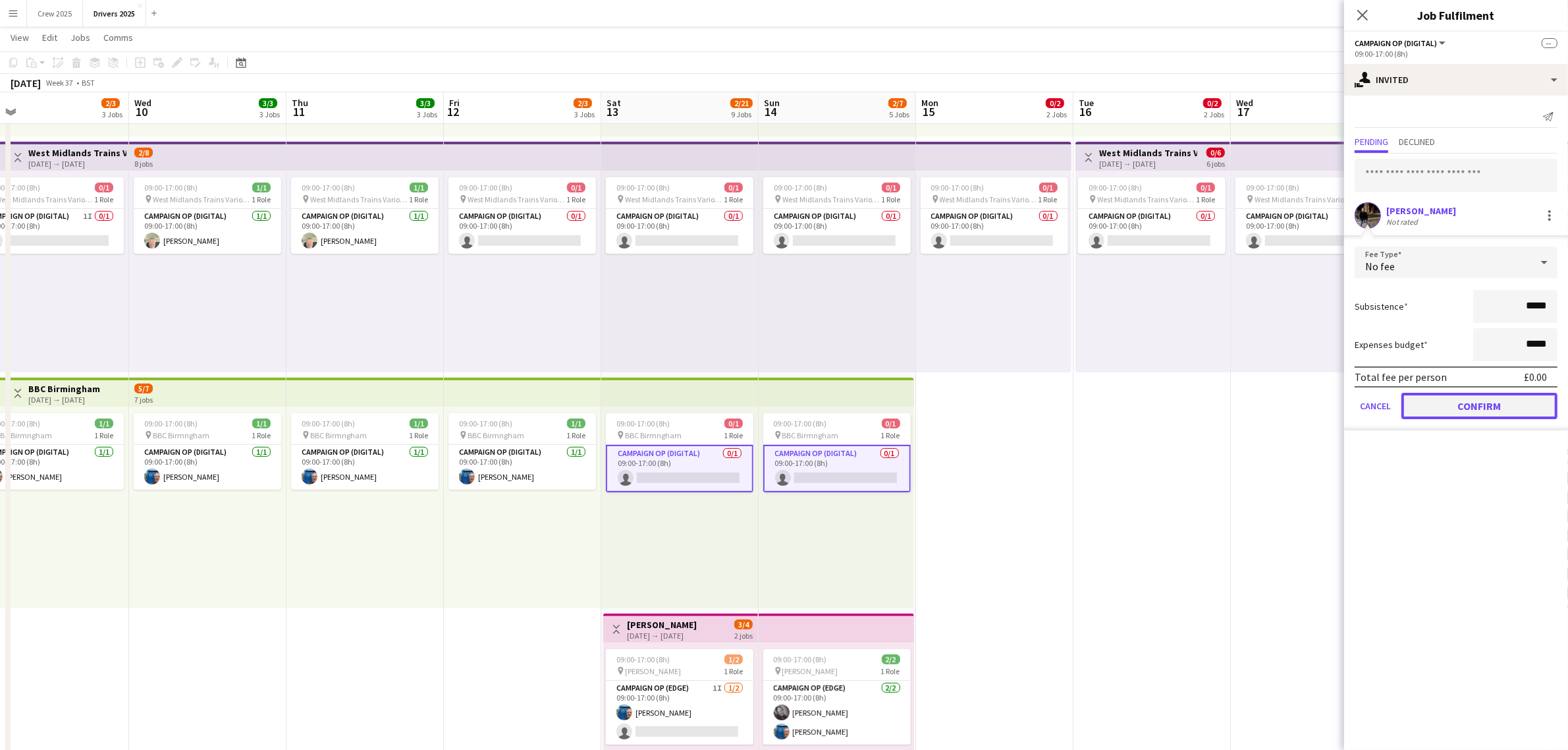
click at [1464, 407] on button "Confirm" at bounding box center [1479, 406] width 156 height 27
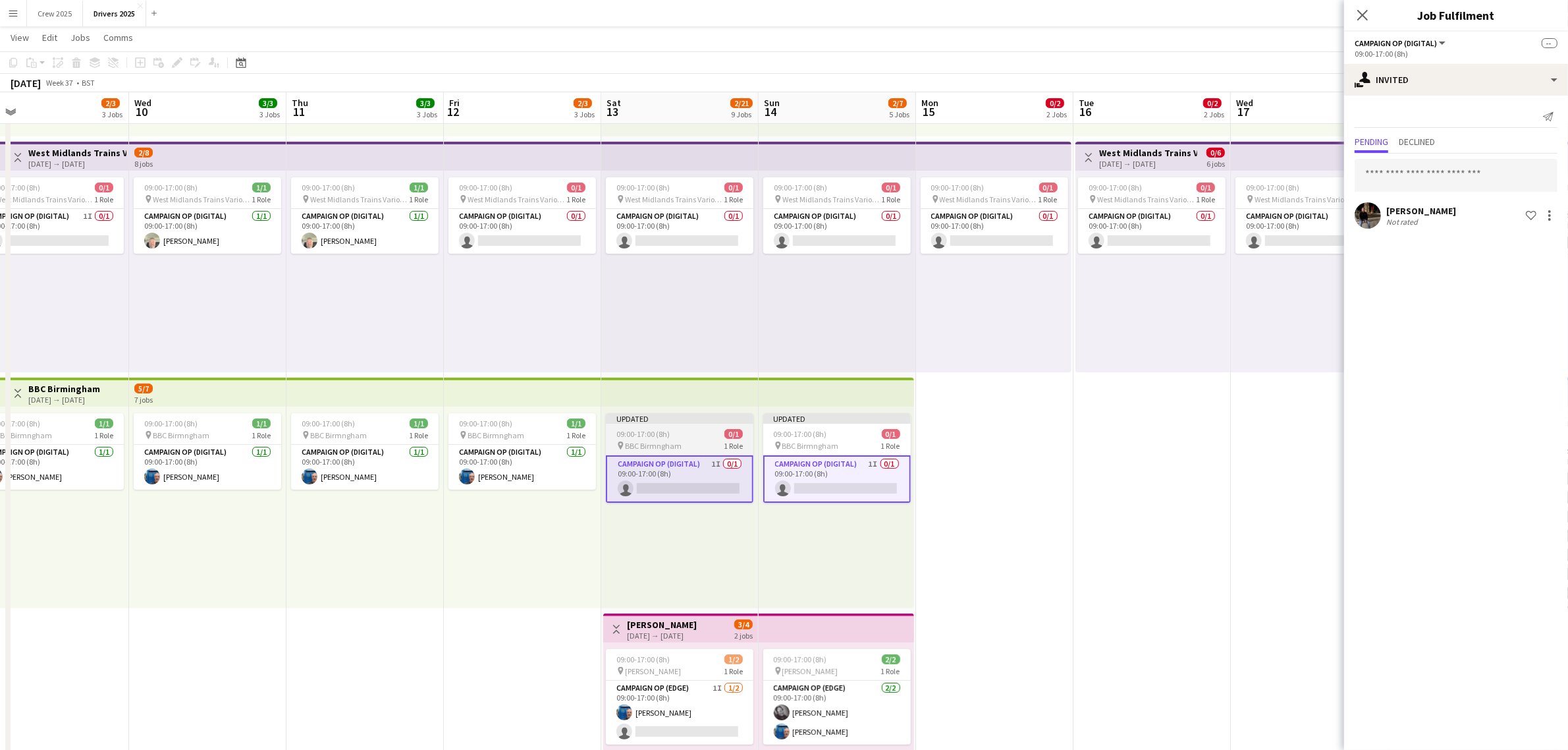
drag, startPoint x: 1191, startPoint y: 452, endPoint x: 713, endPoint y: 494, distance: 479.8
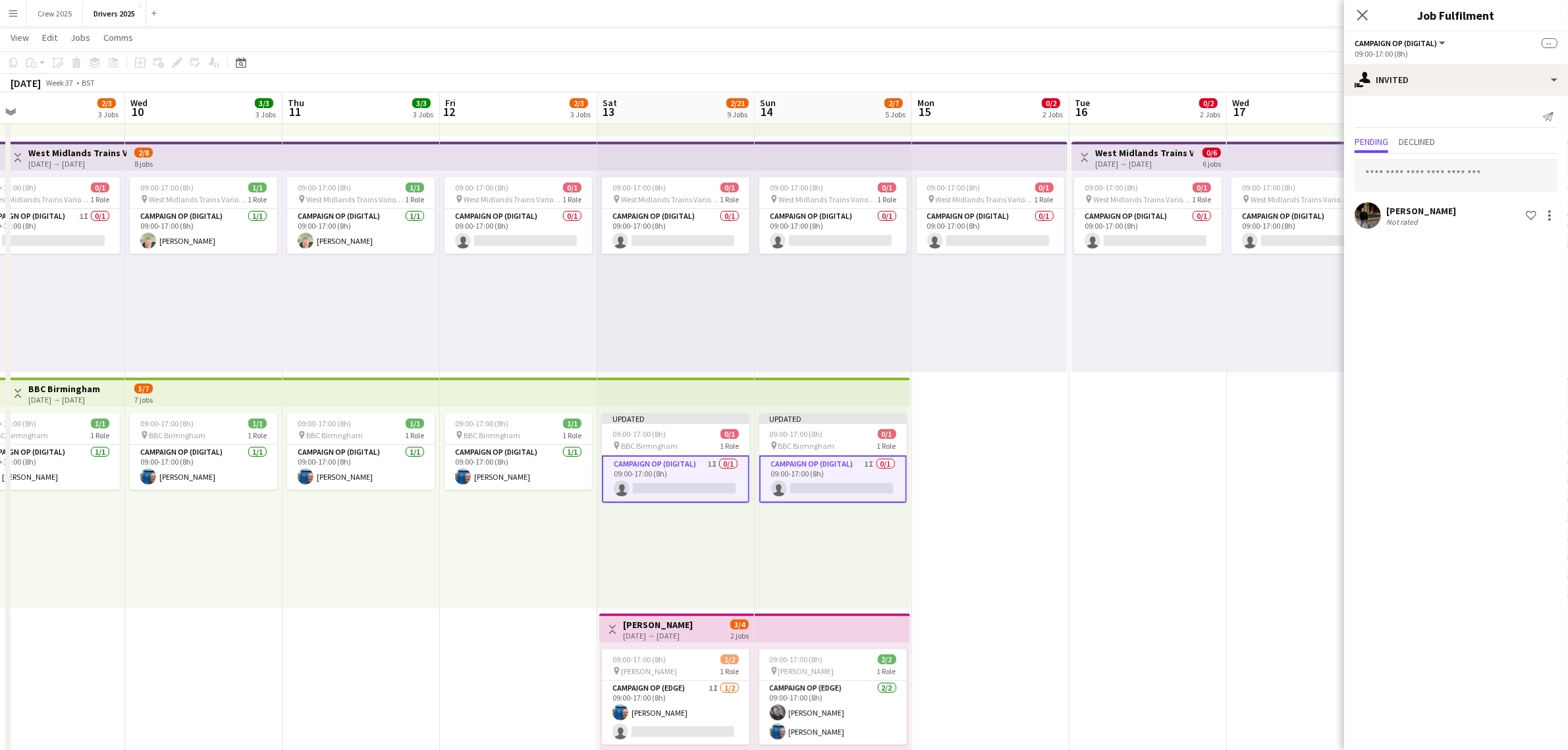
click at [73, 395] on div "[DATE] → [DATE]" at bounding box center [64, 400] width 72 height 10
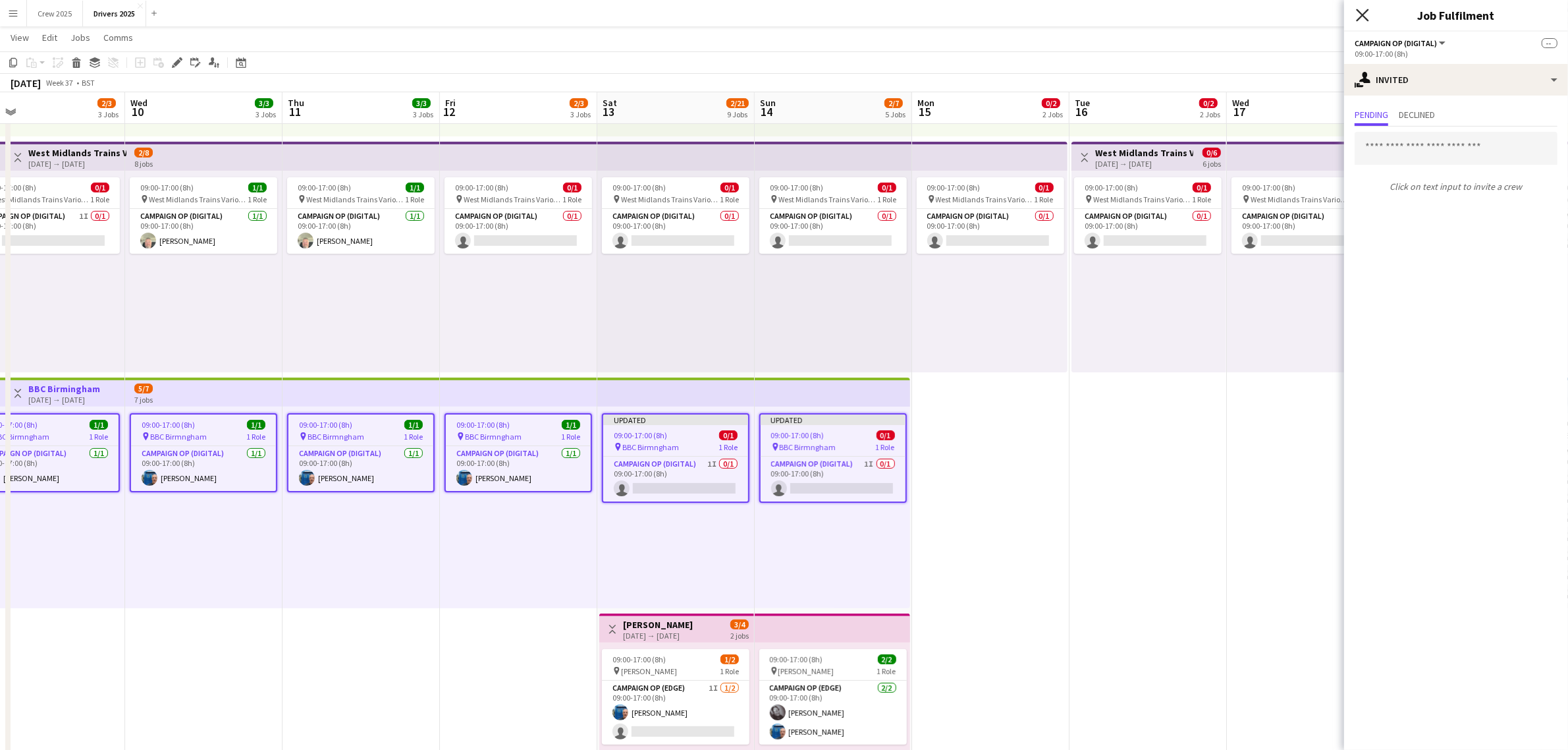
click at [1364, 10] on icon "Close pop-in" at bounding box center [1362, 14] width 12 height 12
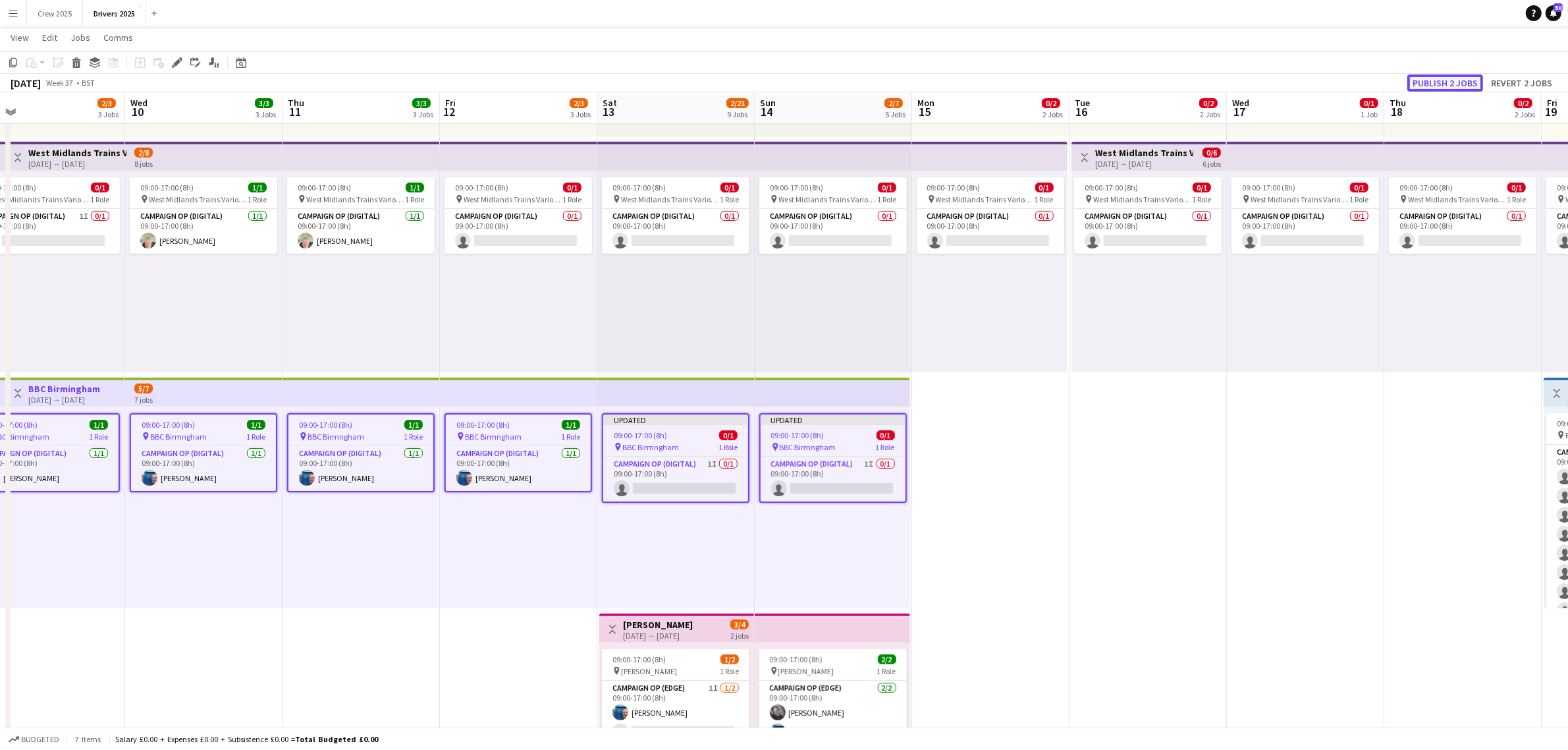
click at [1435, 84] on button "Publish 2 jobs" at bounding box center [1445, 83] width 76 height 17
drag, startPoint x: 1196, startPoint y: 403, endPoint x: 1157, endPoint y: 448, distance: 59.5
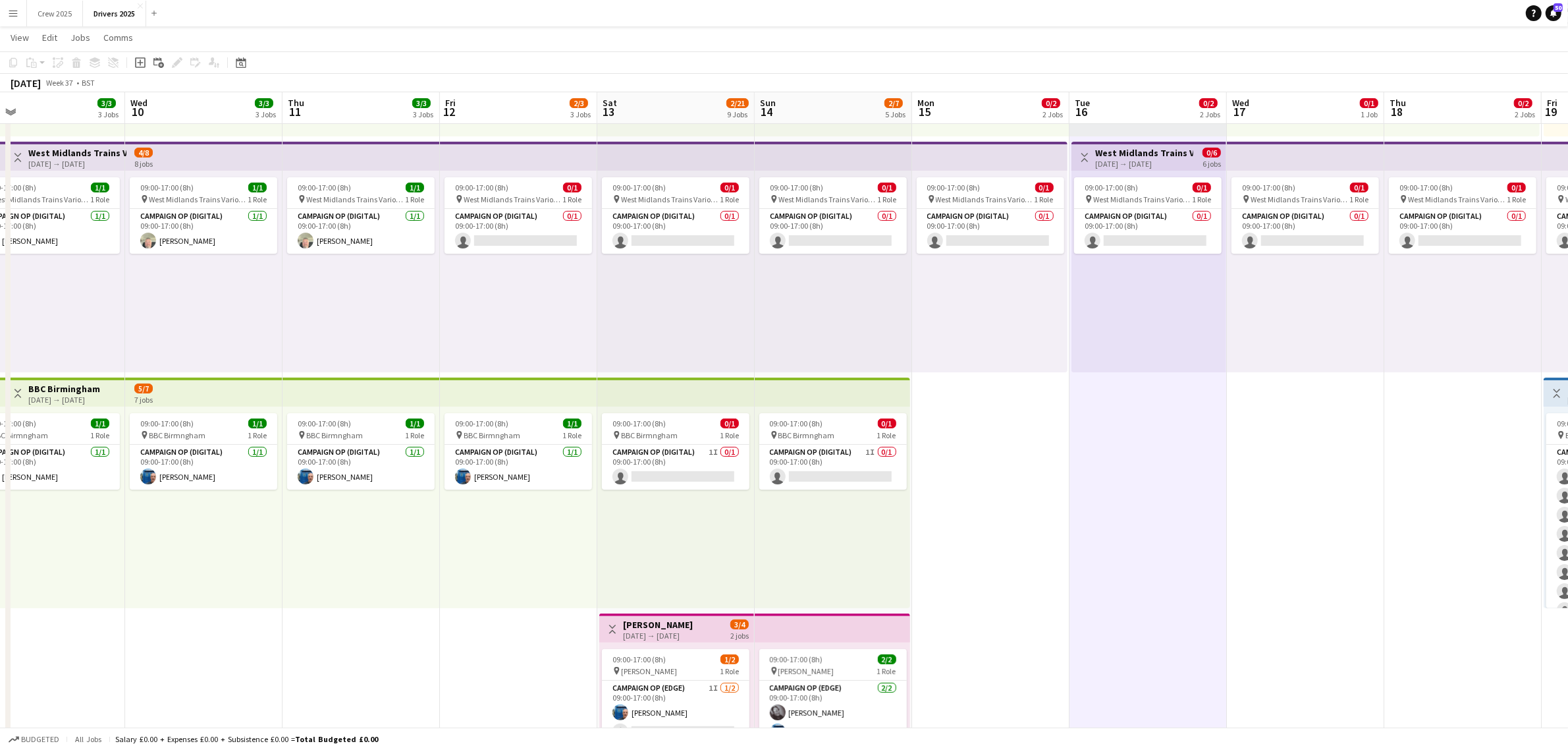
scroll to position [0, 507]
